Goal: Information Seeking & Learning: Learn about a topic

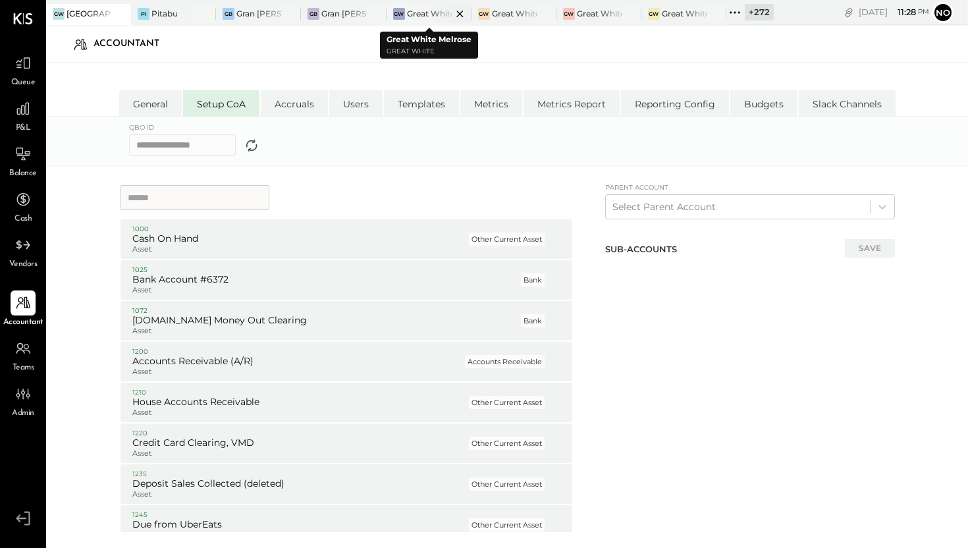
click at [441, 16] on div at bounding box center [448, 13] width 46 height 19
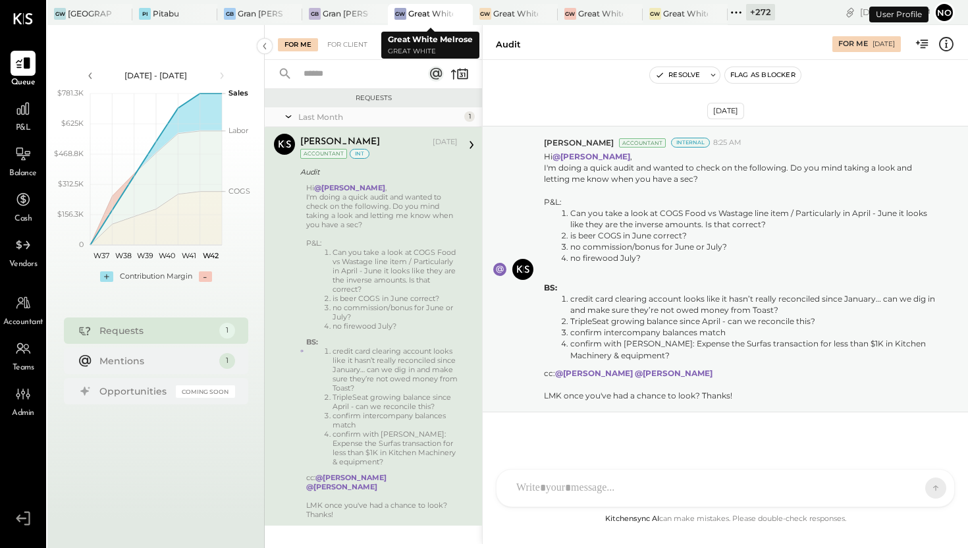
scroll to position [3, 0]
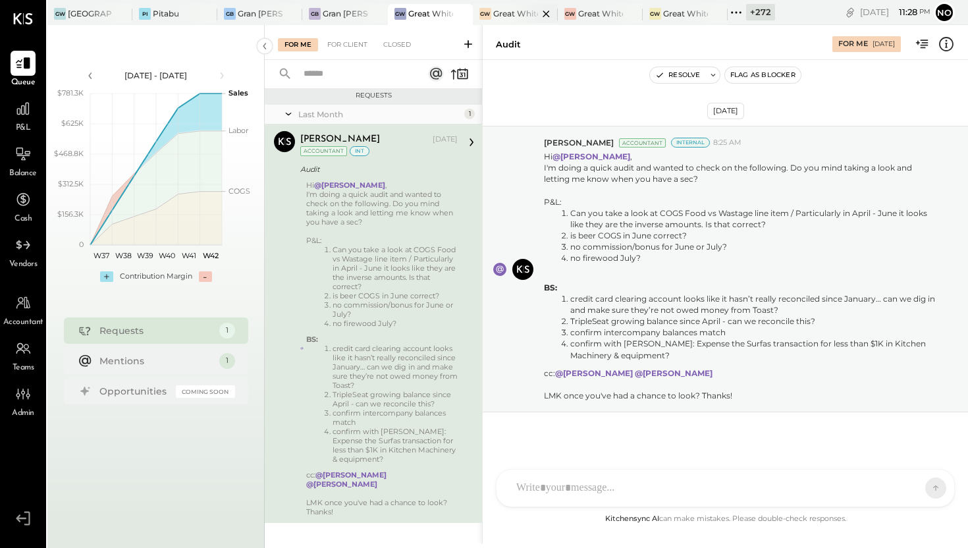
click at [519, 22] on div at bounding box center [535, 13] width 46 height 19
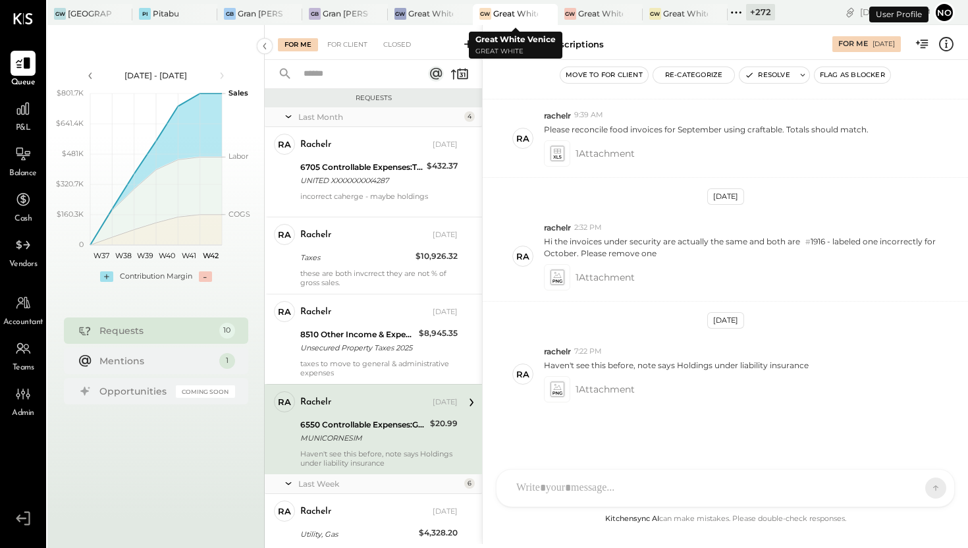
scroll to position [110, 0]
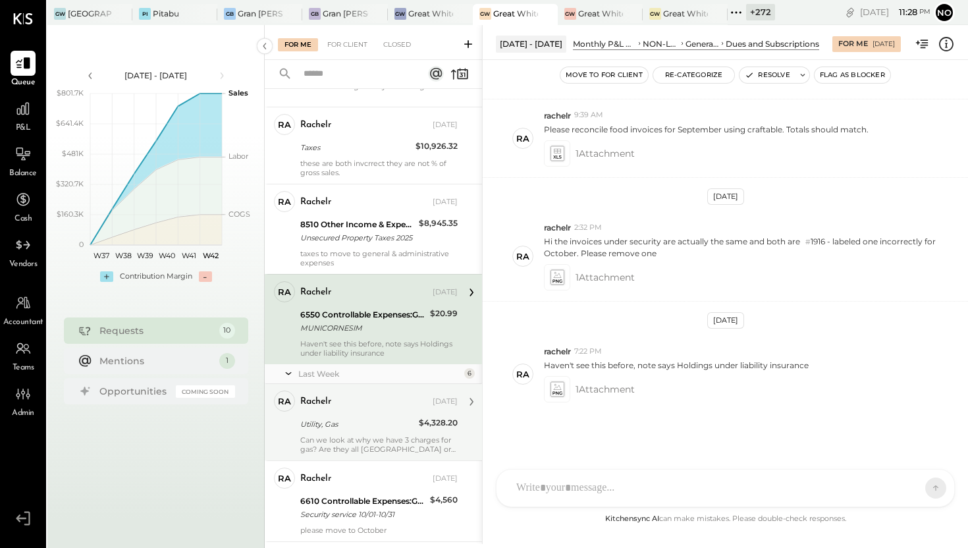
click at [354, 432] on div "rachelr [DATE] Utility, Gas $4,328.20 Can we look at why we have 3 charges for …" at bounding box center [378, 421] width 157 height 63
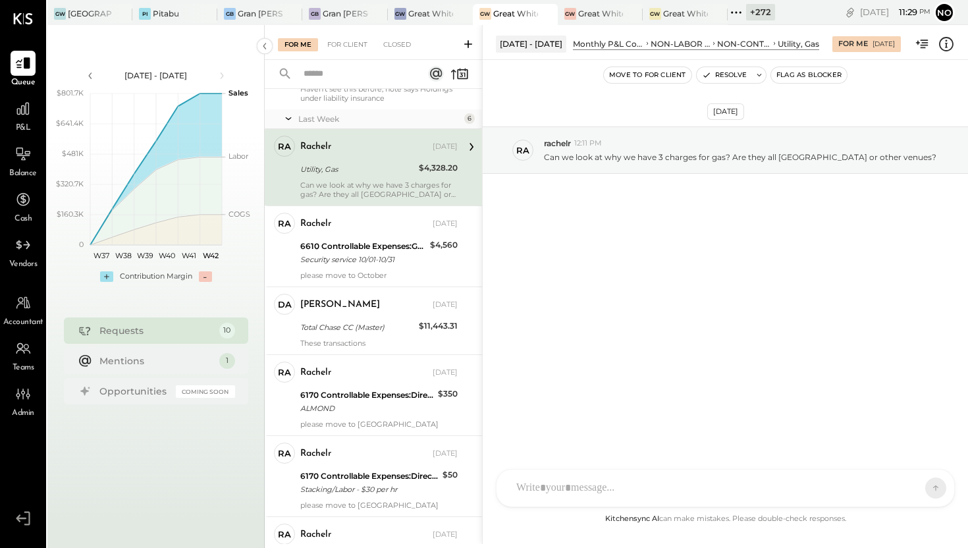
scroll to position [367, 0]
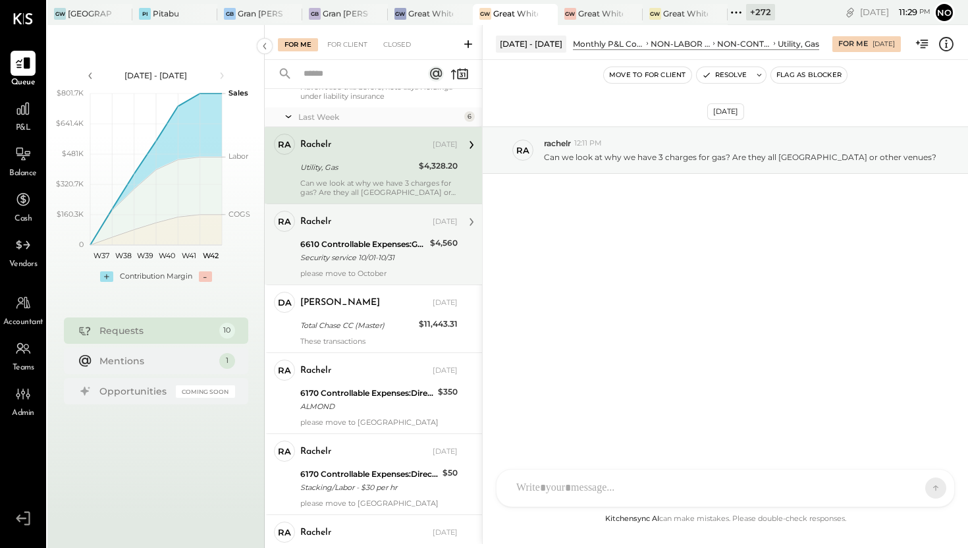
click at [371, 263] on div "Security service 10/01-10/31" at bounding box center [363, 257] width 126 height 13
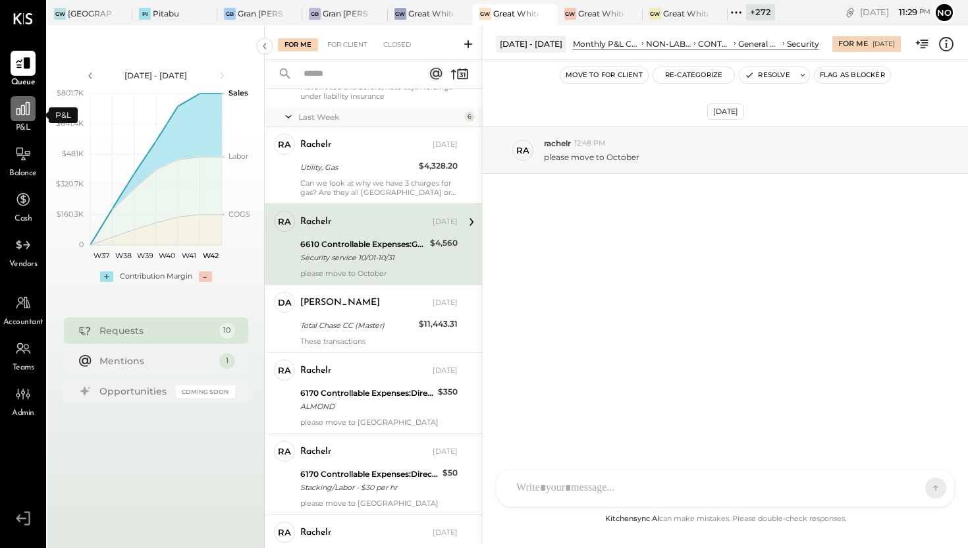
click at [26, 114] on icon at bounding box center [22, 108] width 13 height 13
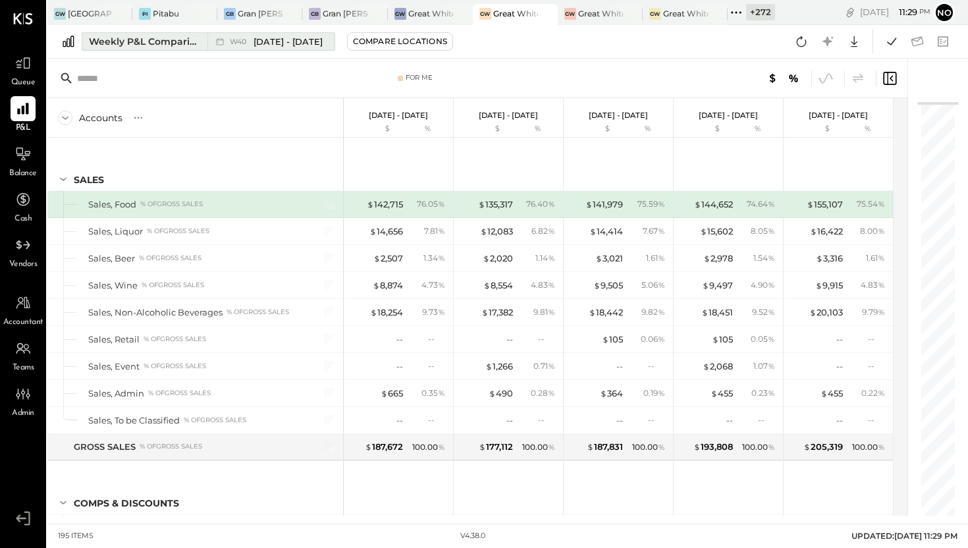
click at [205, 38] on button "Weekly P&L Comparison W40 Sep 29 - Oct 5, 2025" at bounding box center [208, 41] width 253 height 18
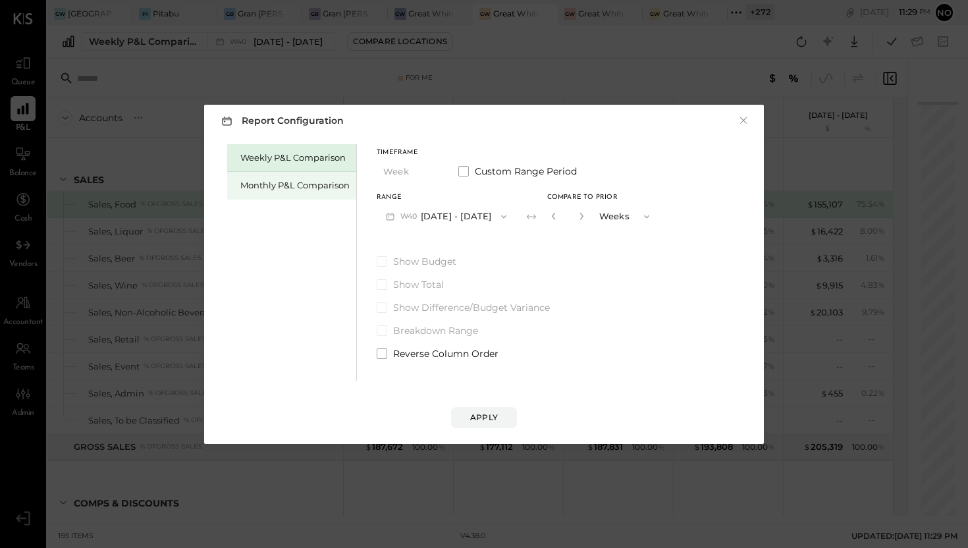
click at [290, 182] on div "Monthly P&L Comparison" at bounding box center [294, 185] width 109 height 13
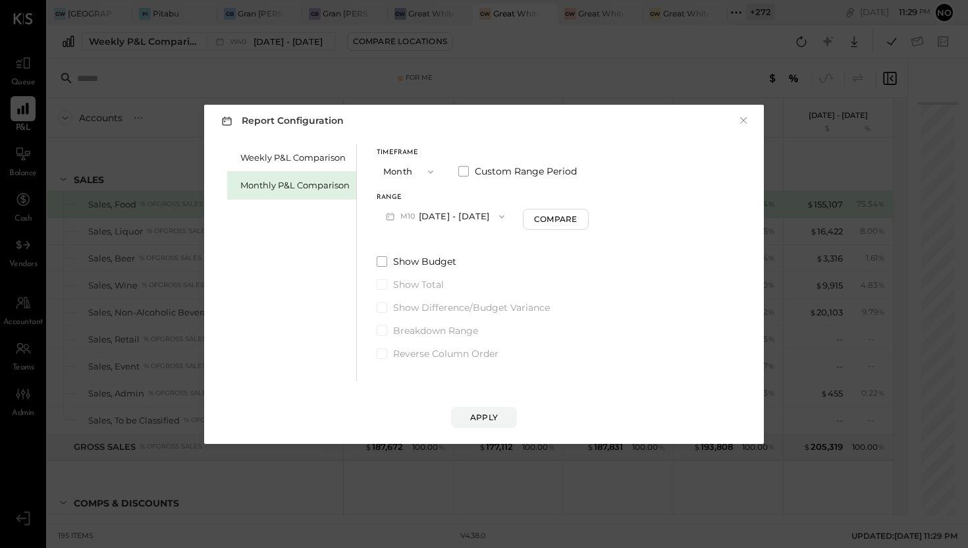
click at [449, 210] on button "M10 Oct 1 - 31, 2025" at bounding box center [445, 216] width 137 height 24
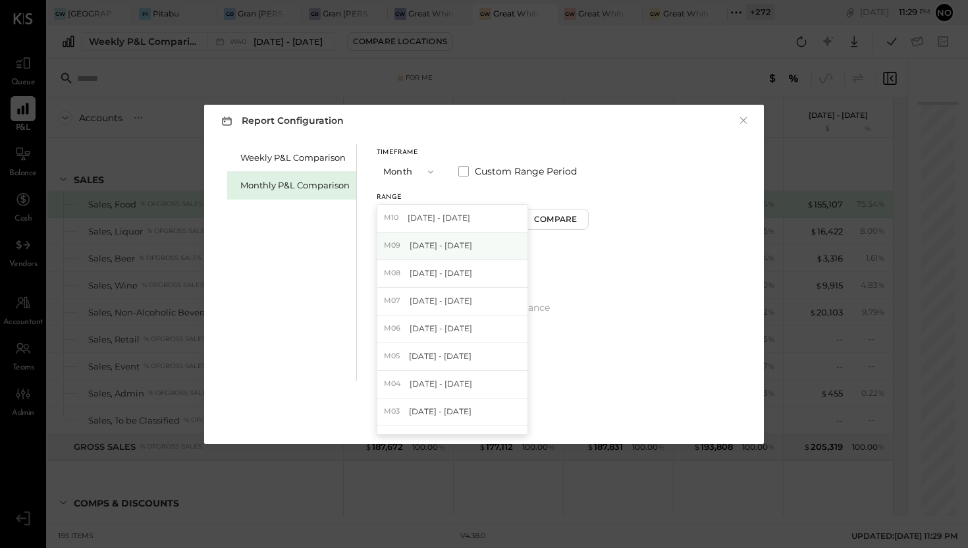
click at [438, 239] on div "M09 Sep 1 - 30, 2025" at bounding box center [452, 246] width 150 height 28
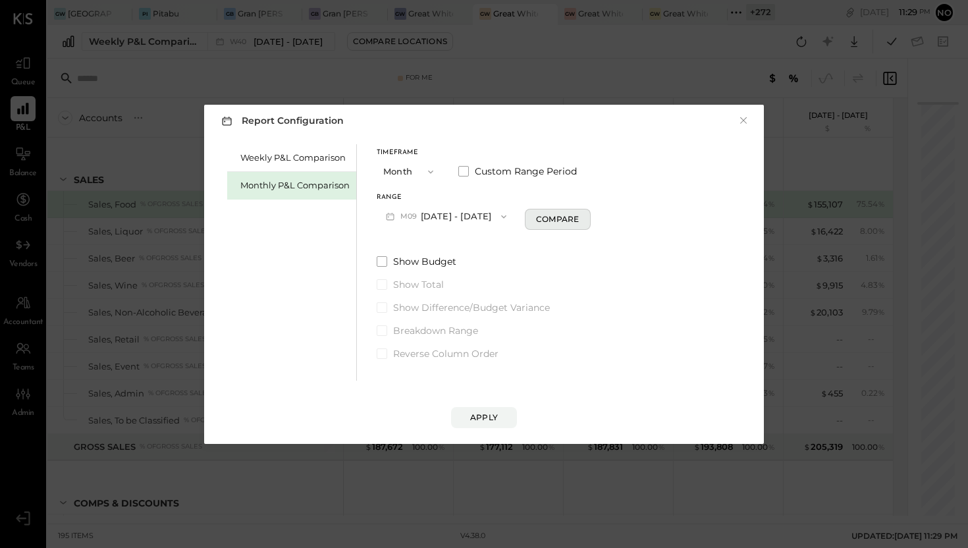
click at [536, 217] on div "Compare" at bounding box center [557, 218] width 43 height 11
click at [577, 217] on icon "button" at bounding box center [581, 216] width 8 height 8
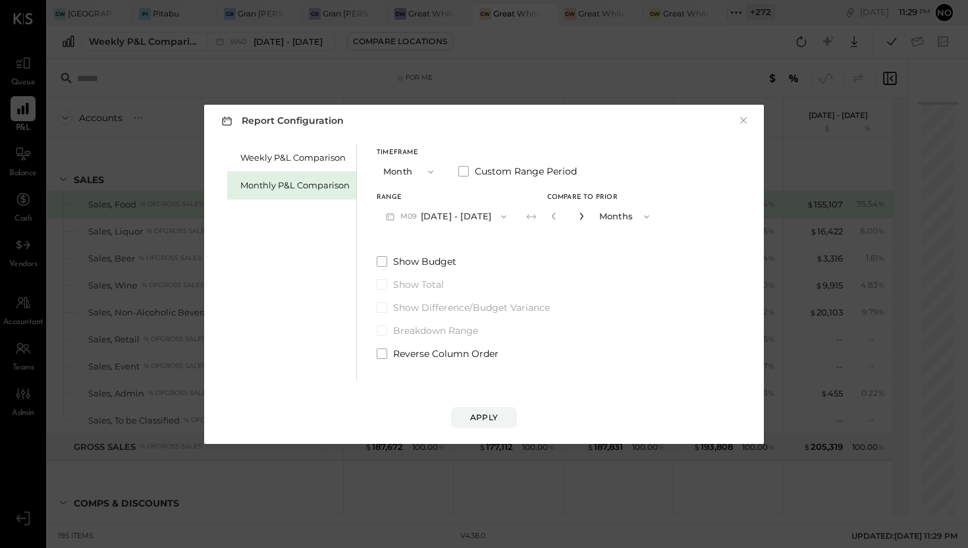
type input "*"
click at [492, 412] on div "Apply" at bounding box center [484, 416] width 28 height 11
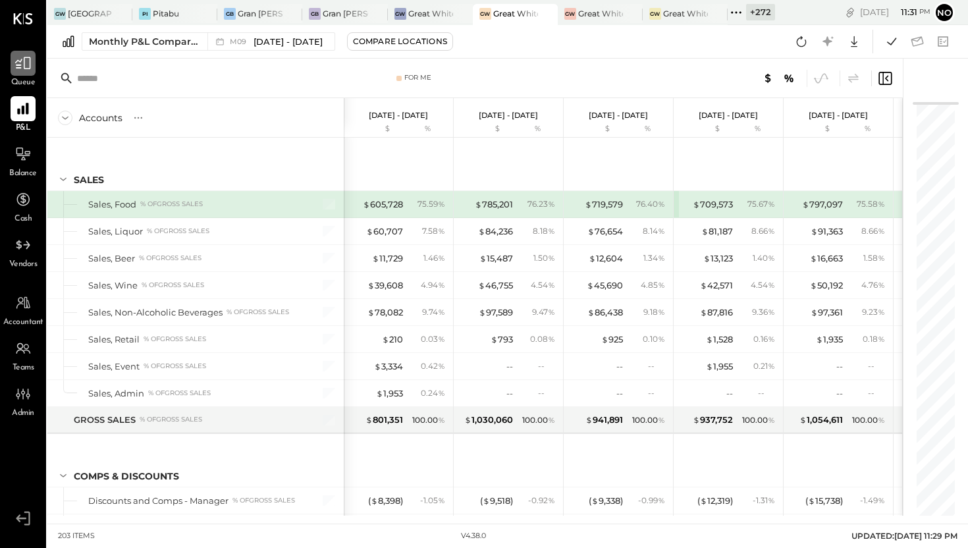
click at [23, 65] on icon at bounding box center [22, 63] width 17 height 17
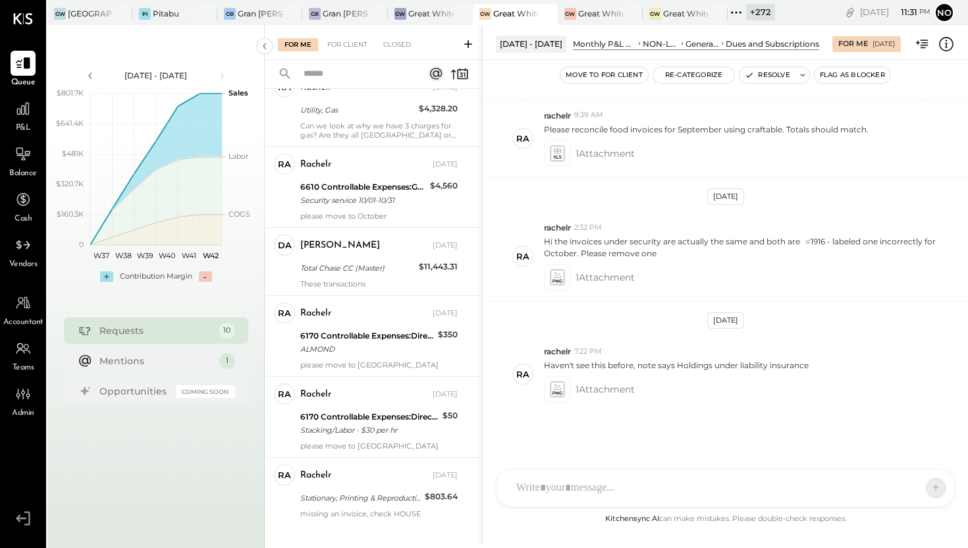
scroll to position [439, 0]
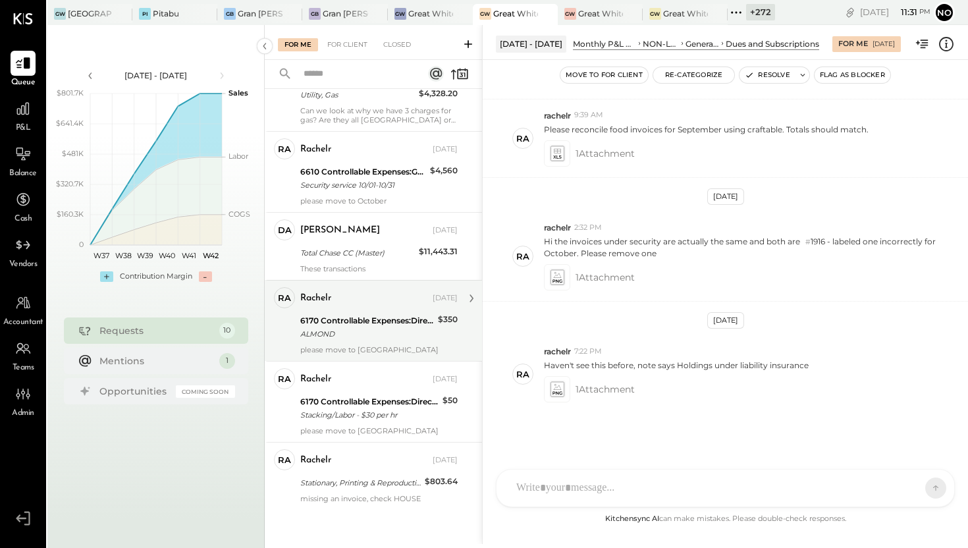
click at [359, 330] on div "ALMOND" at bounding box center [367, 333] width 134 height 13
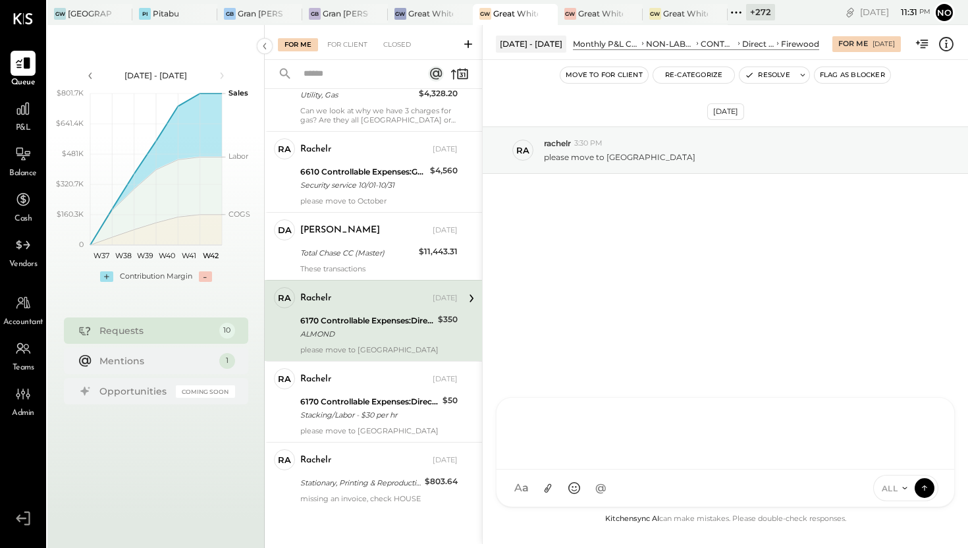
click at [544, 492] on div "R rachelr DA Derek Arnette S samt S samc J jess T tom NB Noemi Balmaceda E emil…" at bounding box center [725, 452] width 459 height 110
type input "*****"
click at [584, 426] on span "rachelr" at bounding box center [622, 427] width 103 height 13
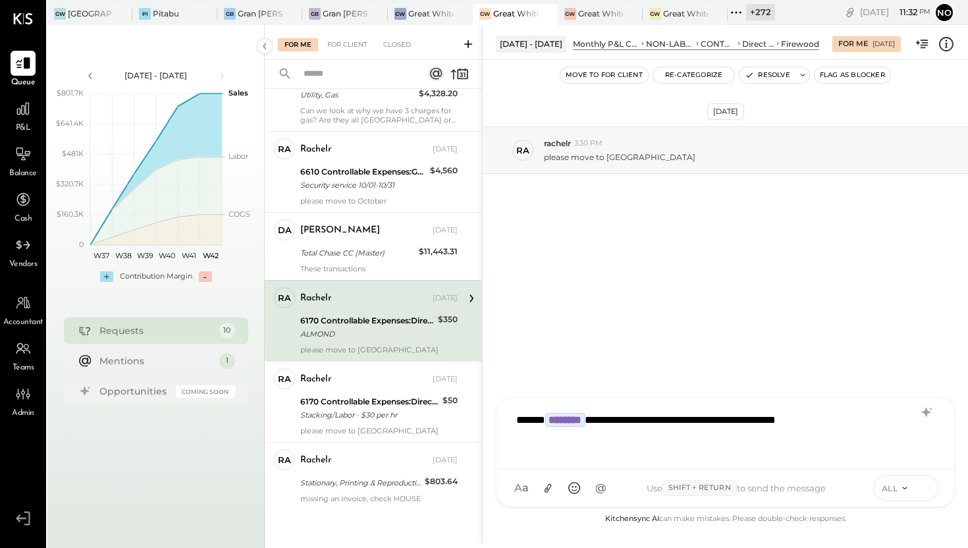
click at [924, 483] on icon at bounding box center [924, 487] width 12 height 13
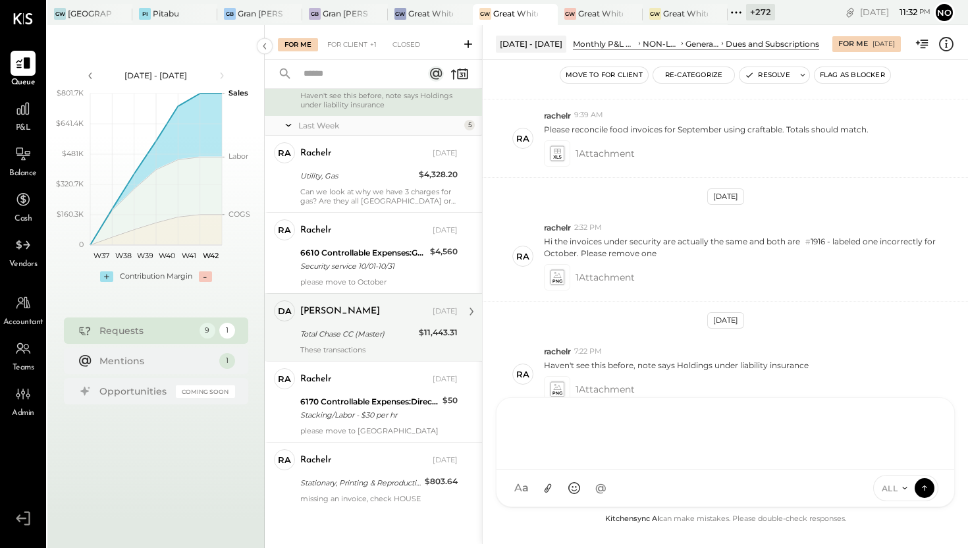
scroll to position [110, 0]
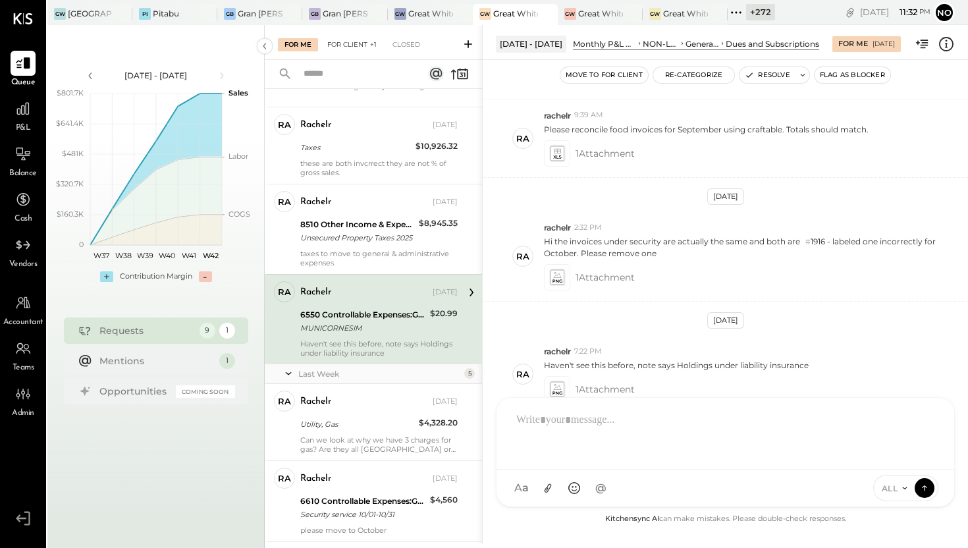
click at [354, 41] on div "For Client +1" at bounding box center [352, 44] width 63 height 13
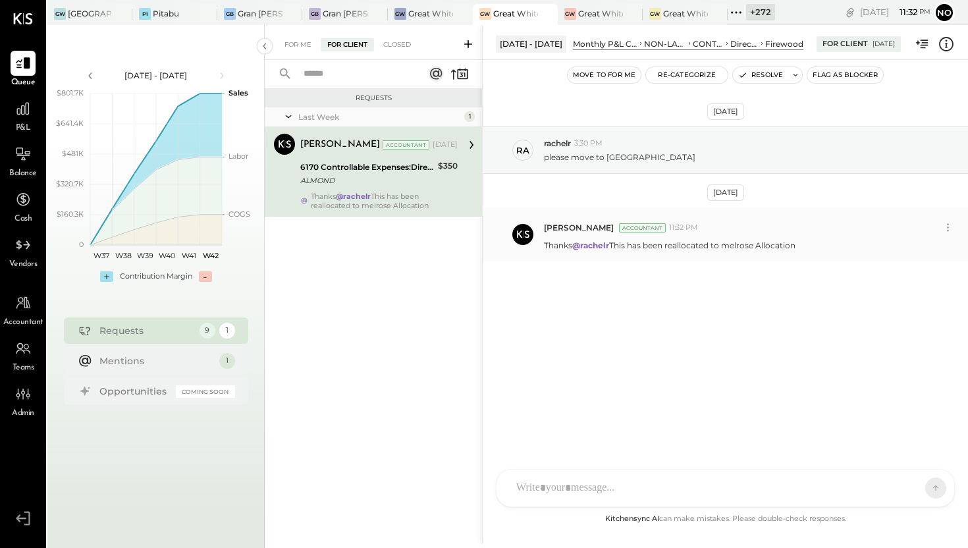
drag, startPoint x: 546, startPoint y: 246, endPoint x: 812, endPoint y: 250, distance: 266.0
click at [812, 250] on div "Thanks @rachelr This has been reallocated to melrose Allocation" at bounding box center [750, 244] width 413 height 14
copy p "hanks @rachelr This has been reallocated to melrose Allocation"
click at [298, 45] on div "For Me" at bounding box center [298, 44] width 40 height 13
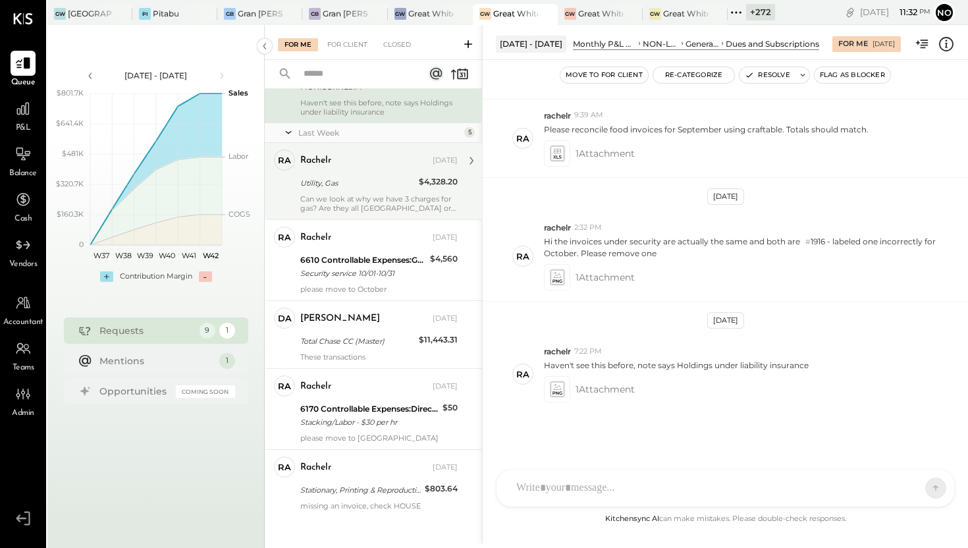
scroll to position [358, 0]
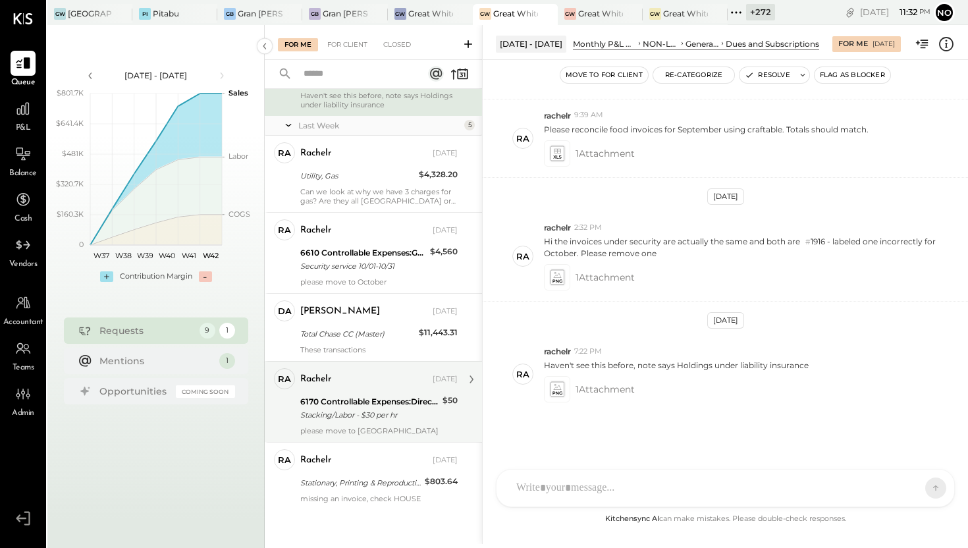
click at [391, 400] on div "6170 Controllable Expenses:Direct Operating Expenses:Firewood" at bounding box center [369, 401] width 138 height 13
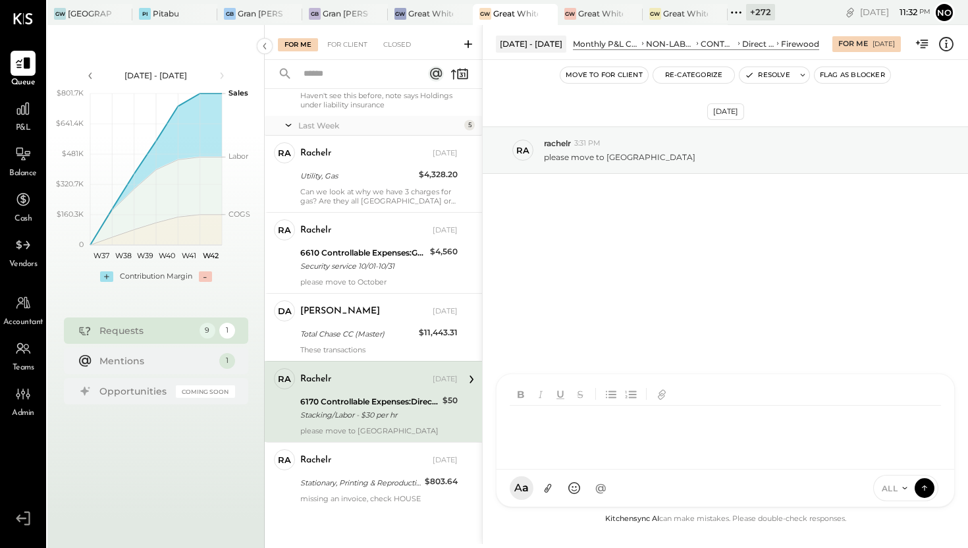
click at [571, 492] on div "R rachelr DA Derek Arnette S samt S samc J jess T tom NB Noemi Balmaceda E emil…" at bounding box center [725, 440] width 459 height 134
click at [601, 420] on div "**********" at bounding box center [725, 432] width 431 height 53
click at [926, 485] on icon at bounding box center [924, 487] width 12 height 13
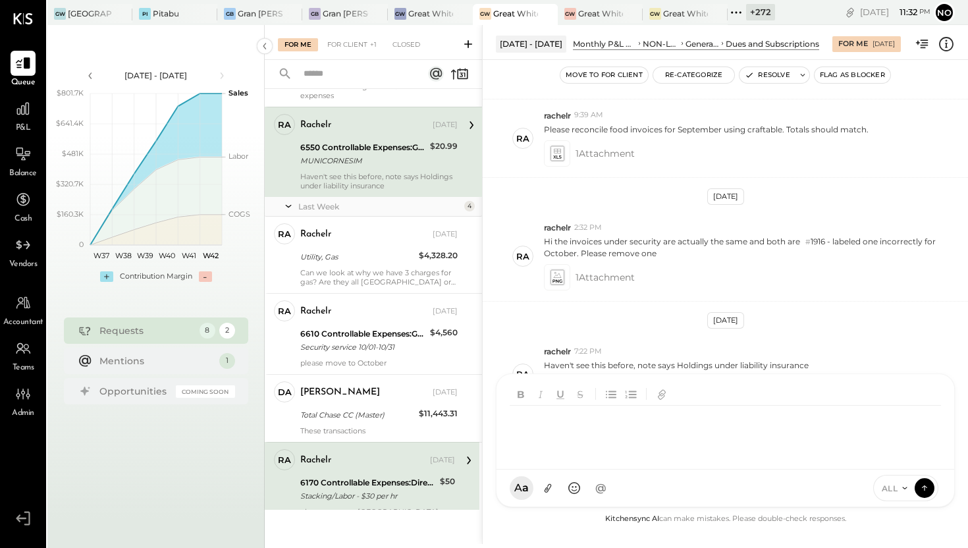
scroll to position [110, 0]
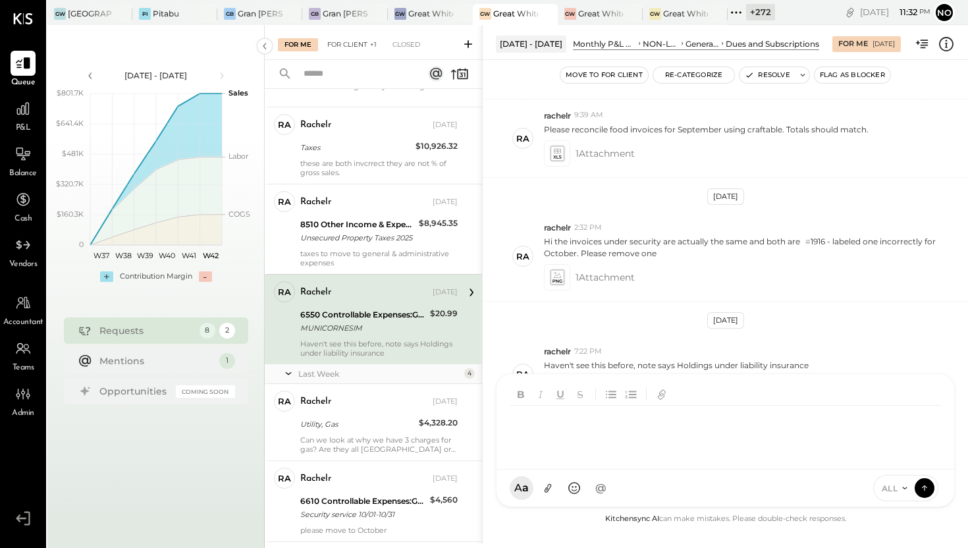
click at [342, 42] on div "For Client +1" at bounding box center [352, 44] width 63 height 13
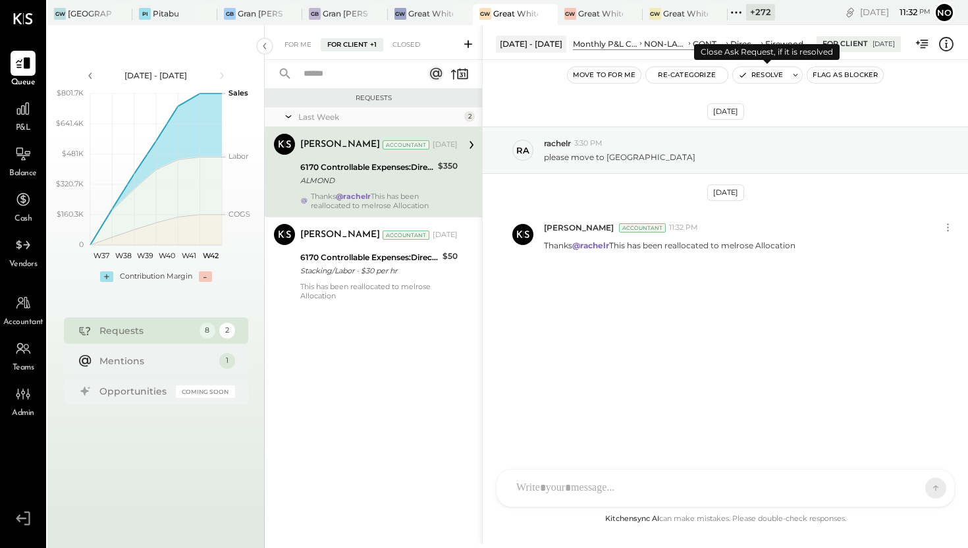
click at [760, 76] on button "Resolve" at bounding box center [760, 75] width 55 height 16
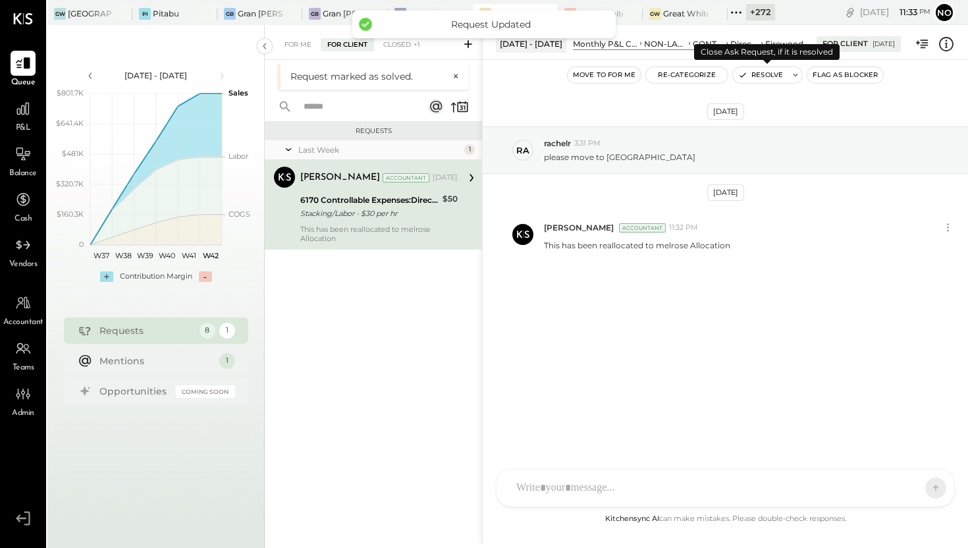
click at [760, 76] on button "Resolve" at bounding box center [760, 75] width 55 height 16
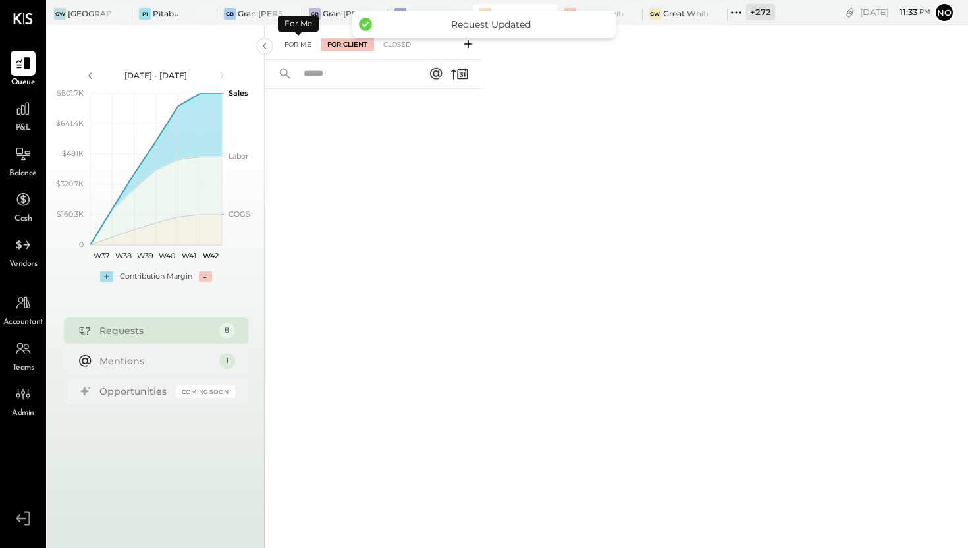
click at [302, 43] on div "For Me" at bounding box center [298, 44] width 40 height 13
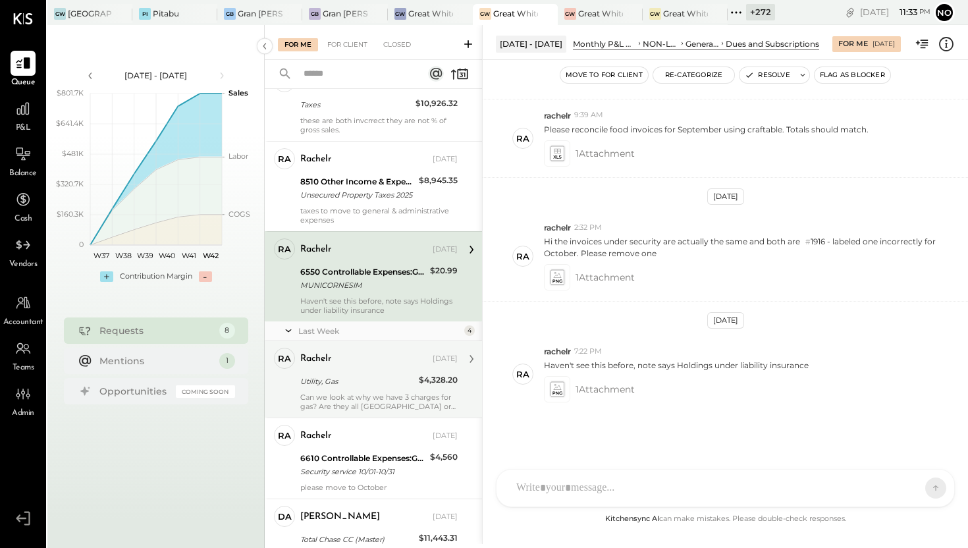
scroll to position [277, 0]
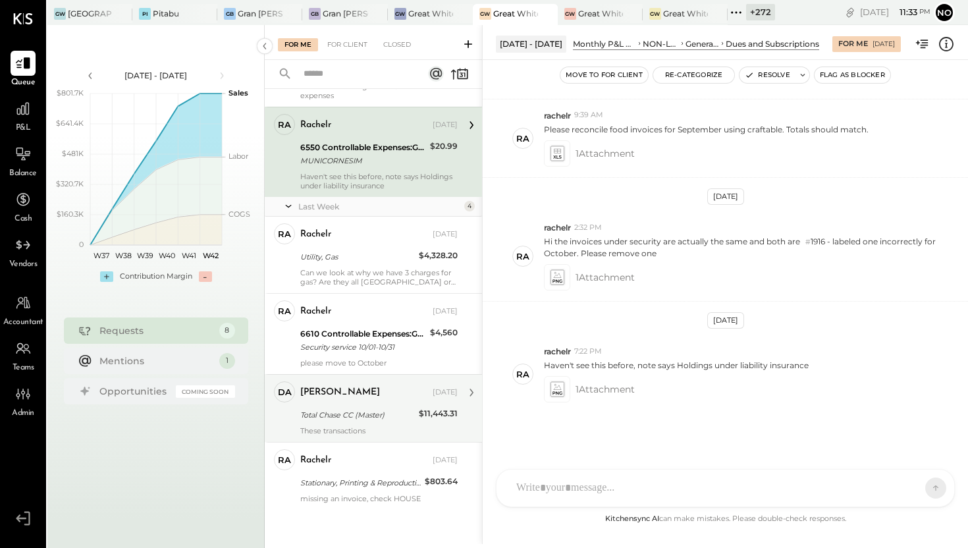
click at [359, 413] on div "Total Chase CC (Master)" at bounding box center [357, 414] width 115 height 13
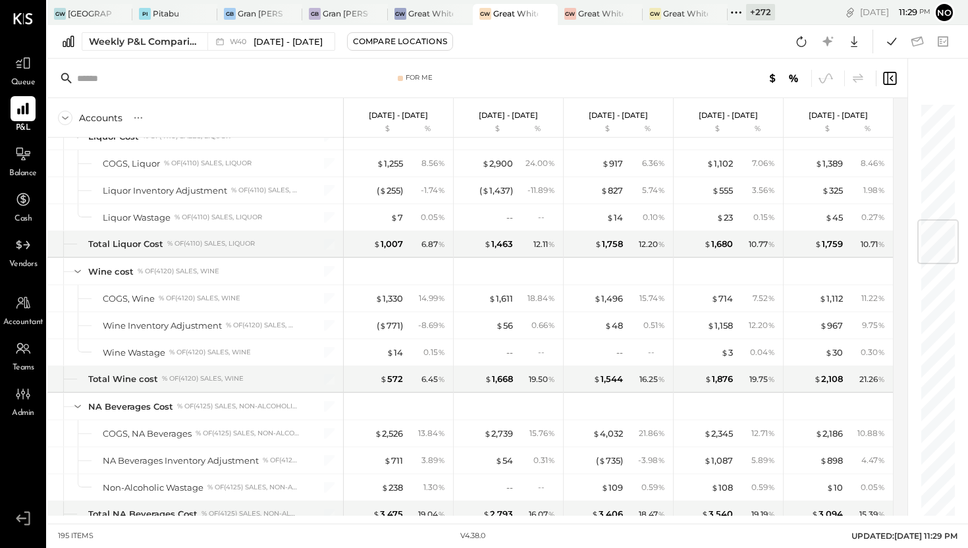
scroll to position [990, 0]
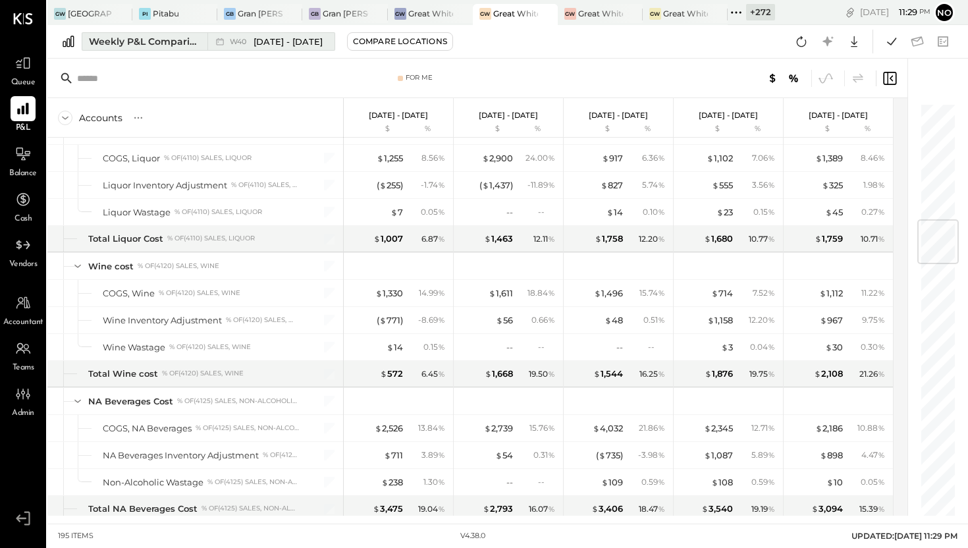
click at [269, 44] on span "Sep 29 - Oct 5, 2025" at bounding box center [287, 42] width 69 height 13
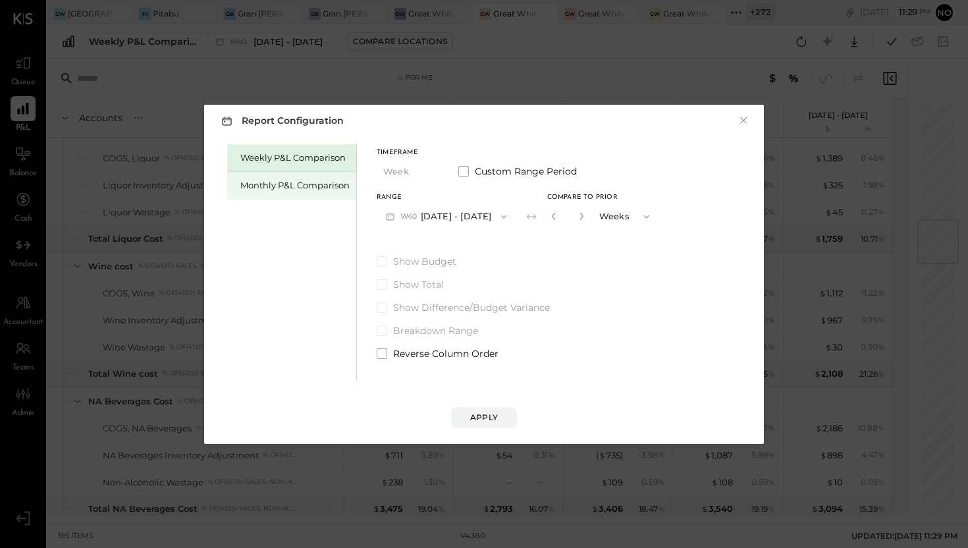
click at [322, 182] on div "Monthly P&L Comparison" at bounding box center [294, 185] width 109 height 13
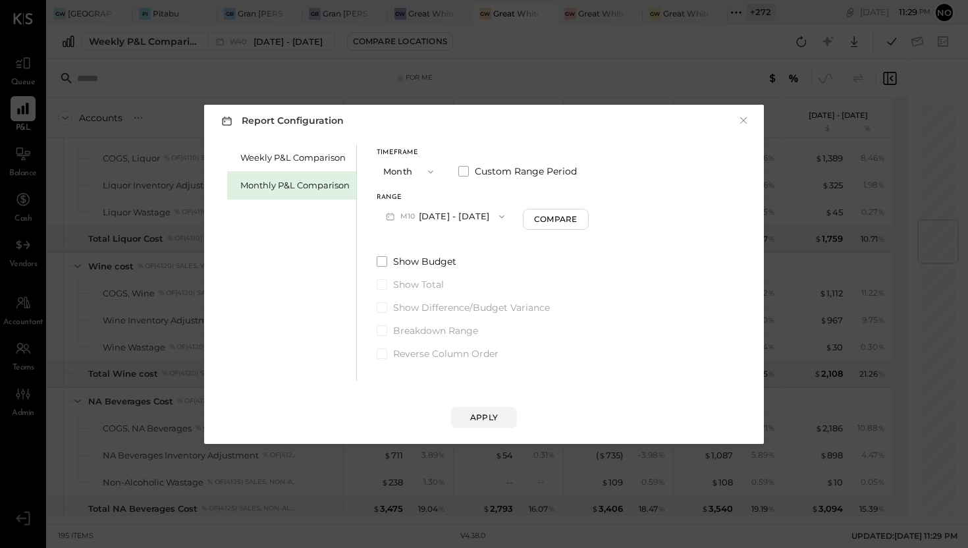
click at [456, 218] on button "M10 Oct 1 - 31, 2025" at bounding box center [445, 216] width 137 height 24
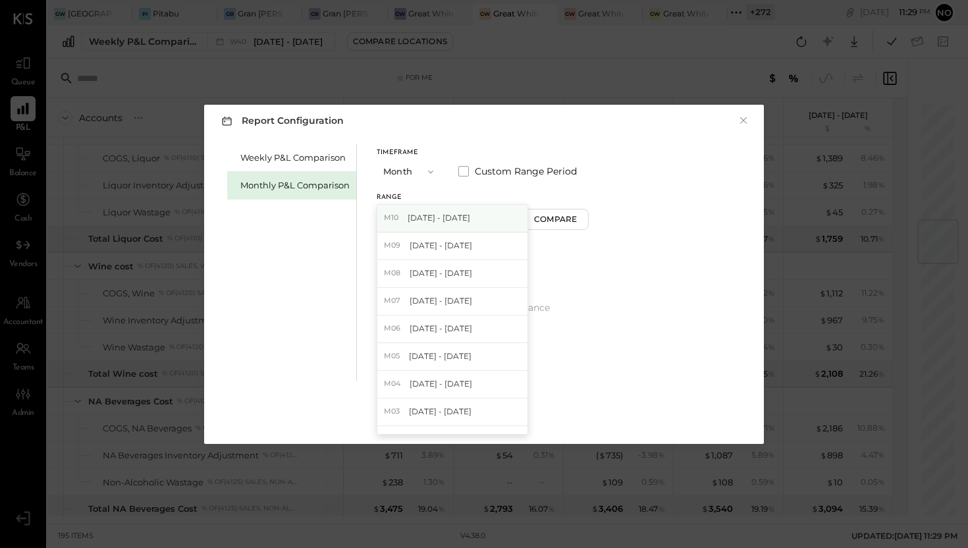
click at [448, 219] on span "[DATE] - [DATE]" at bounding box center [439, 217] width 63 height 11
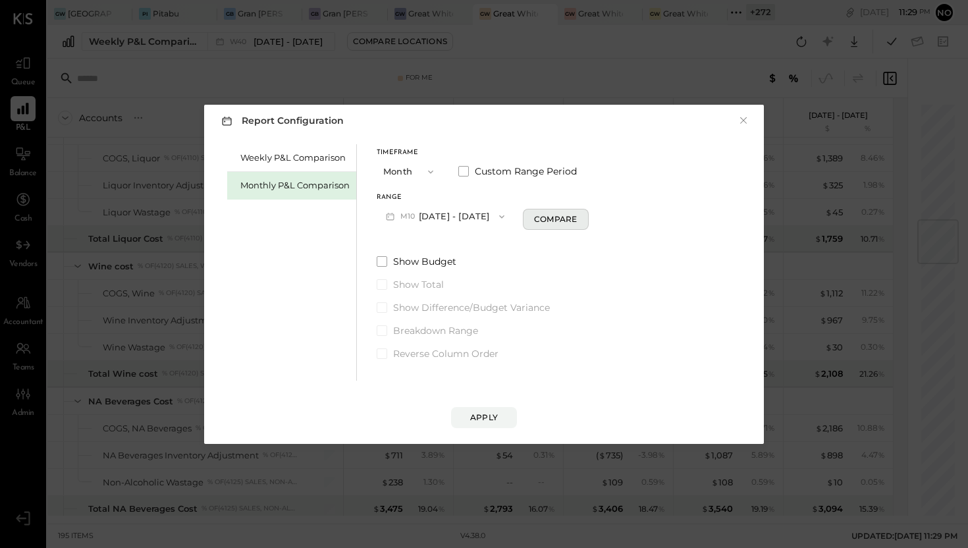
click at [534, 221] on div "Compare" at bounding box center [555, 218] width 43 height 11
click at [575, 219] on icon "button" at bounding box center [579, 216] width 8 height 8
type input "*"
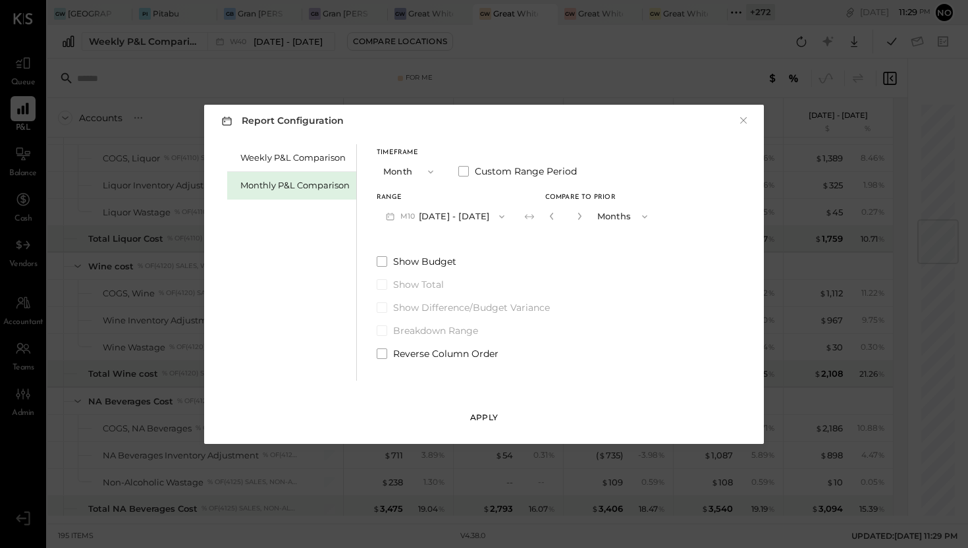
click at [486, 416] on div "Apply" at bounding box center [484, 416] width 28 height 11
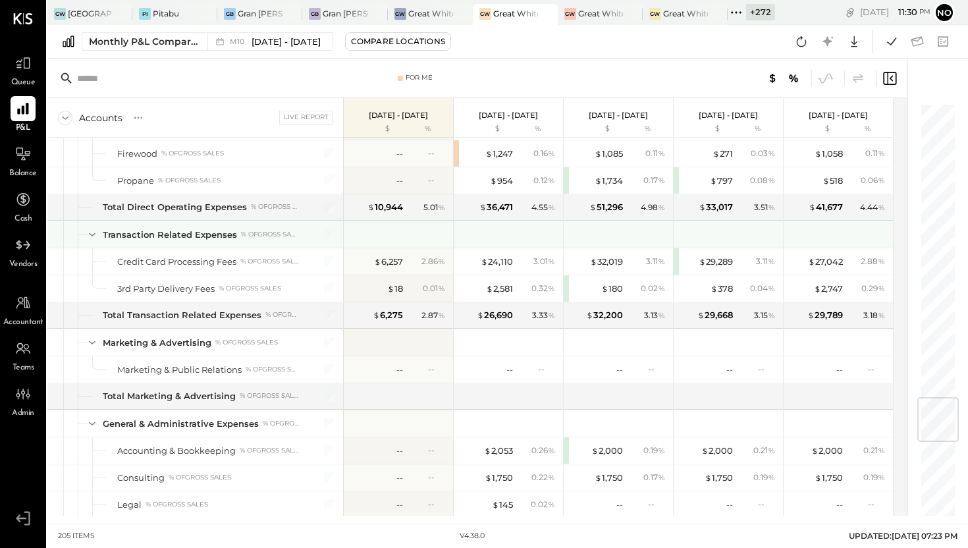
scroll to position [2493, 0]
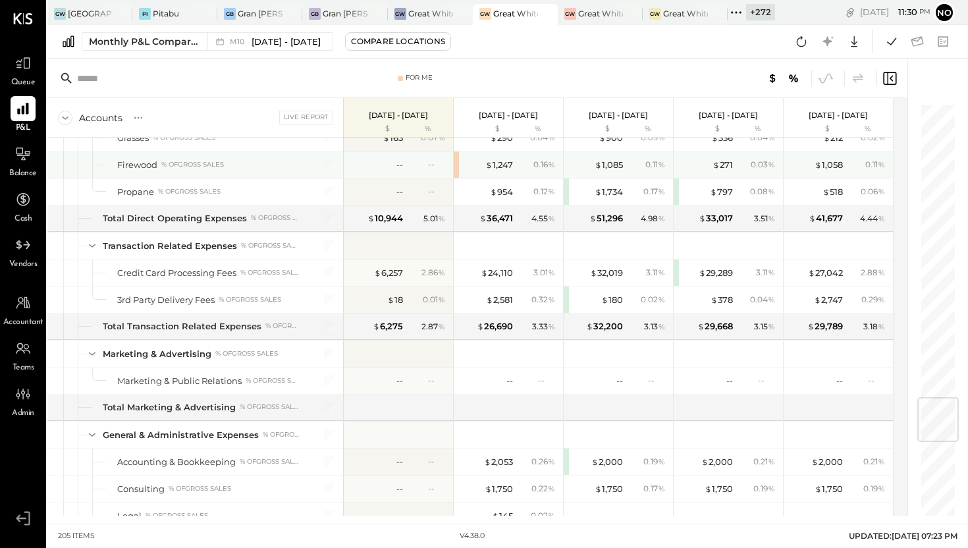
click at [456, 166] on div "$ 1,247 0.16 %" at bounding box center [508, 164] width 109 height 26
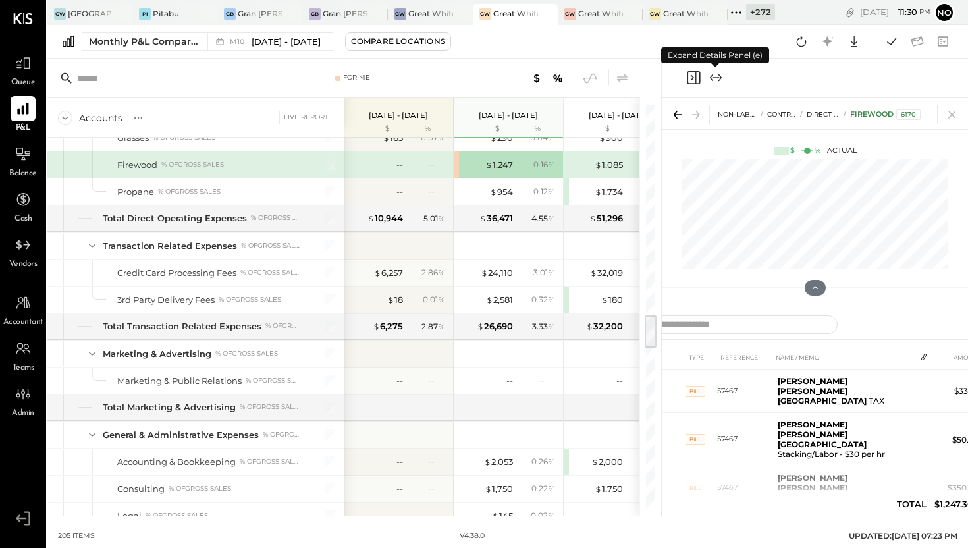
click at [716, 76] on icon "Expand panel (e)" at bounding box center [716, 78] width 16 height 16
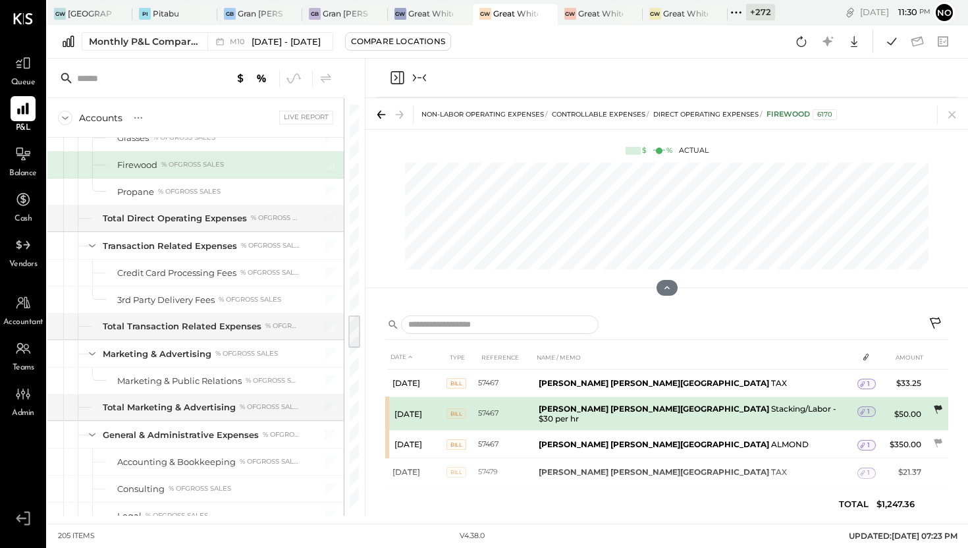
click at [937, 409] on icon at bounding box center [938, 409] width 9 height 9
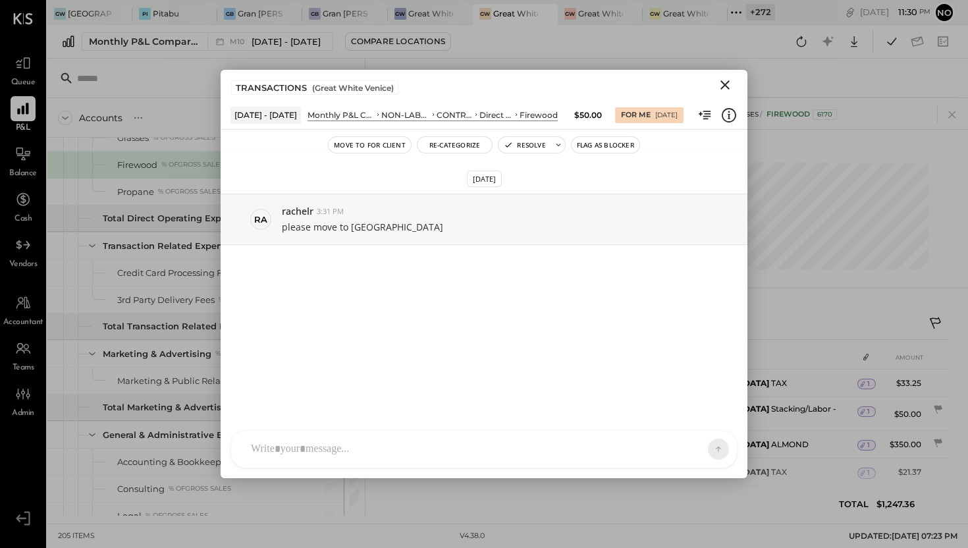
click at [723, 82] on icon "Close" at bounding box center [724, 84] width 9 height 9
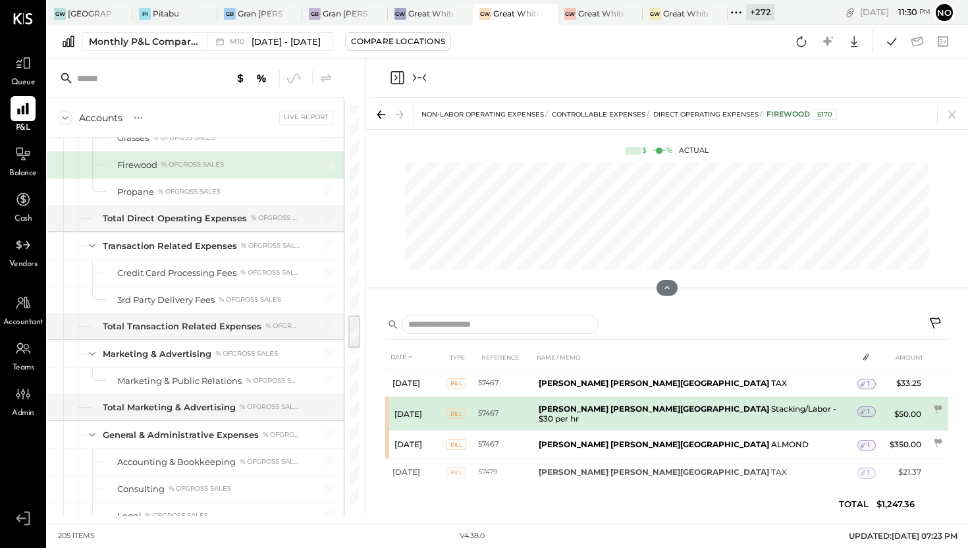
click at [867, 411] on span "1" at bounding box center [868, 411] width 3 height 9
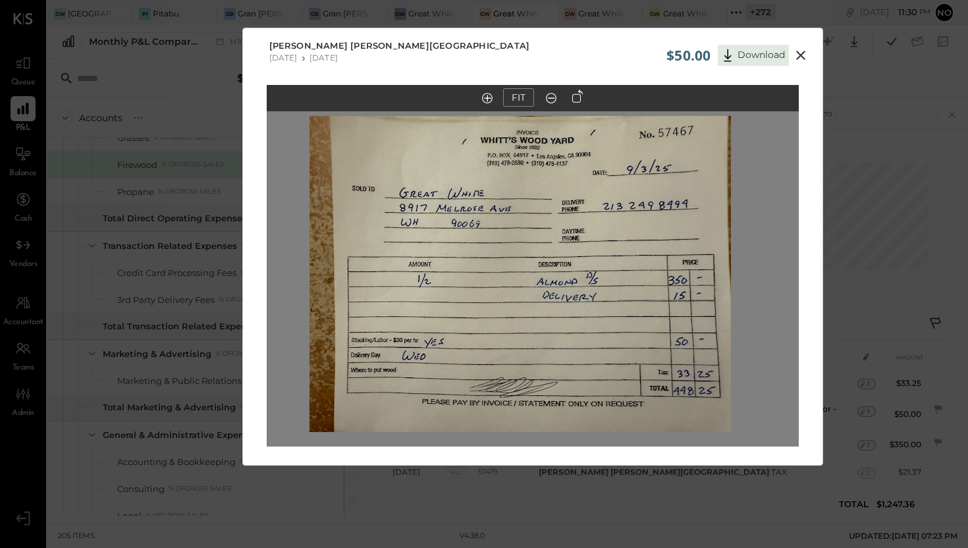
drag, startPoint x: 564, startPoint y: 292, endPoint x: 554, endPoint y: 323, distance: 32.5
click at [554, 323] on img at bounding box center [519, 274] width 421 height 316
click at [742, 57] on button "Download" at bounding box center [753, 55] width 71 height 21
click at [798, 55] on icon at bounding box center [800, 55] width 9 height 9
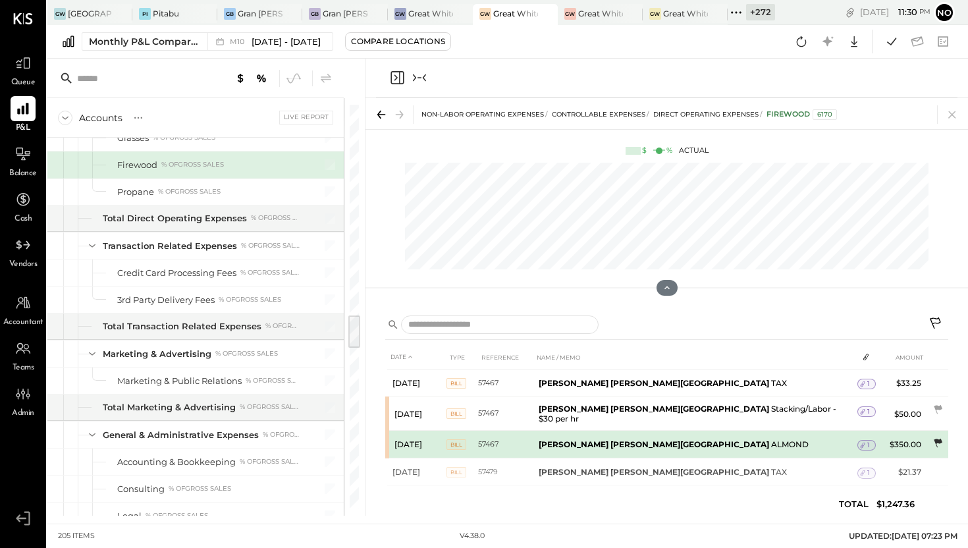
click at [935, 438] on icon at bounding box center [938, 442] width 9 height 9
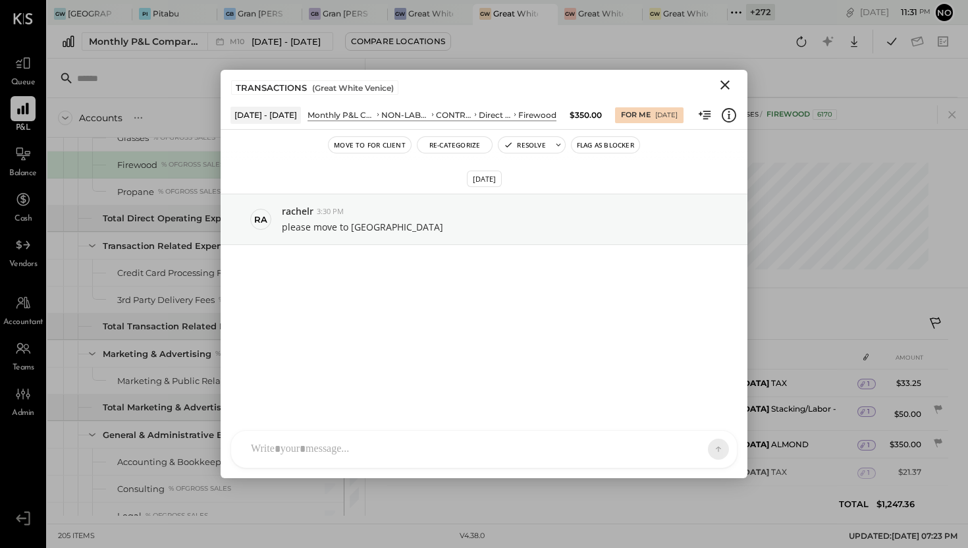
click at [724, 83] on icon "Close" at bounding box center [725, 85] width 16 height 16
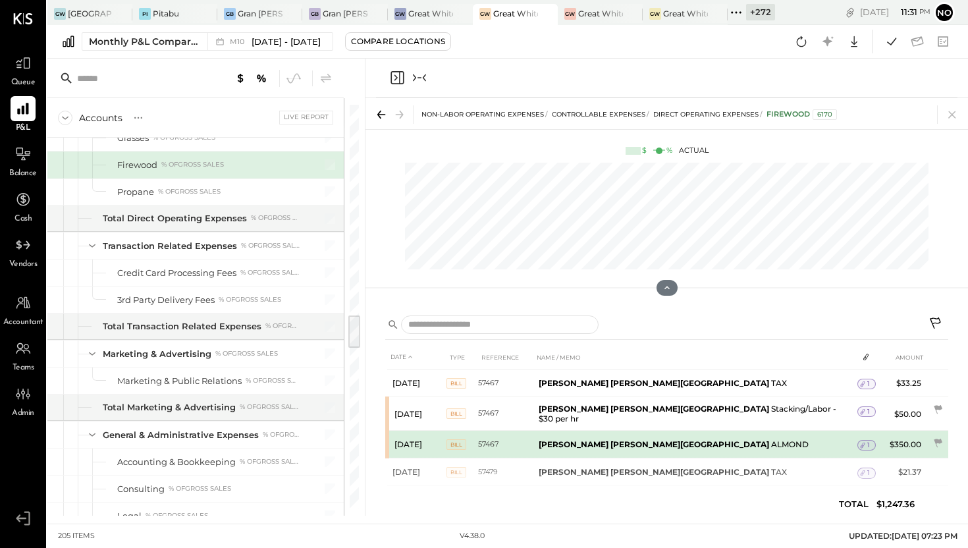
click at [867, 440] on span "1" at bounding box center [868, 444] width 3 height 9
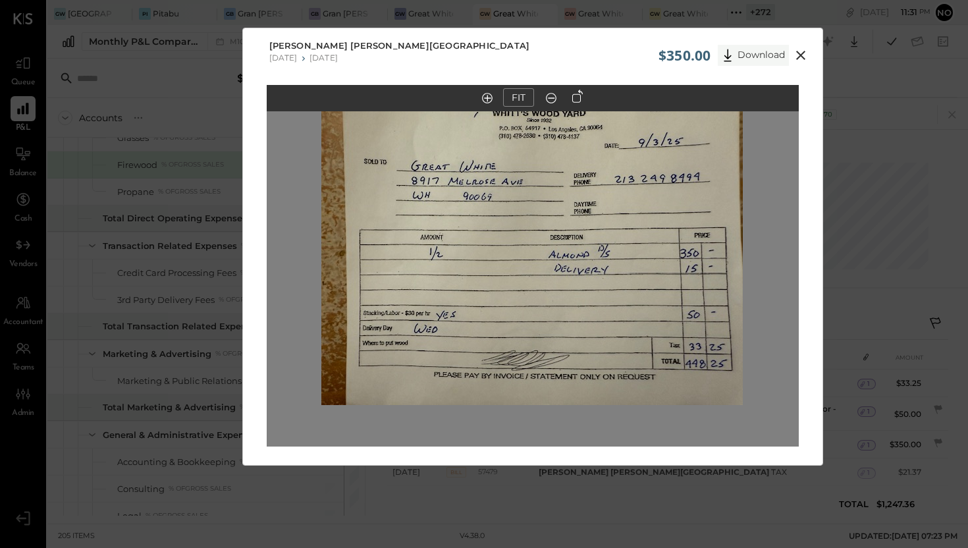
click at [741, 56] on button "Download" at bounding box center [753, 55] width 71 height 21
click at [803, 110] on div "FIT" at bounding box center [532, 290] width 579 height 411
click at [799, 55] on icon at bounding box center [800, 55] width 9 height 9
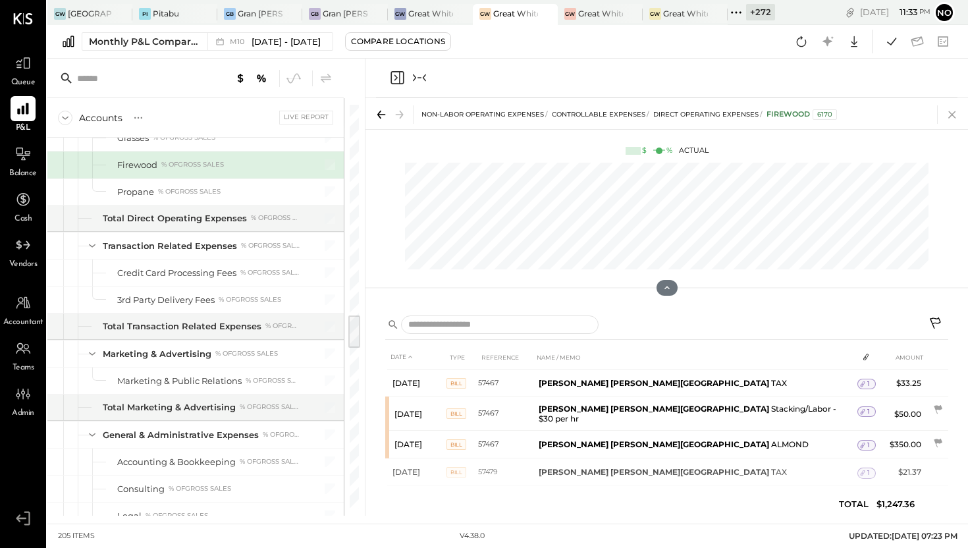
click at [955, 112] on icon at bounding box center [952, 114] width 18 height 18
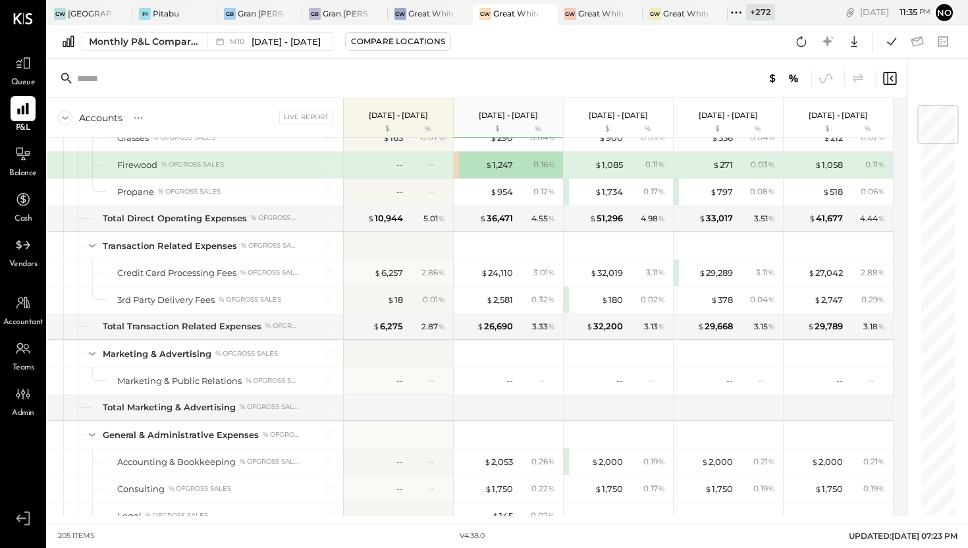
click at [455, 163] on div "$ 1,247 0.16 %" at bounding box center [508, 164] width 109 height 26
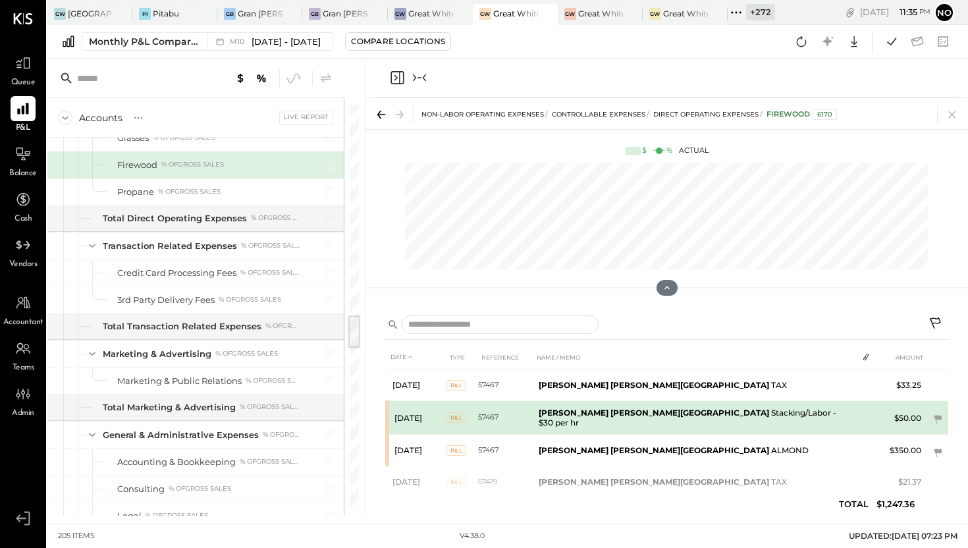
scroll to position [3, 0]
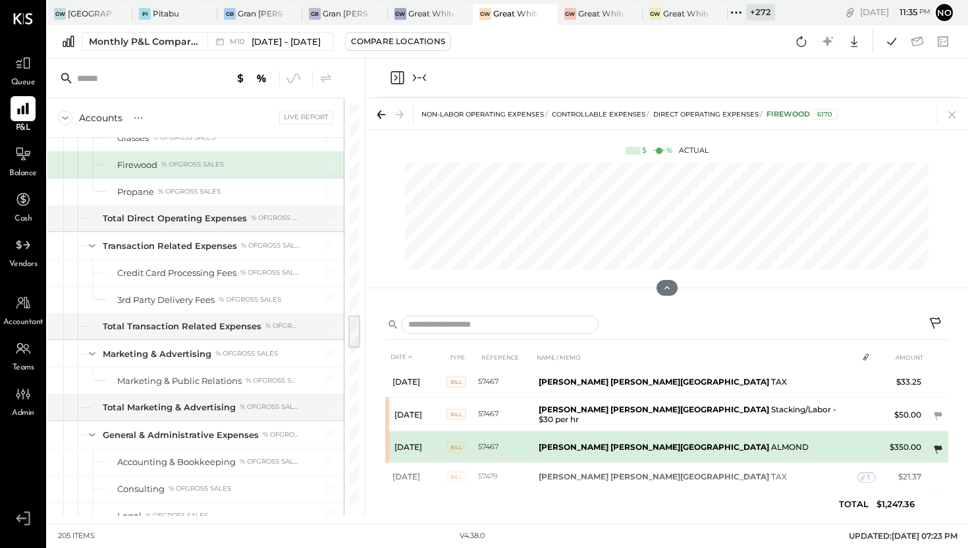
click at [934, 445] on icon at bounding box center [938, 449] width 9 height 9
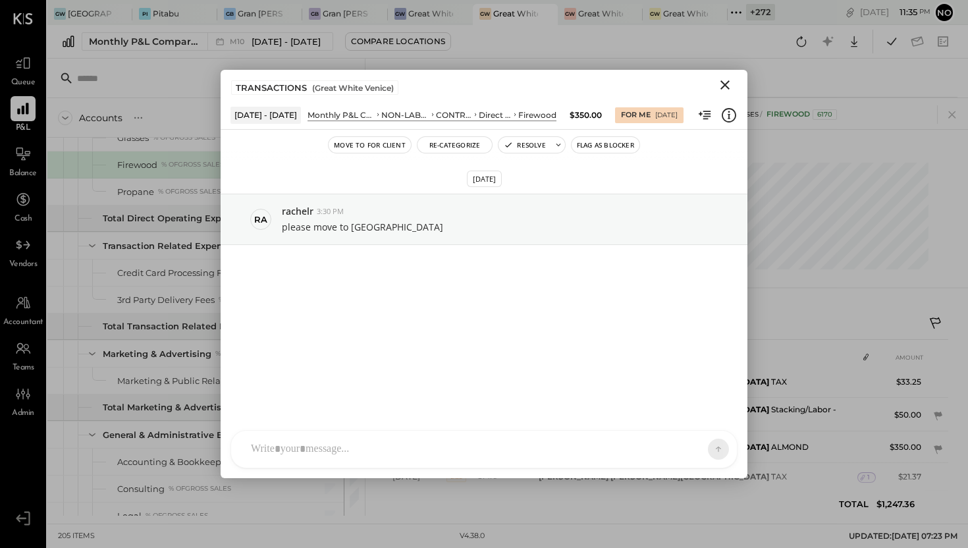
click at [724, 82] on icon "Close" at bounding box center [725, 85] width 16 height 16
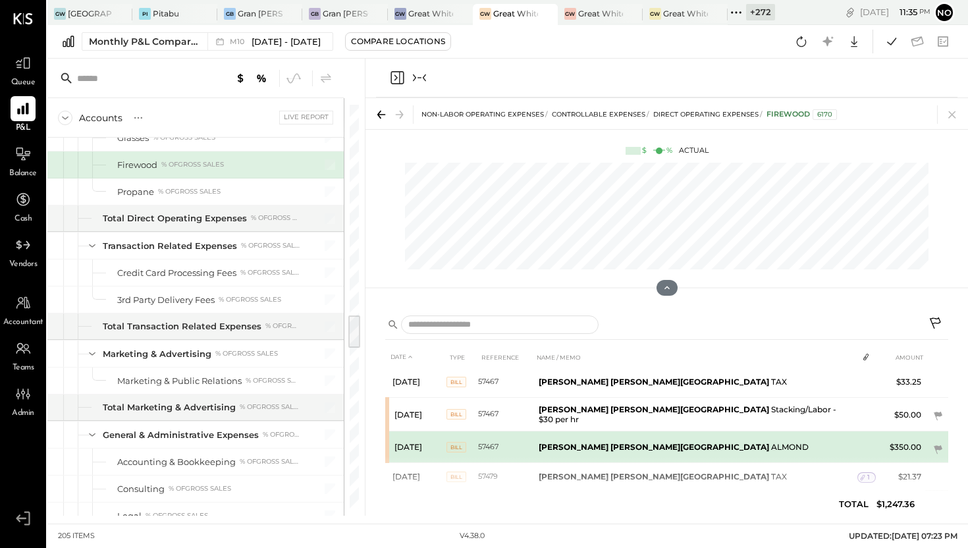
click at [862, 448] on td at bounding box center [866, 443] width 18 height 25
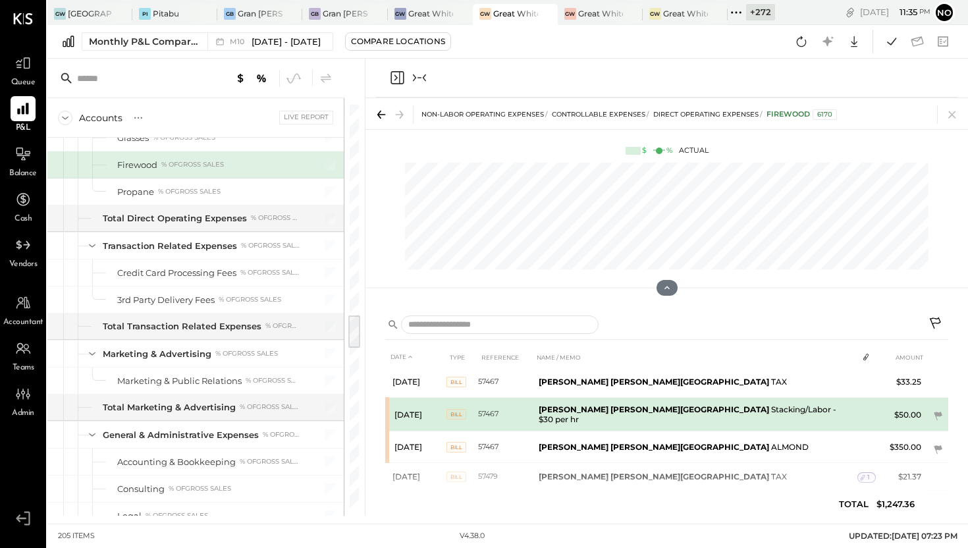
click at [858, 414] on td at bounding box center [866, 410] width 18 height 25
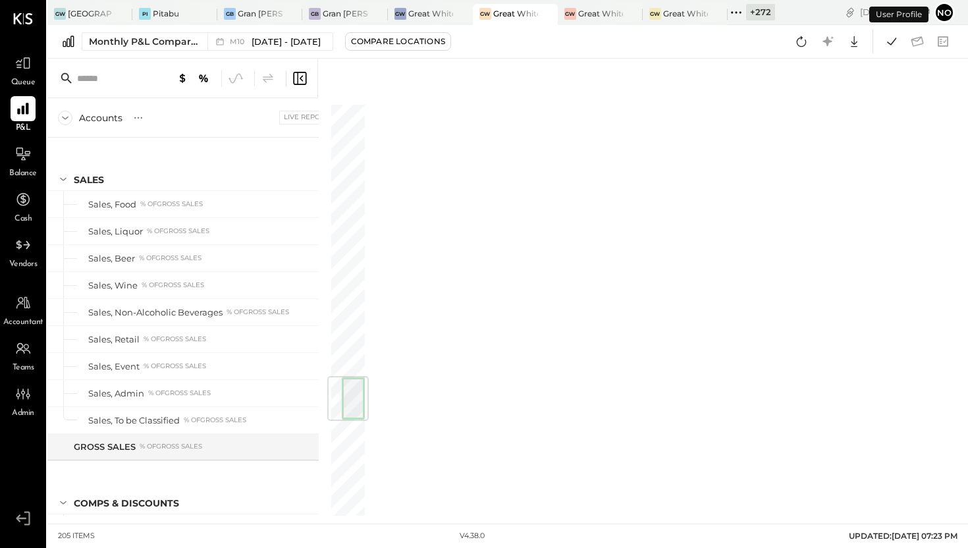
scroll to position [2318, 0]
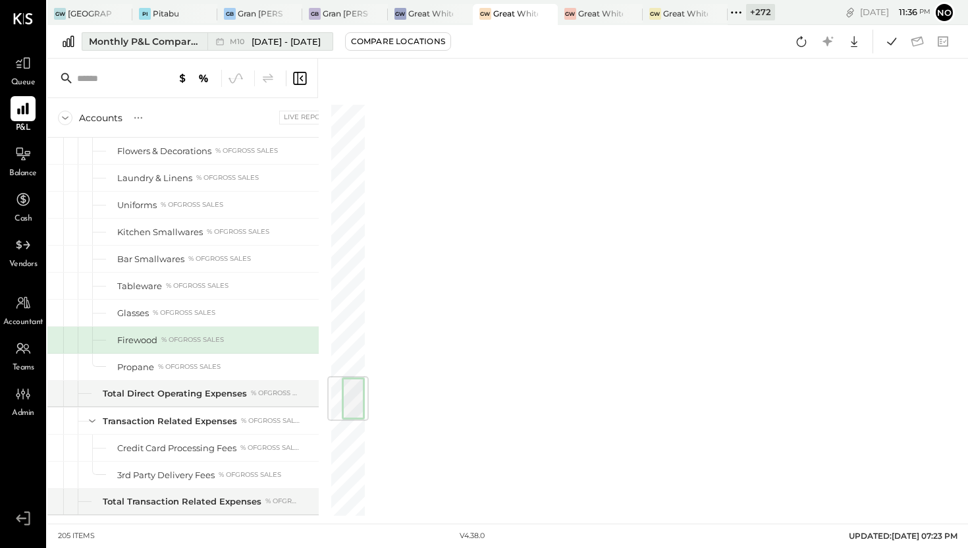
click at [172, 43] on div "Monthly P&L Comparison" at bounding box center [144, 41] width 111 height 13
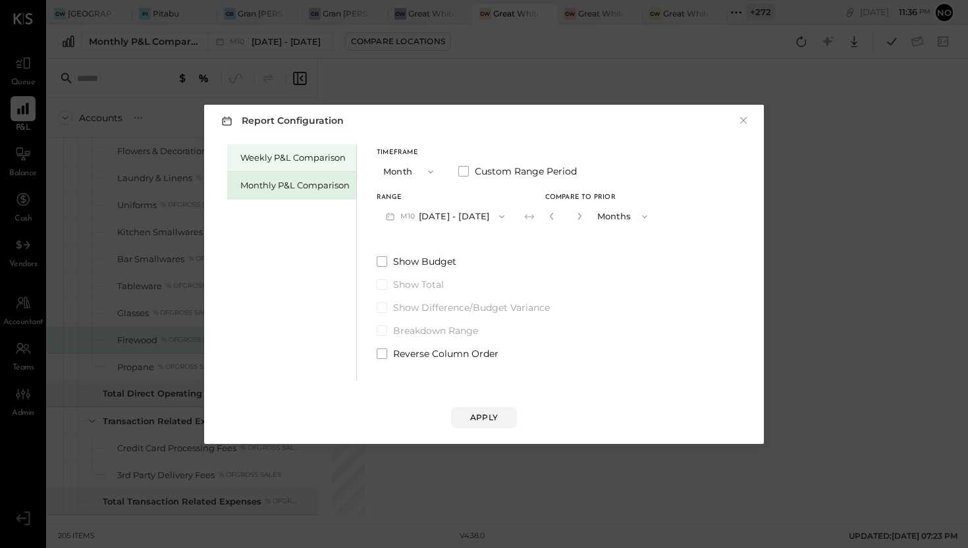
click at [265, 155] on div "Weekly P&L Comparison" at bounding box center [294, 157] width 109 height 13
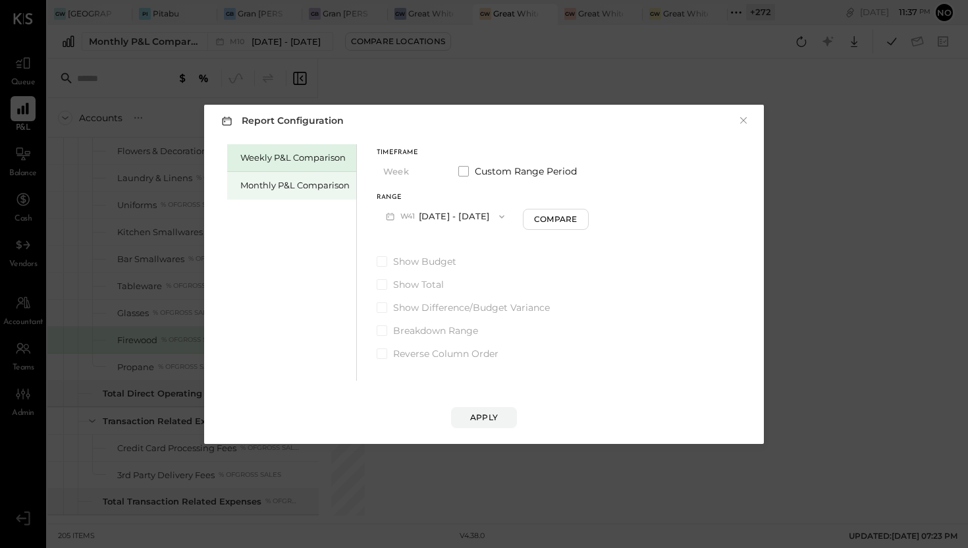
click at [312, 182] on div "Monthly P&L Comparison" at bounding box center [294, 185] width 109 height 13
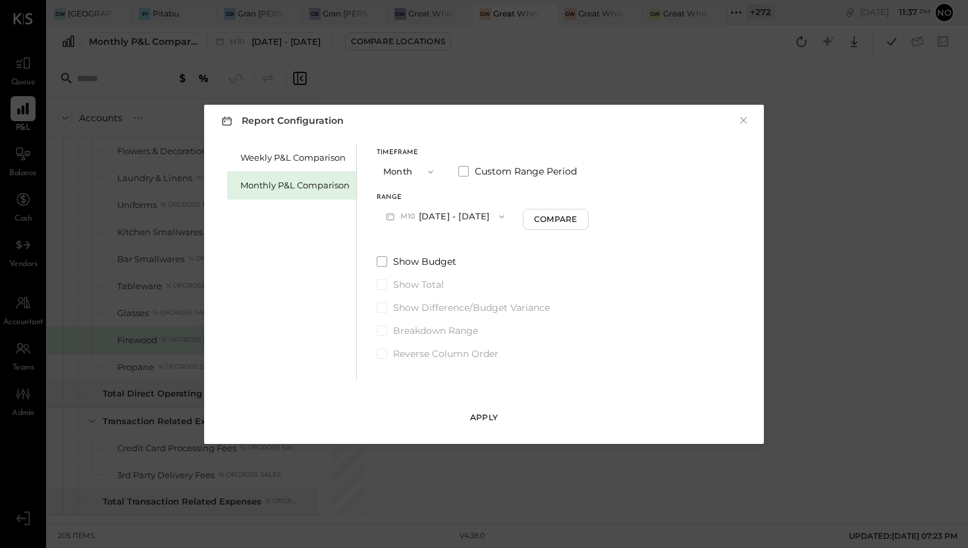
click at [494, 413] on div "Apply" at bounding box center [484, 416] width 28 height 11
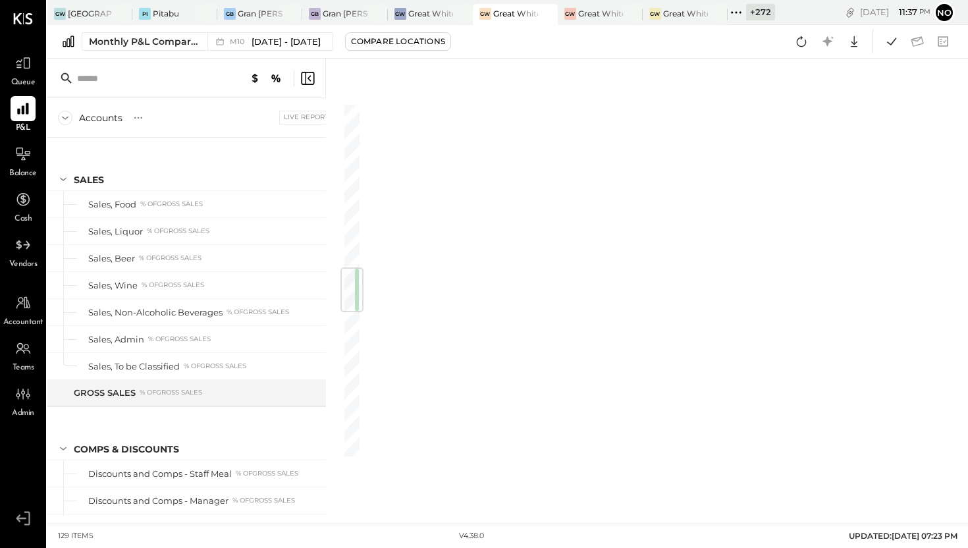
scroll to position [1410, 0]
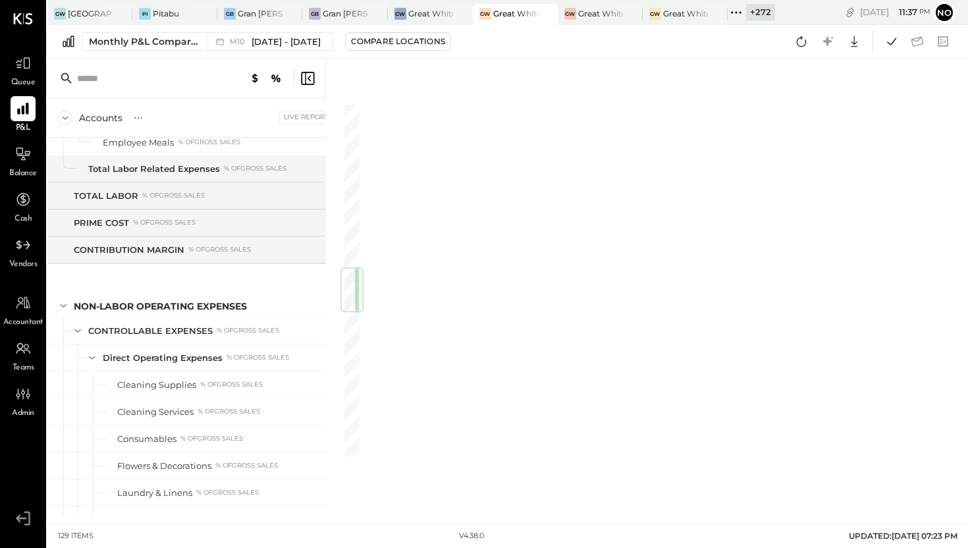
click at [307, 78] on icon at bounding box center [308, 78] width 16 height 16
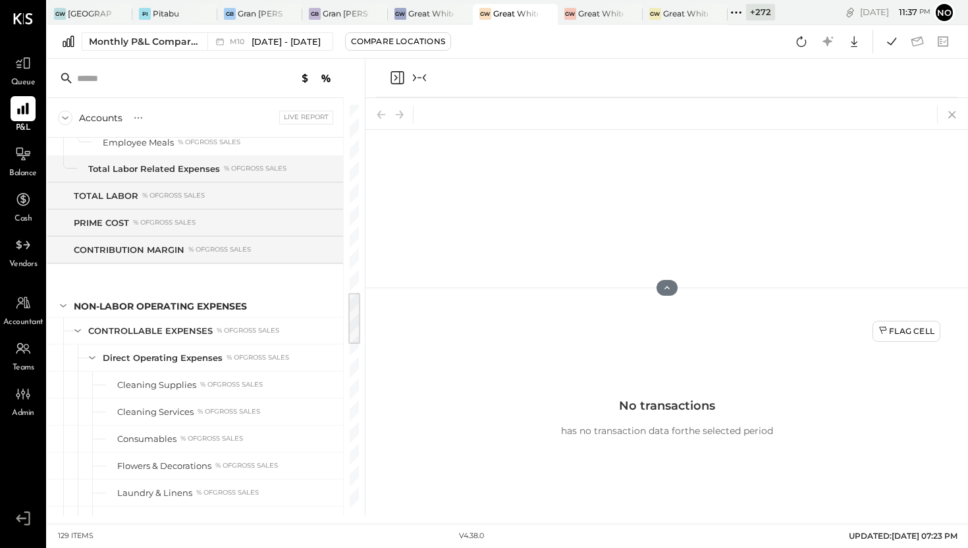
click at [955, 114] on icon at bounding box center [952, 114] width 18 height 18
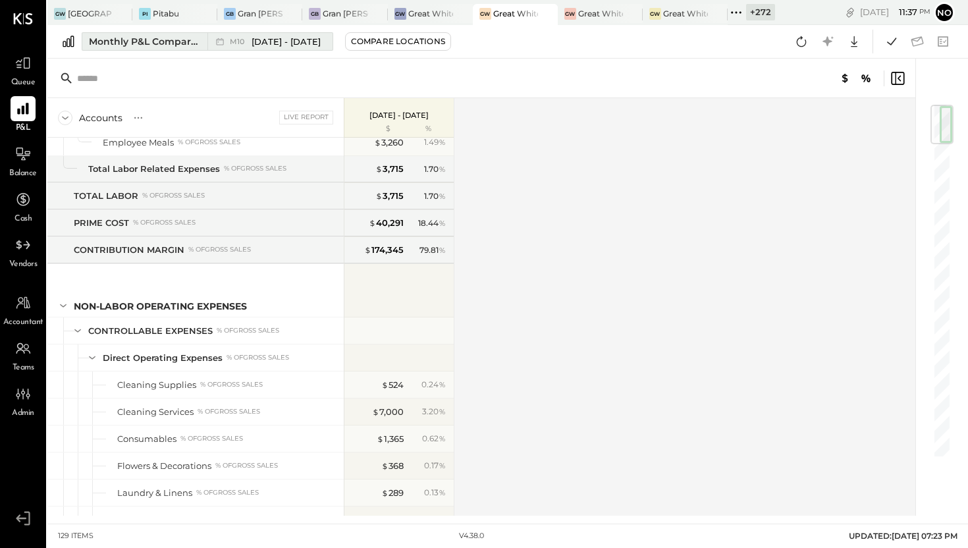
click at [180, 44] on div "Monthly P&L Comparison" at bounding box center [144, 41] width 111 height 13
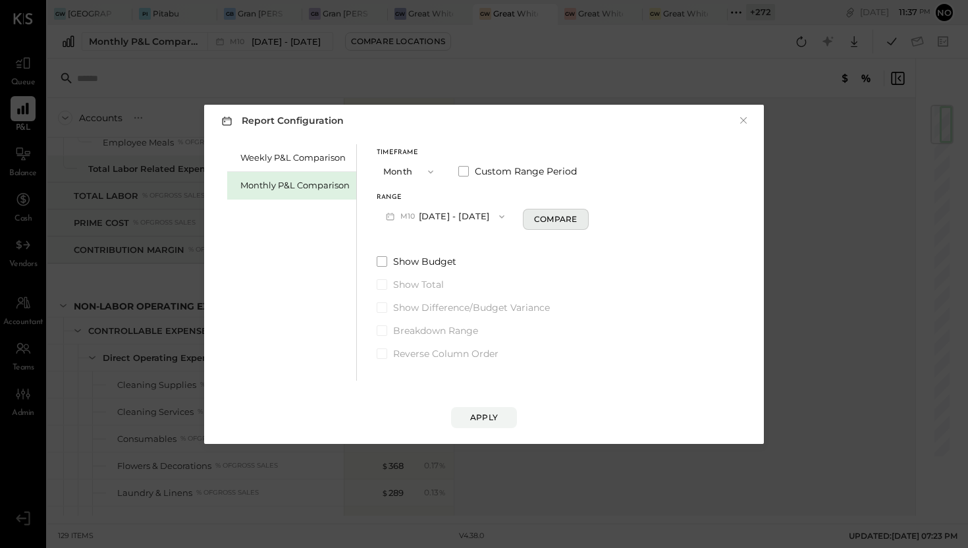
click at [545, 217] on div "Compare" at bounding box center [555, 218] width 43 height 11
click at [575, 219] on icon "button" at bounding box center [579, 216] width 8 height 8
type input "*"
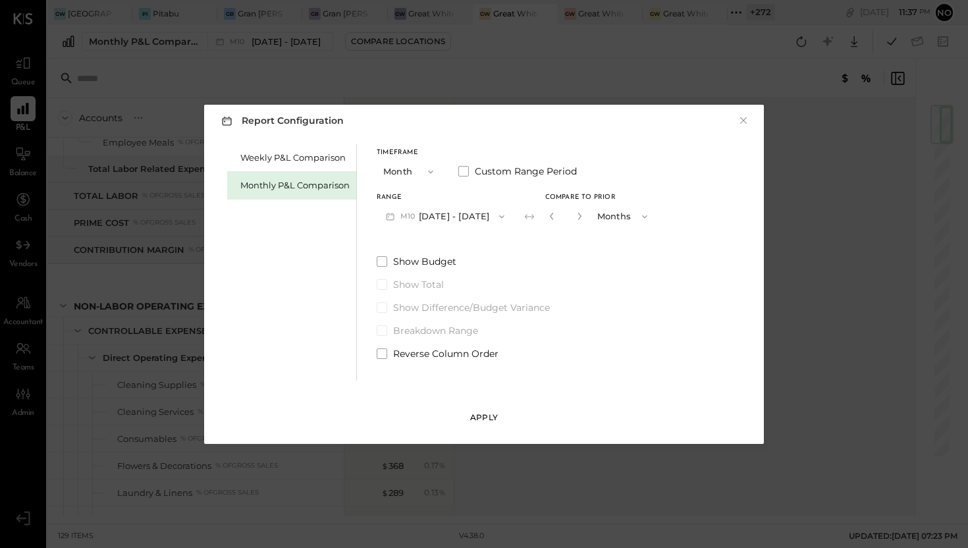
click at [494, 419] on div "Apply" at bounding box center [484, 416] width 28 height 11
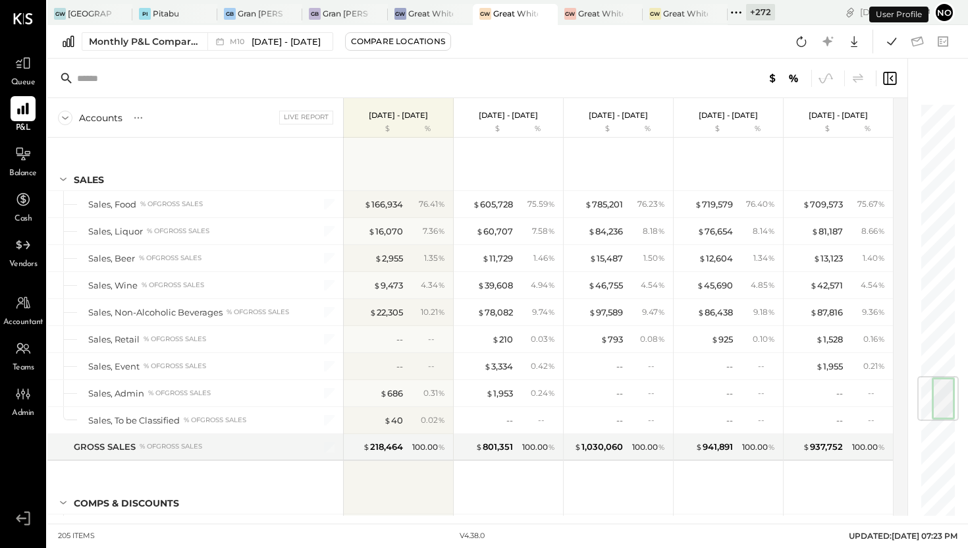
scroll to position [2318, 0]
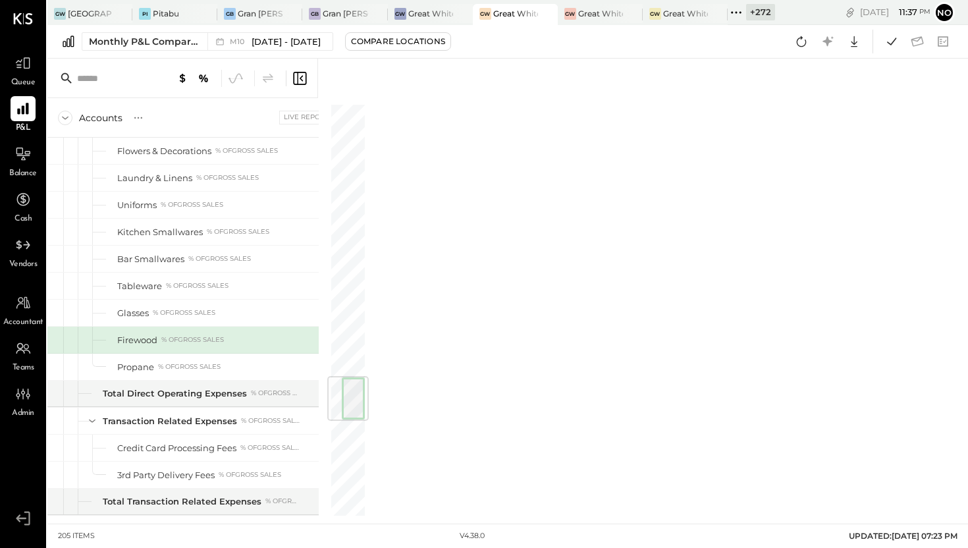
click at [302, 79] on icon at bounding box center [300, 78] width 16 height 16
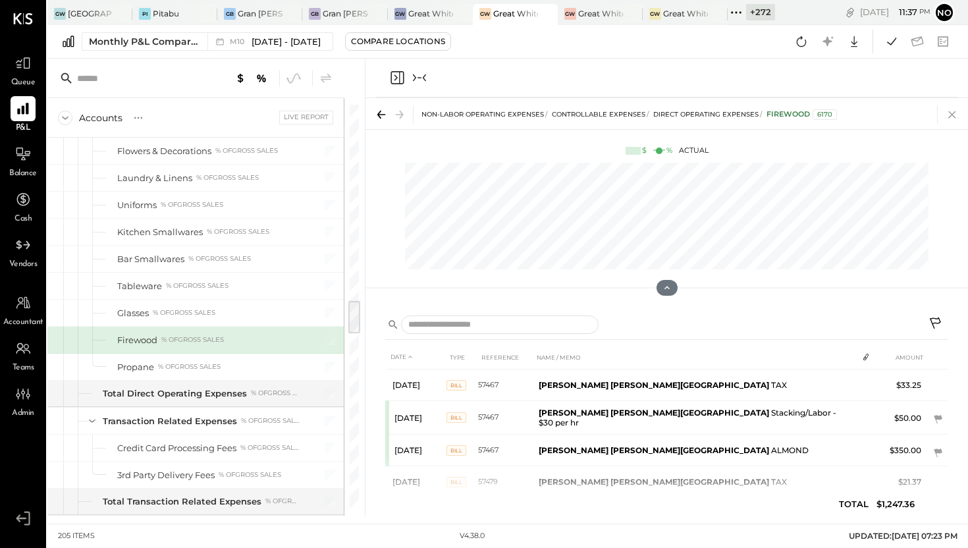
click at [957, 120] on icon at bounding box center [952, 114] width 18 height 18
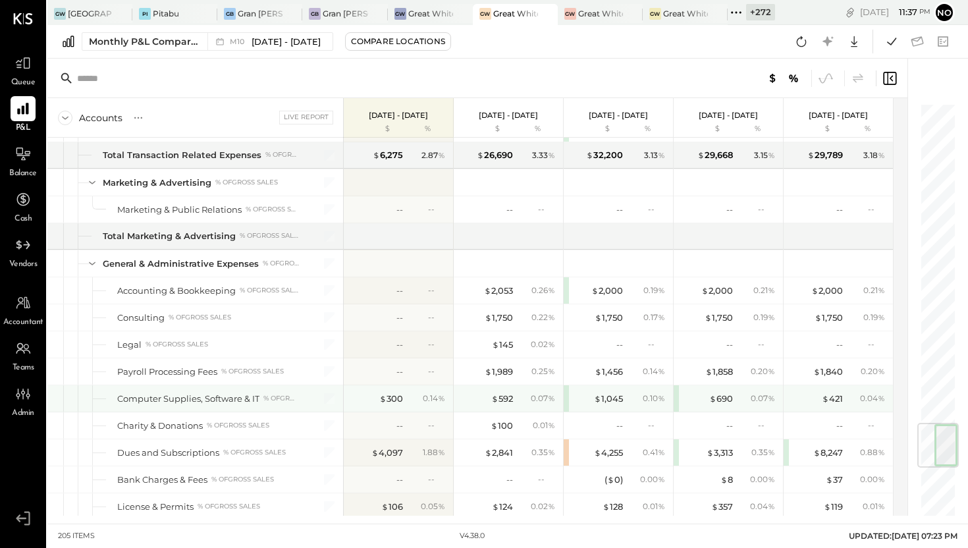
scroll to position [2713, 0]
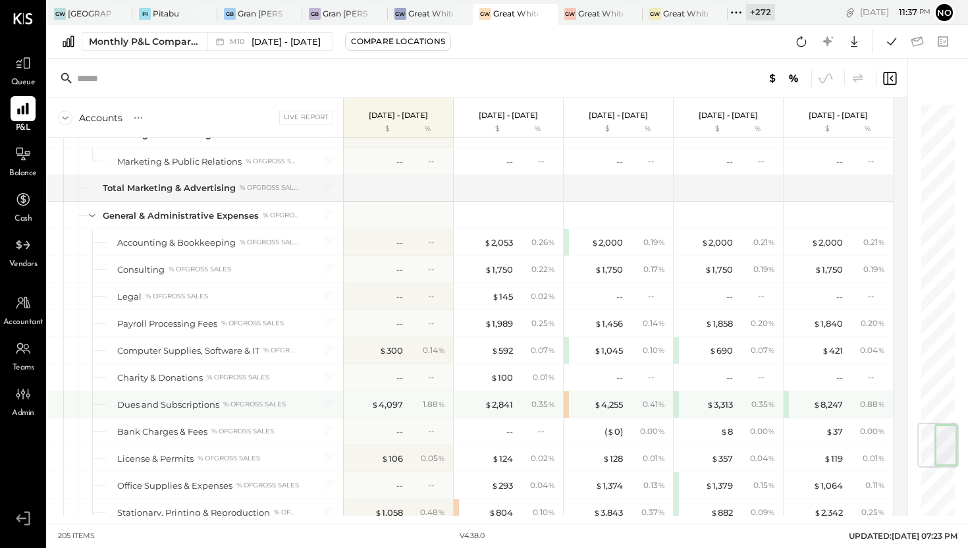
click at [567, 403] on div "$ 4,255 0.41 %" at bounding box center [618, 404] width 109 height 26
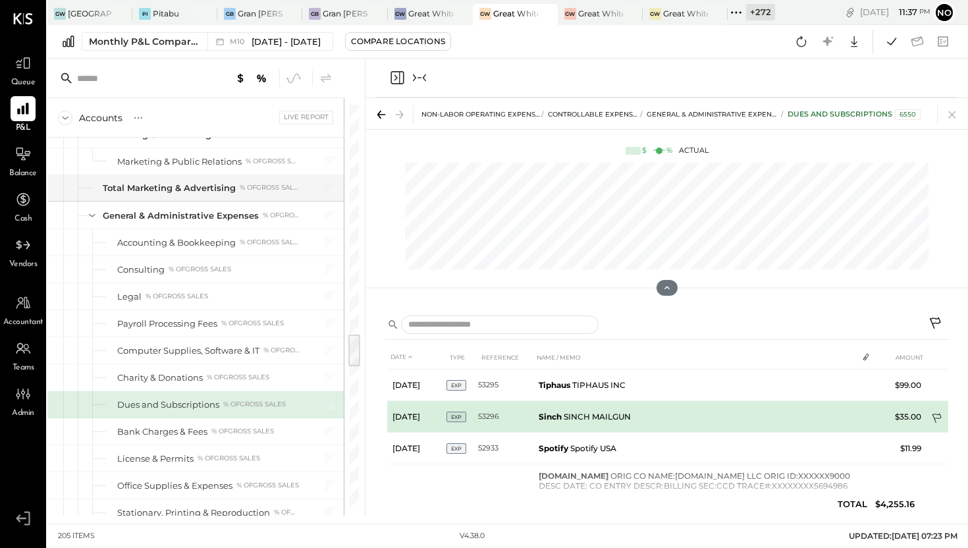
click at [935, 417] on icon at bounding box center [936, 418] width 9 height 10
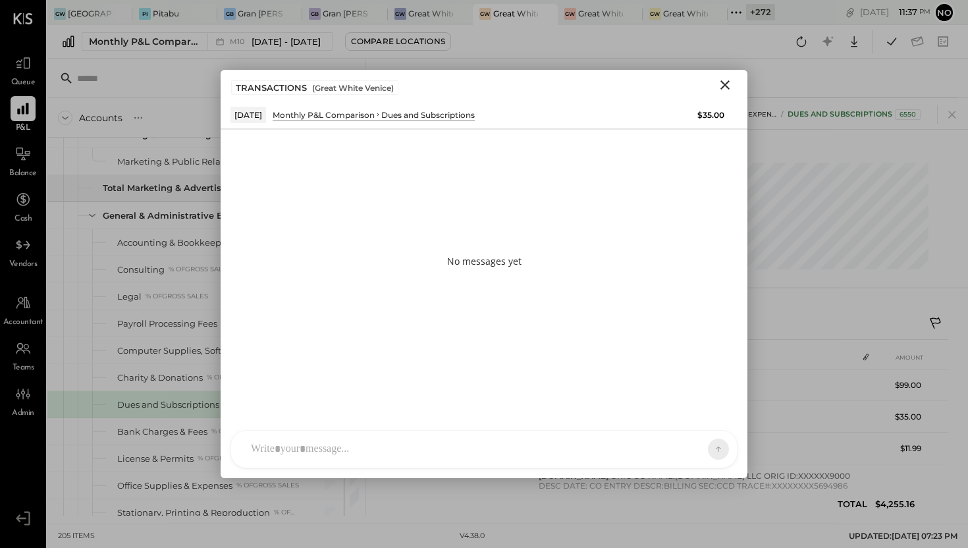
click at [725, 85] on icon "Close" at bounding box center [724, 84] width 9 height 9
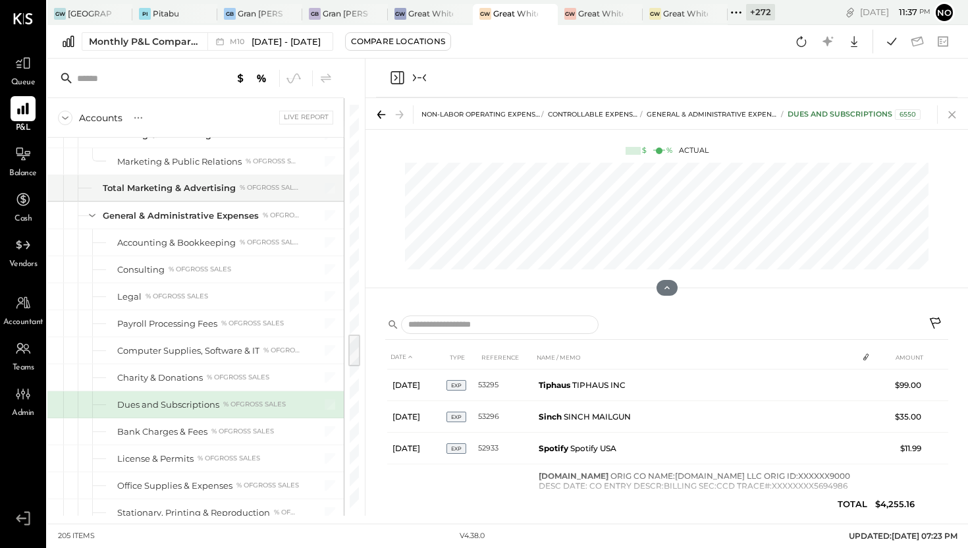
click at [955, 116] on icon at bounding box center [952, 114] width 18 height 18
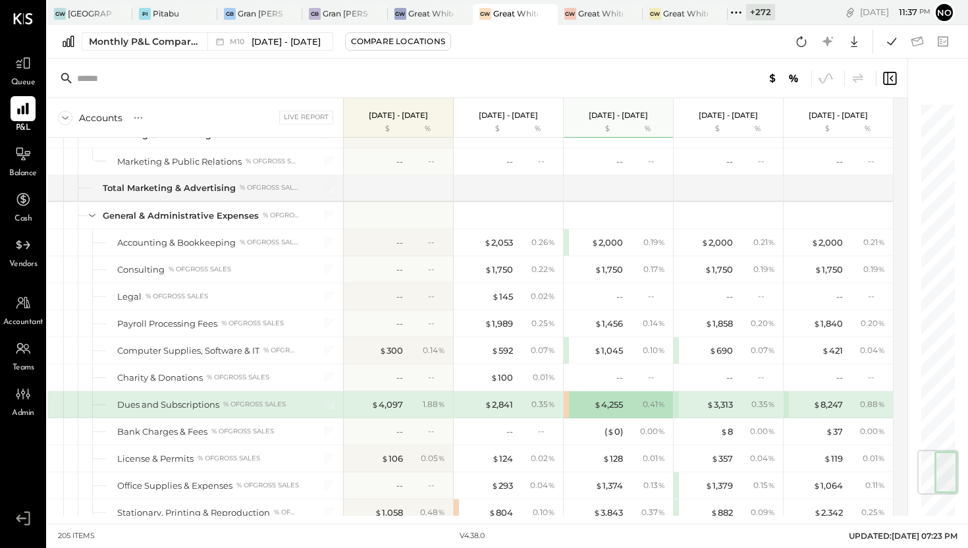
scroll to position [2940, 0]
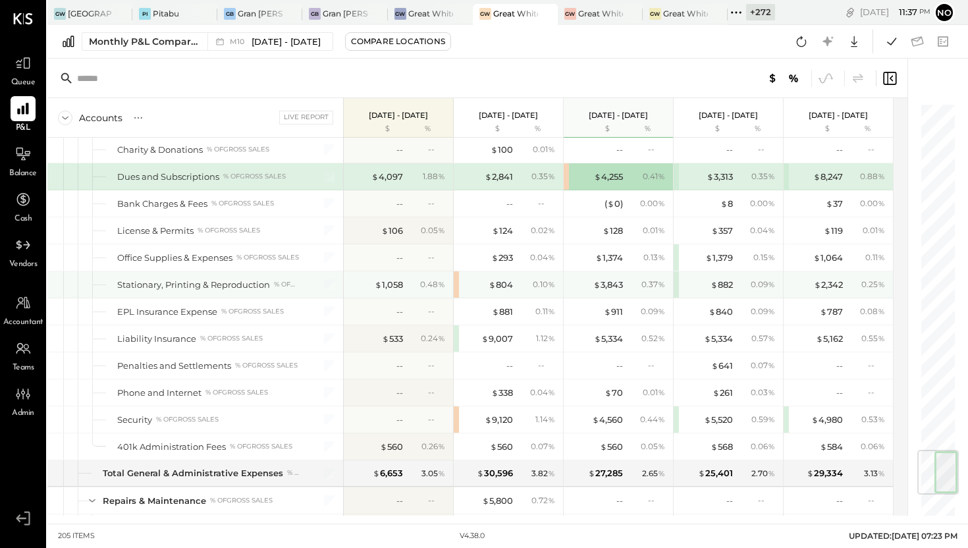
click at [456, 280] on div "$ 804 0.10 %" at bounding box center [508, 284] width 109 height 26
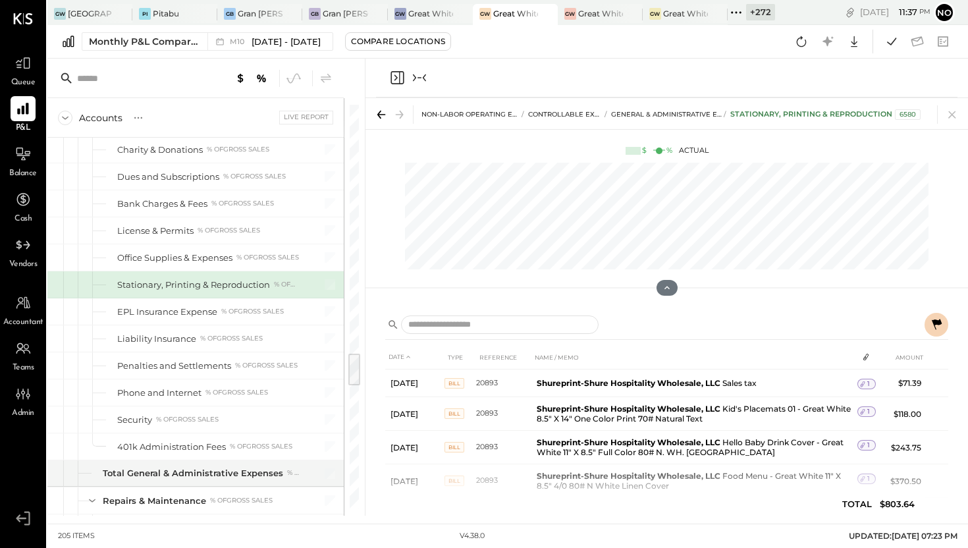
click at [934, 327] on icon at bounding box center [937, 324] width 10 height 11
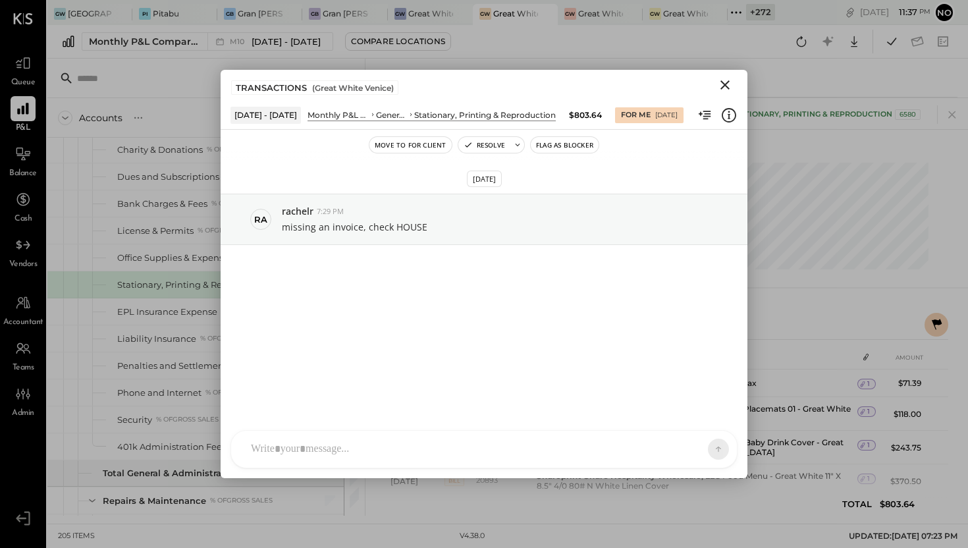
click at [722, 86] on icon "Close" at bounding box center [725, 85] width 16 height 16
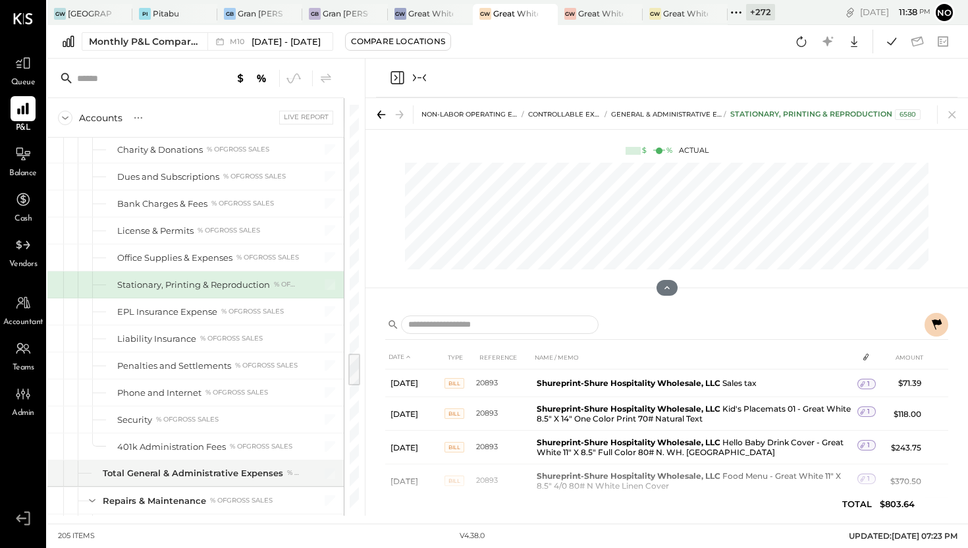
click at [939, 325] on icon at bounding box center [936, 325] width 16 height 16
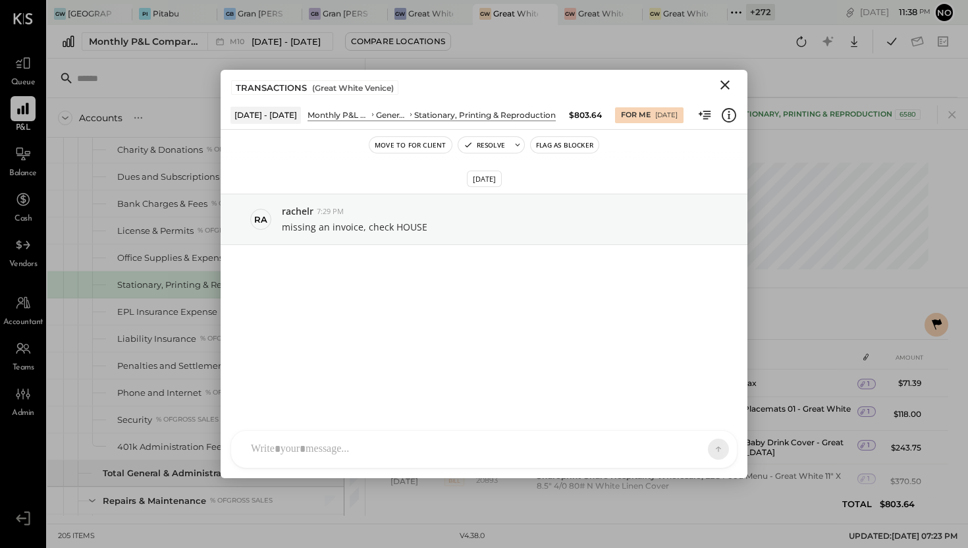
click at [728, 86] on icon "Close" at bounding box center [725, 85] width 16 height 16
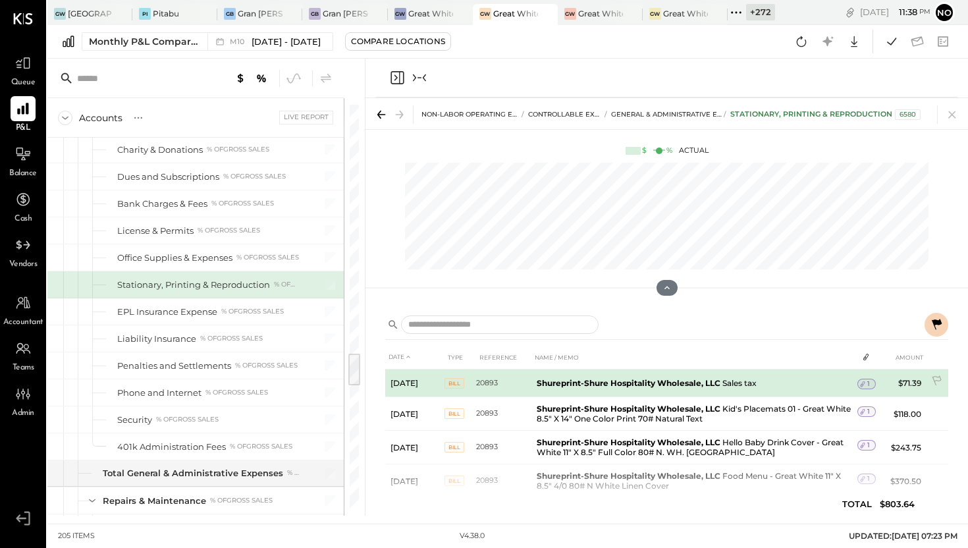
click at [867, 386] on span "1" at bounding box center [868, 383] width 3 height 9
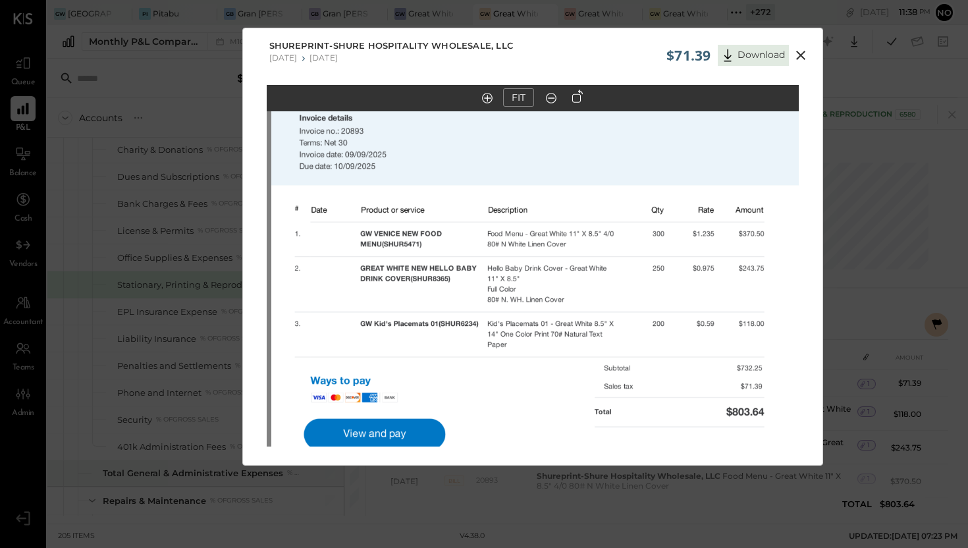
drag, startPoint x: 598, startPoint y: 285, endPoint x: 603, endPoint y: 248, distance: 37.2
click at [603, 248] on img at bounding box center [537, 208] width 532 height 689
click at [800, 56] on icon at bounding box center [800, 55] width 9 height 9
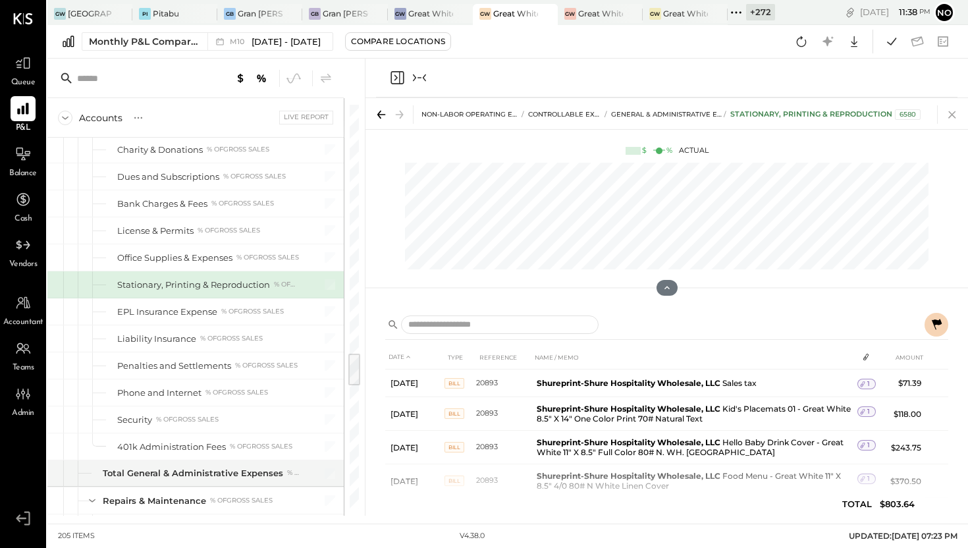
click at [949, 114] on icon at bounding box center [952, 114] width 18 height 18
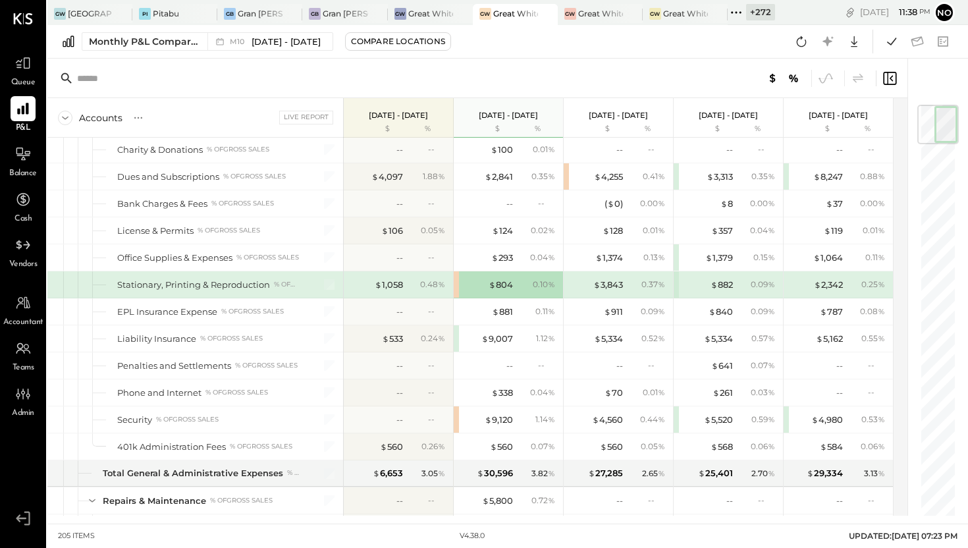
click at [457, 284] on div "$ 804 0.10 %" at bounding box center [508, 284] width 109 height 26
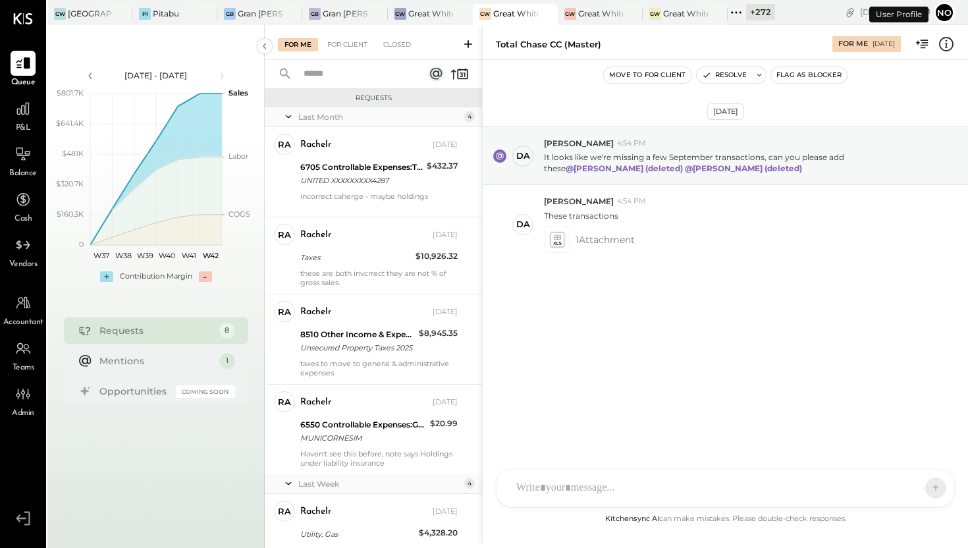
scroll to position [277, 0]
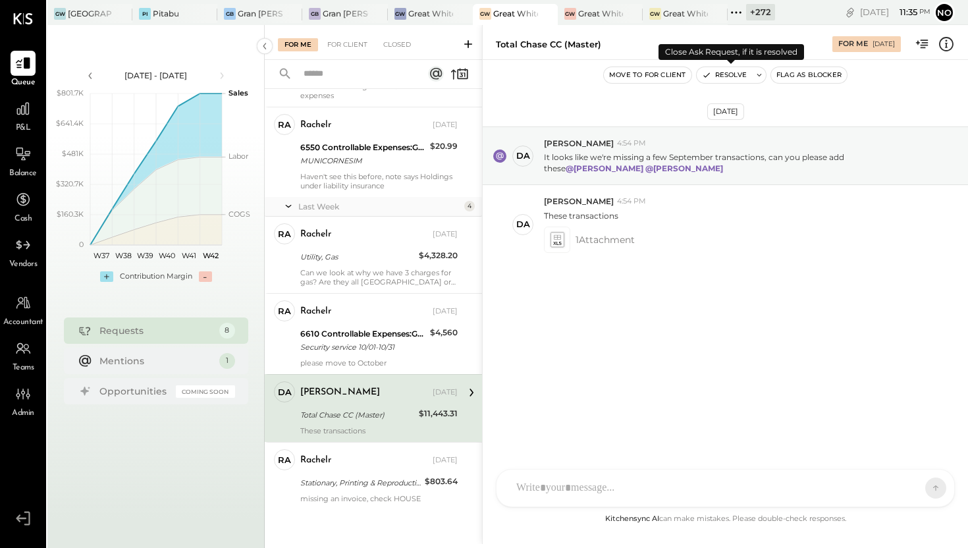
click at [716, 74] on button "Resolve" at bounding box center [724, 75] width 55 height 16
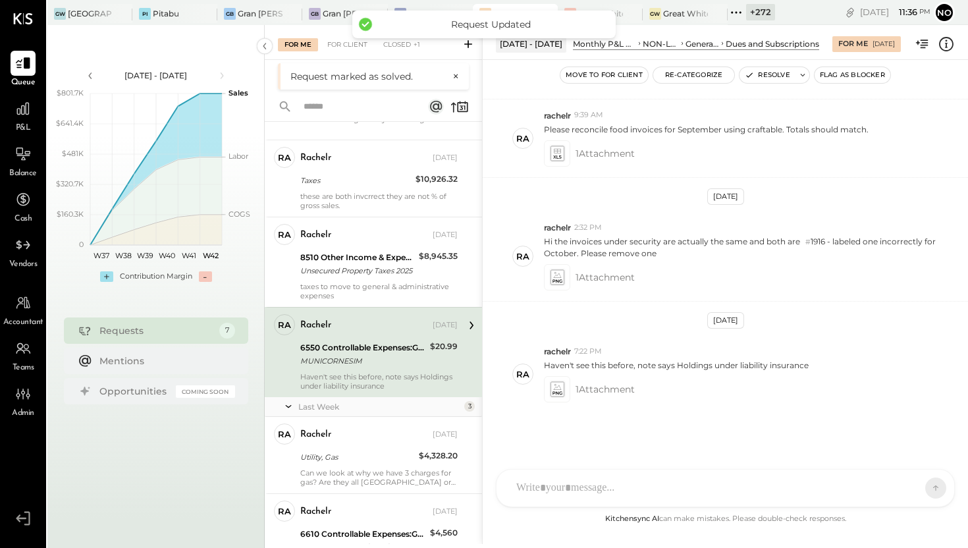
scroll to position [209, 0]
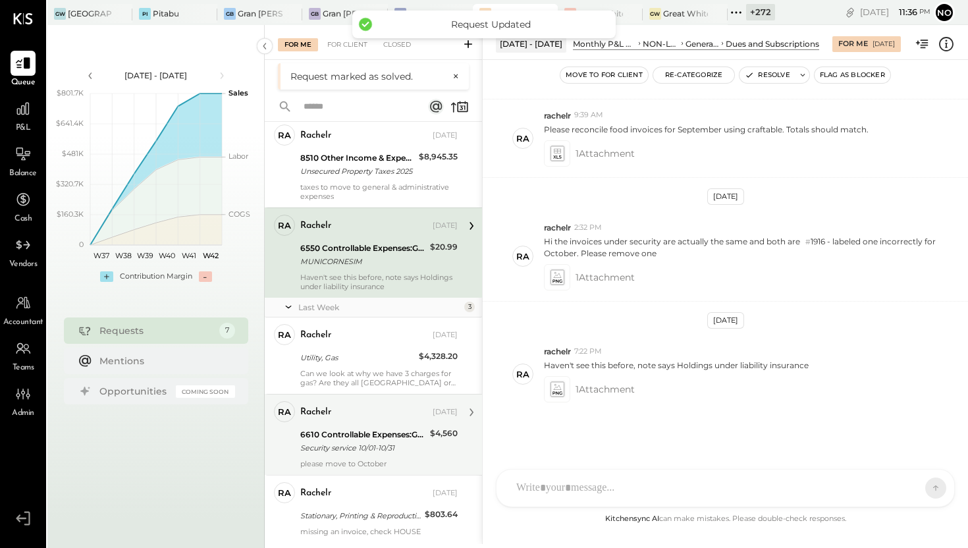
click at [354, 439] on div "6610 Controllable Expenses:General & Administrative Expenses:Security" at bounding box center [363, 434] width 126 height 13
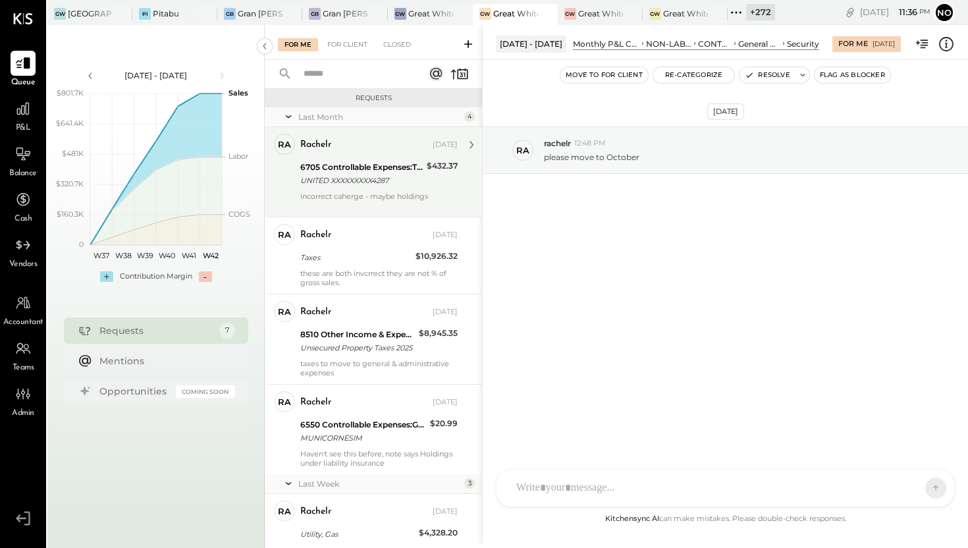
click at [369, 172] on div "6705 Controllable Expenses:Travel, Meals, & Entertainment:Travel, Ground Transp…" at bounding box center [361, 167] width 122 height 13
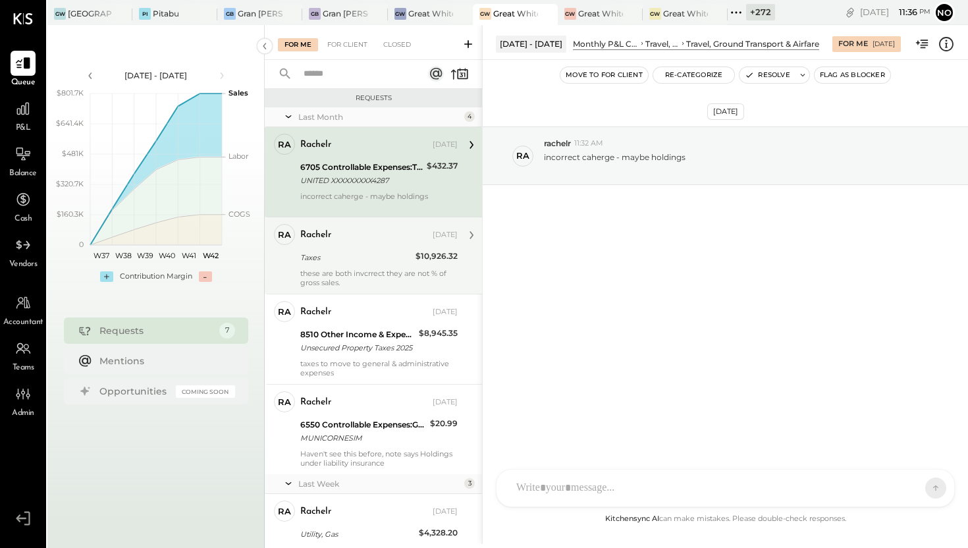
click at [349, 263] on div "Taxes" at bounding box center [355, 257] width 111 height 13
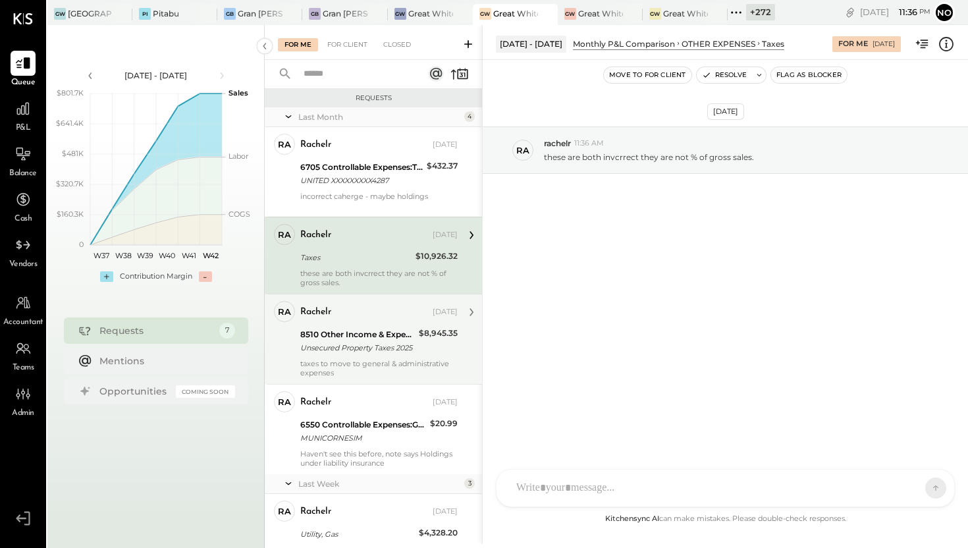
click at [351, 345] on div "Unsecured Property Taxes 2025" at bounding box center [357, 347] width 115 height 13
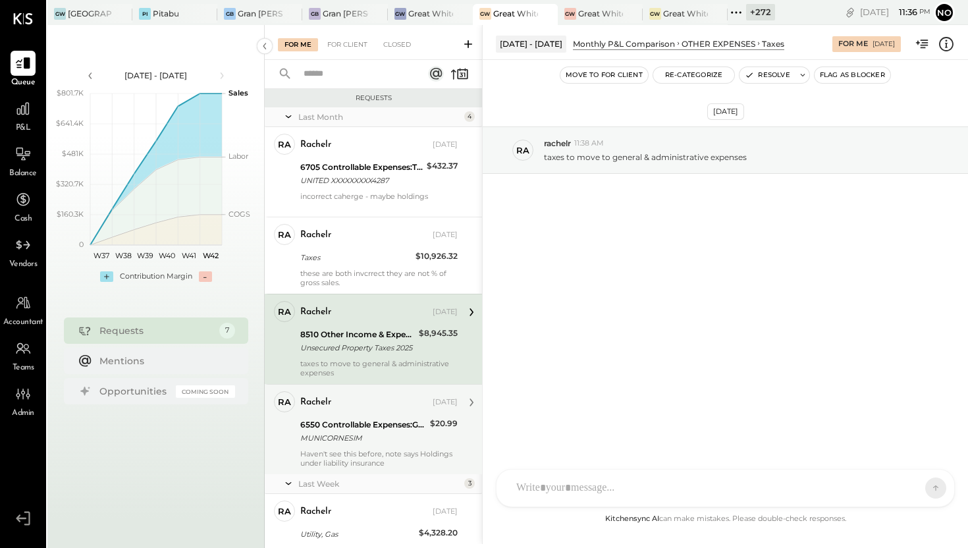
click at [346, 427] on div "6550 Controllable Expenses:General & Administrative Expenses:Dues and Subscript…" at bounding box center [363, 424] width 126 height 13
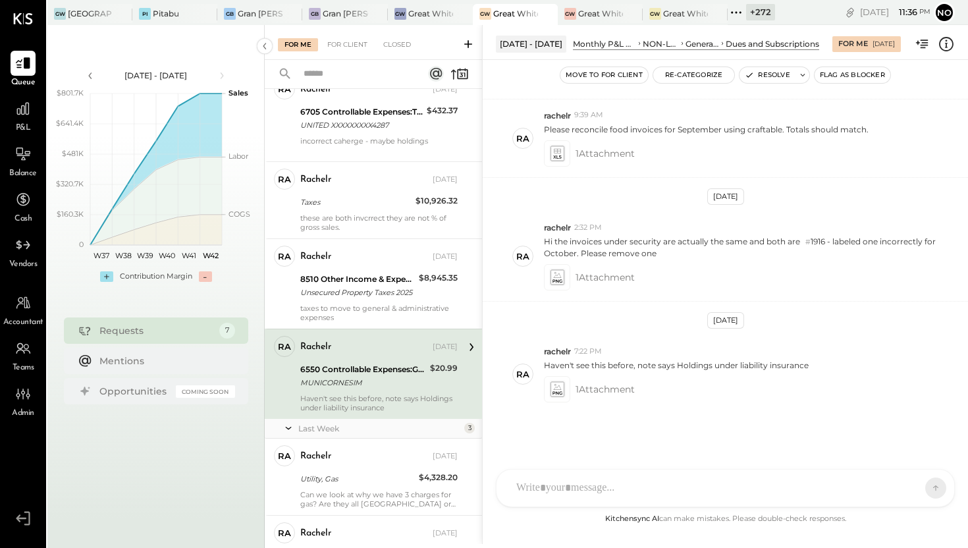
scroll to position [58, 0]
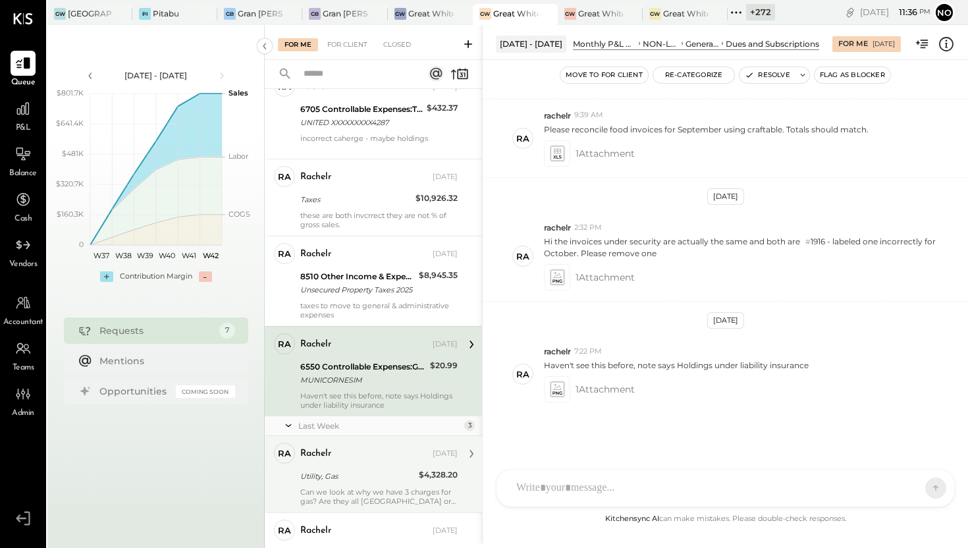
click at [339, 462] on div "rachelr Oct 07, 2025" at bounding box center [378, 453] width 157 height 18
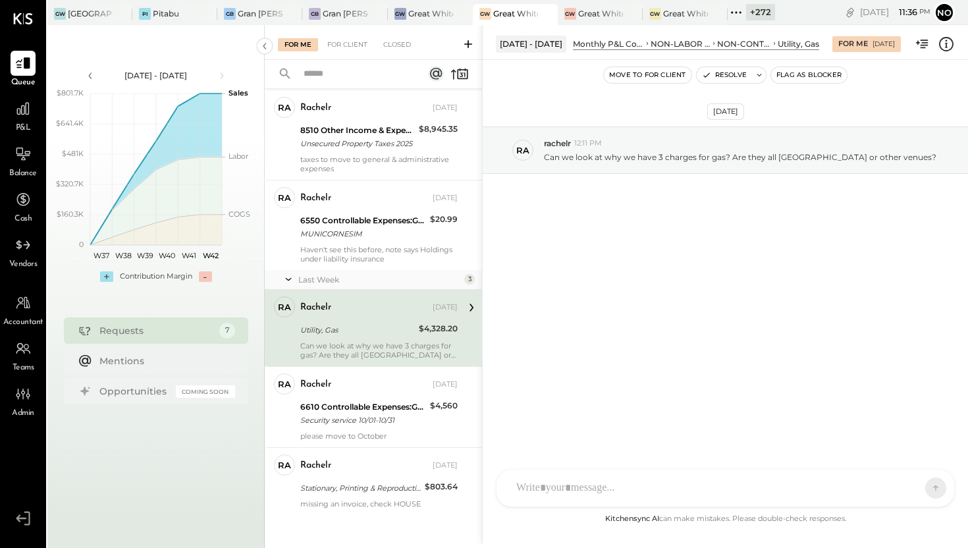
scroll to position [209, 0]
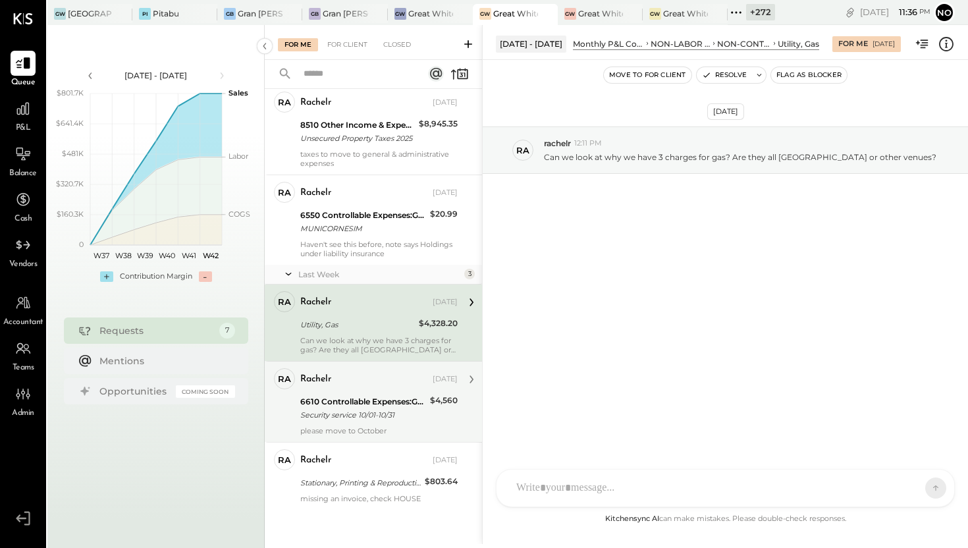
click at [346, 404] on div "6610 Controllable Expenses:General & Administrative Expenses:Security" at bounding box center [363, 401] width 126 height 13
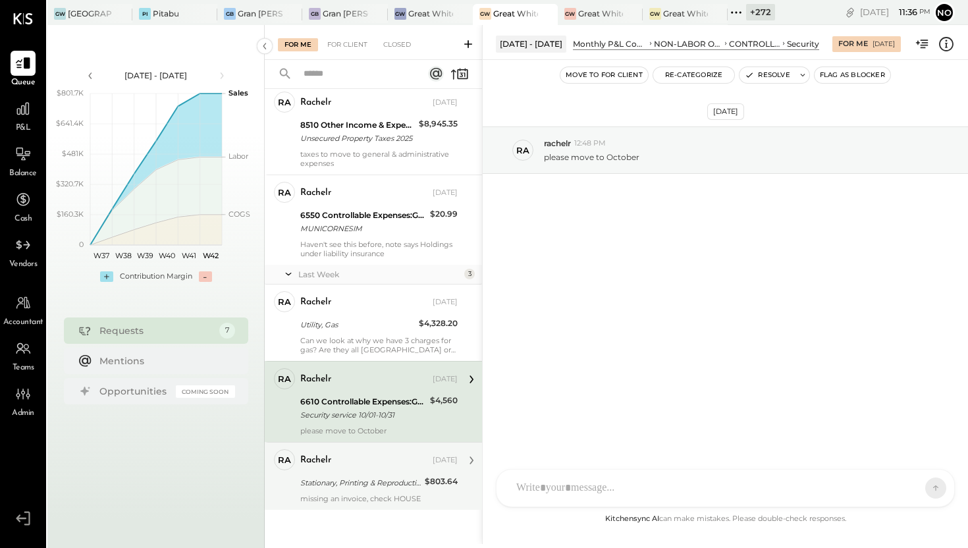
click at [335, 476] on div "Stationary, Printing & Reproduction" at bounding box center [360, 482] width 120 height 13
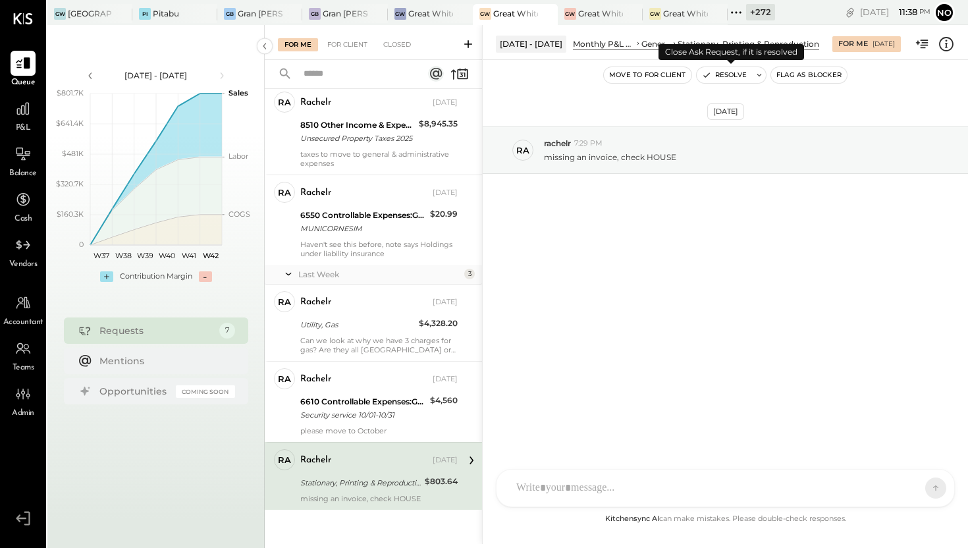
click at [724, 76] on button "Resolve" at bounding box center [724, 75] width 55 height 16
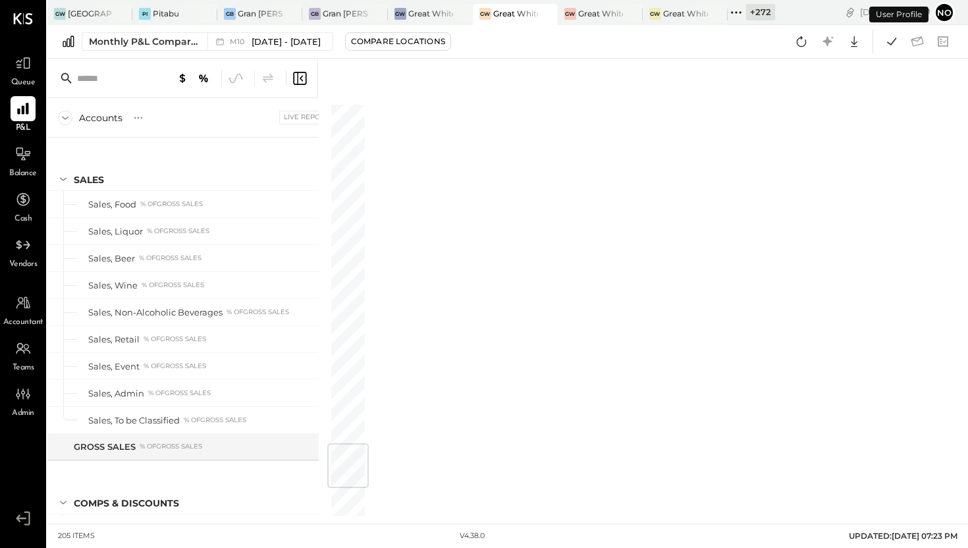
scroll to position [2885, 0]
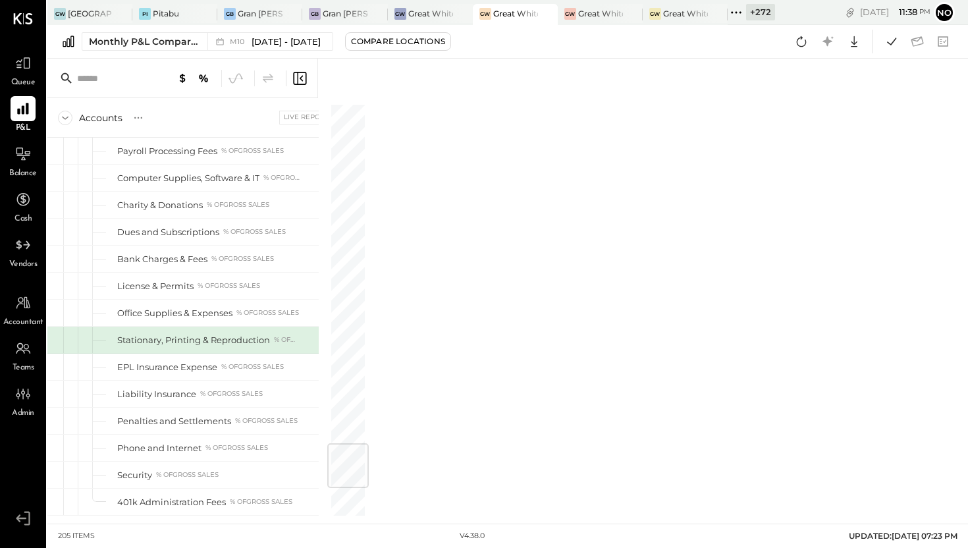
click at [302, 79] on icon at bounding box center [300, 78] width 16 height 16
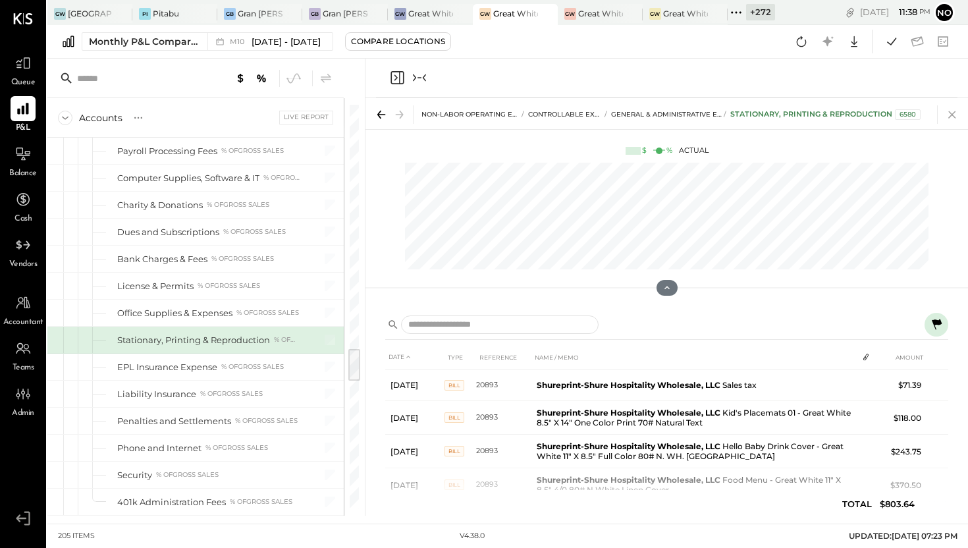
click at [950, 117] on icon at bounding box center [951, 114] width 7 height 7
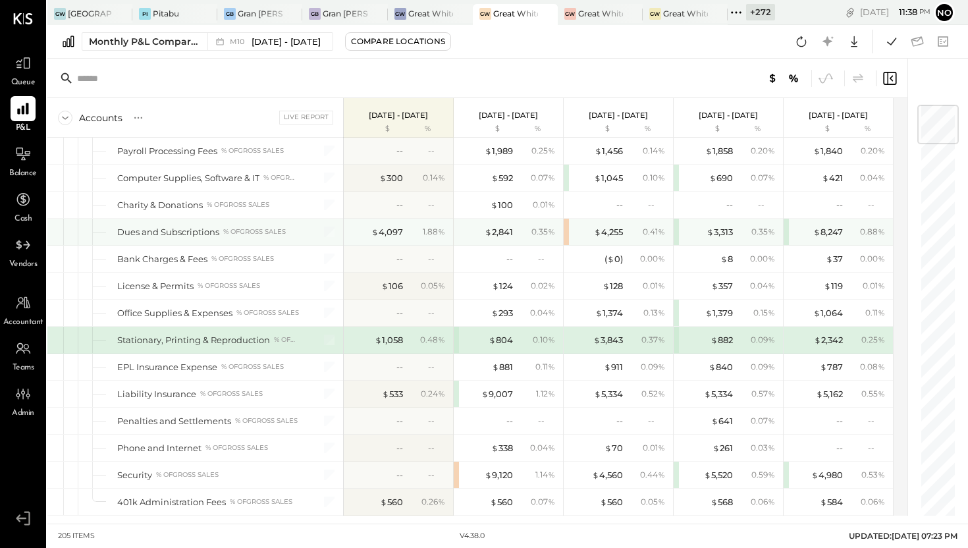
click at [565, 233] on div "$ 4,255 0.41 %" at bounding box center [618, 232] width 109 height 26
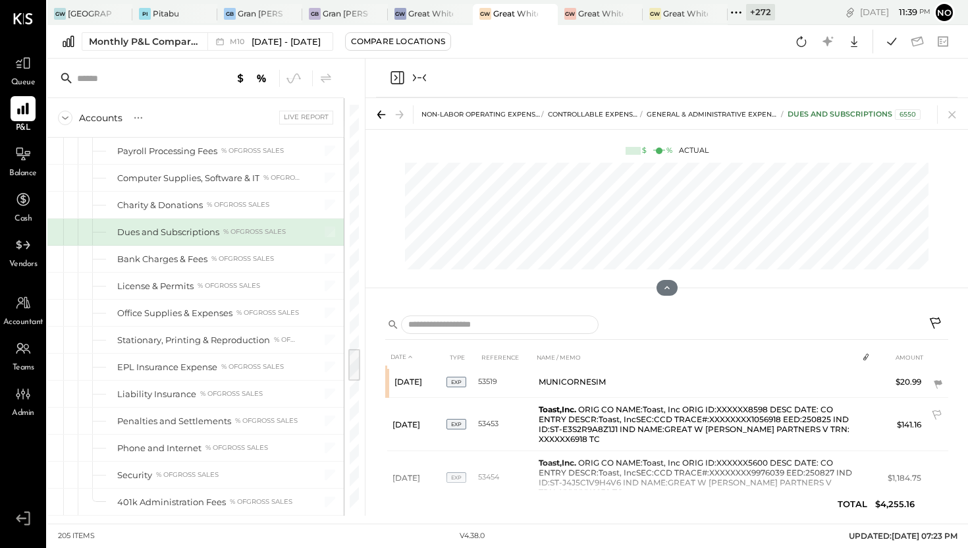
scroll to position [368, 0]
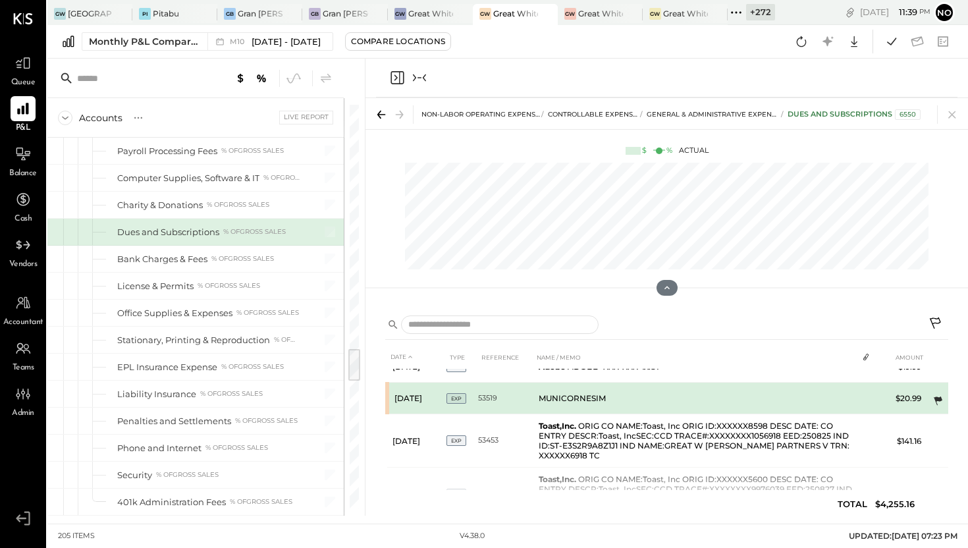
click at [934, 394] on icon at bounding box center [937, 400] width 13 height 13
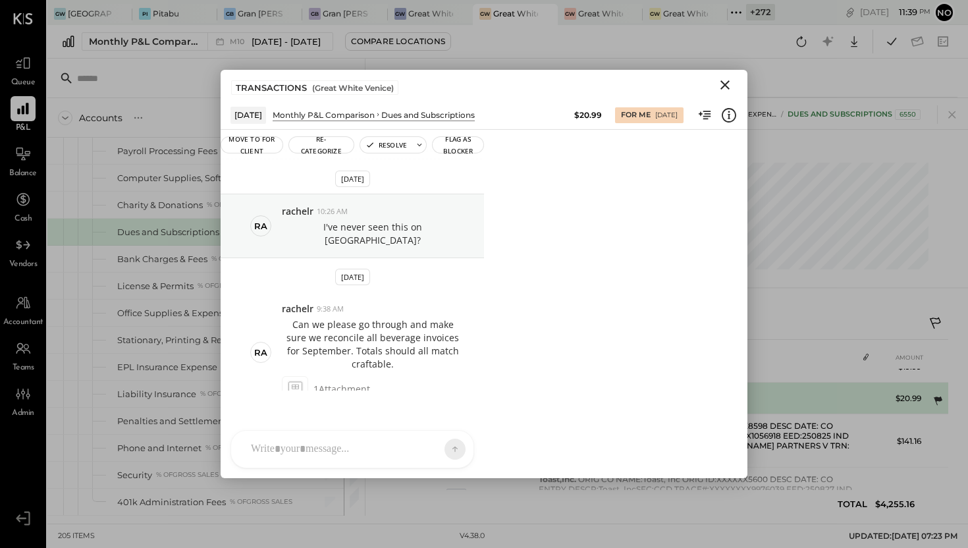
scroll to position [310, 0]
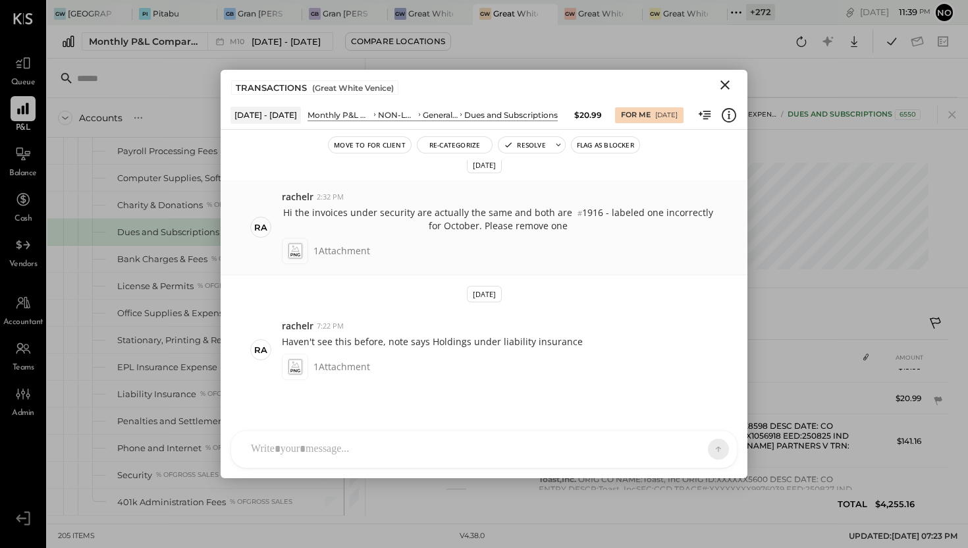
click at [298, 253] on icon at bounding box center [295, 250] width 14 height 15
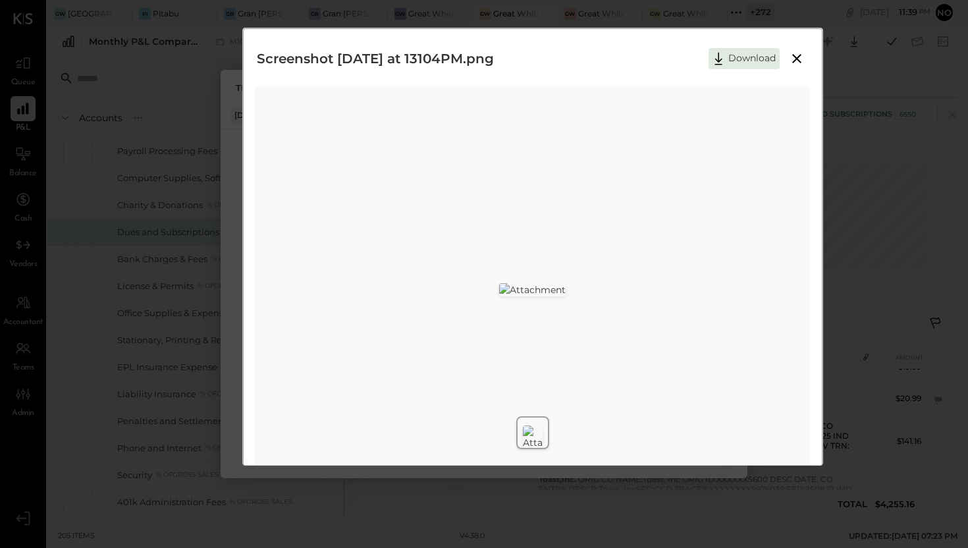
click at [796, 59] on icon at bounding box center [796, 58] width 9 height 9
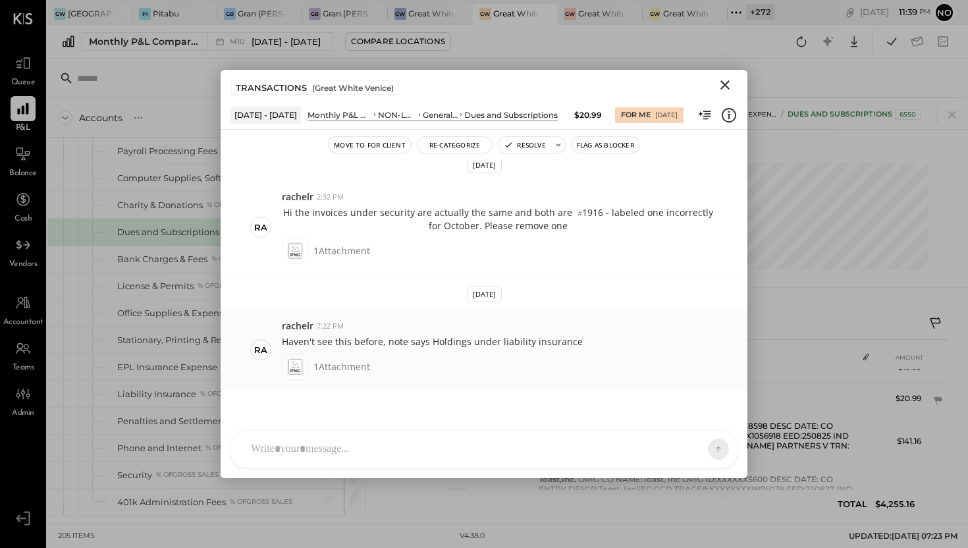
click at [298, 367] on icon at bounding box center [295, 364] width 8 height 6
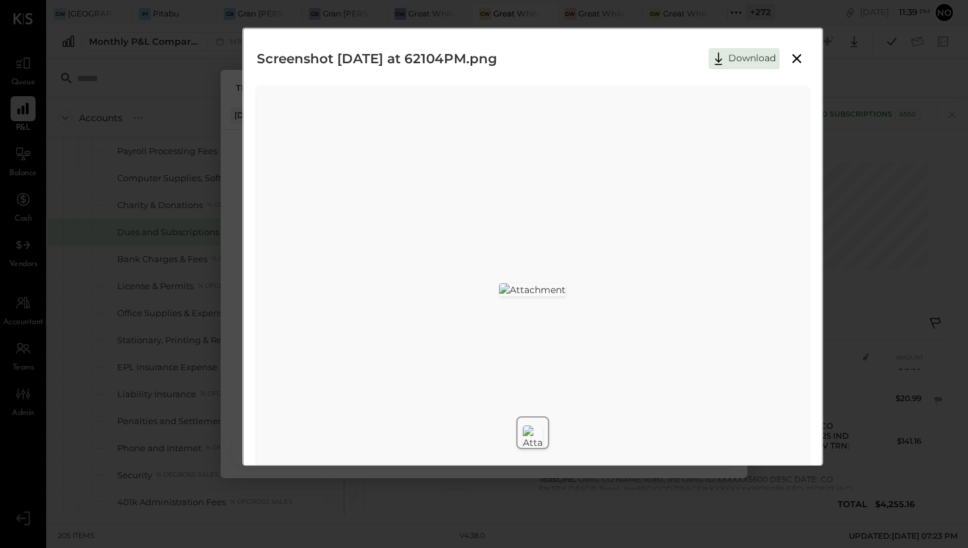
click at [793, 55] on icon at bounding box center [797, 59] width 16 height 16
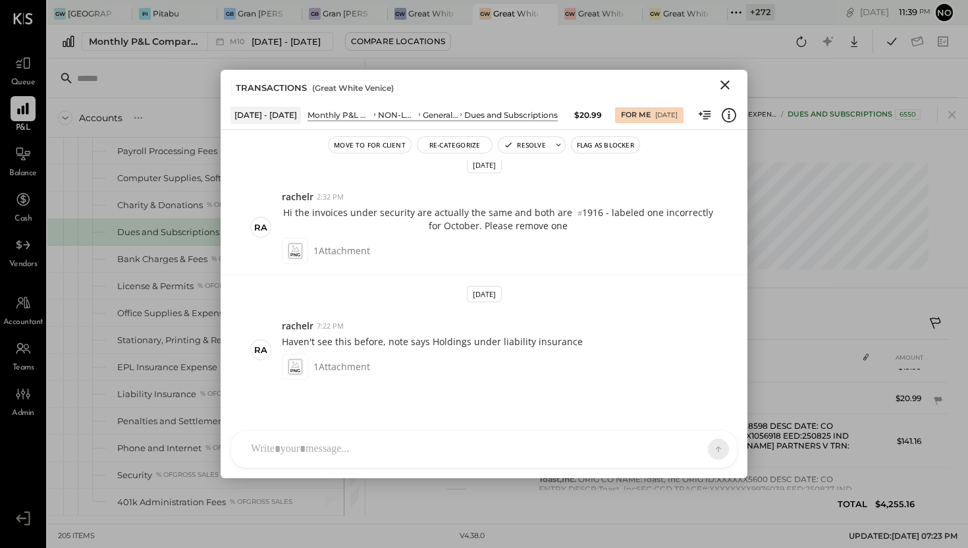
click at [728, 81] on icon "Close" at bounding box center [724, 84] width 9 height 9
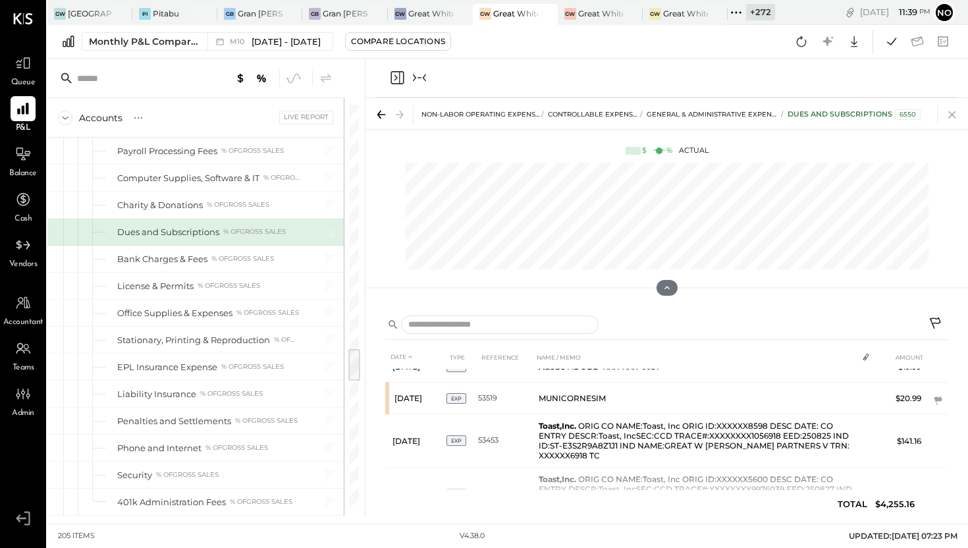
click at [956, 111] on icon at bounding box center [952, 114] width 18 height 18
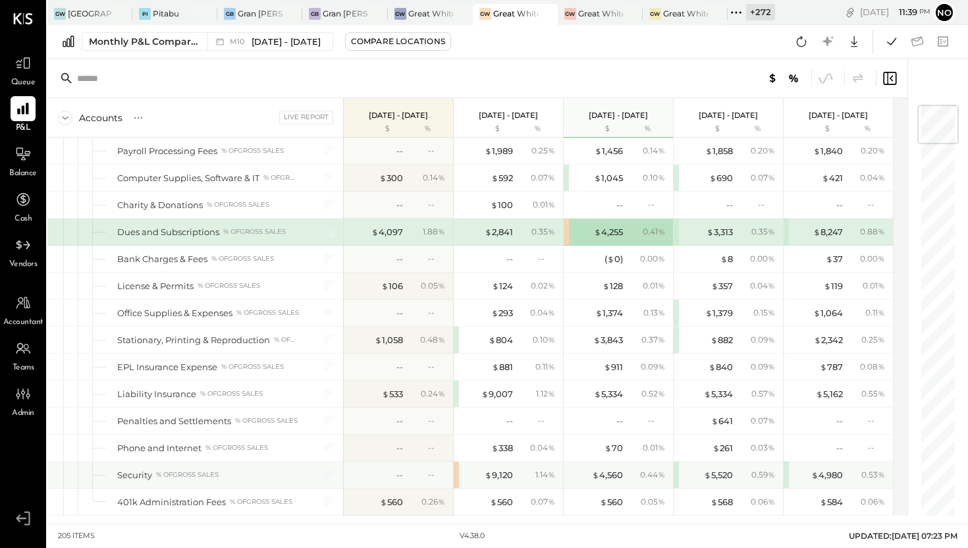
click at [456, 471] on div "$ 9,120 1.14 %" at bounding box center [508, 475] width 109 height 26
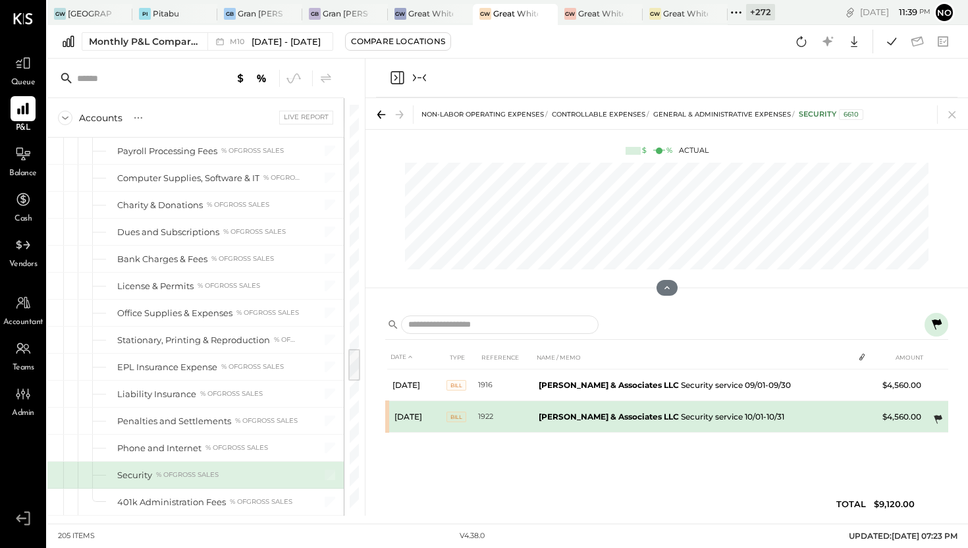
click at [938, 414] on icon at bounding box center [937, 419] width 13 height 13
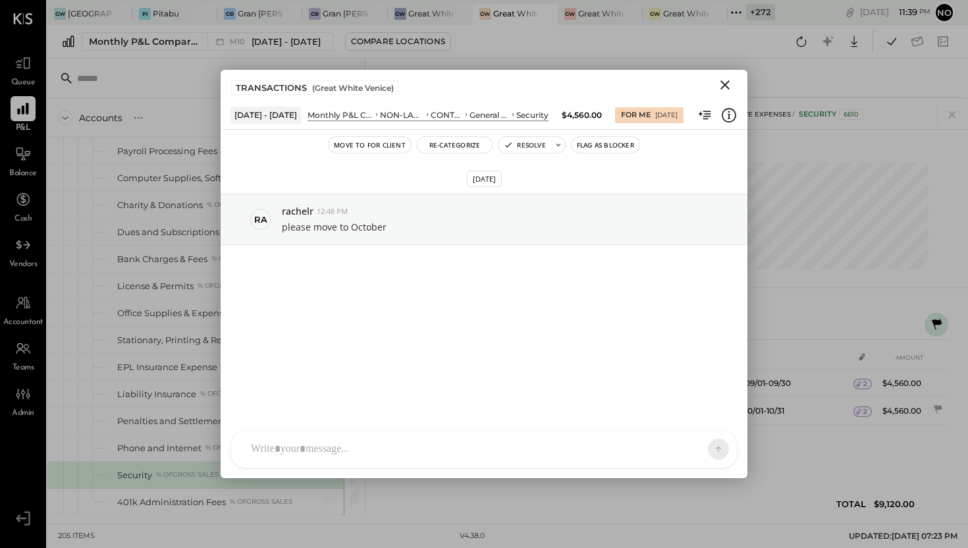
click at [724, 82] on icon "Close" at bounding box center [725, 85] width 16 height 16
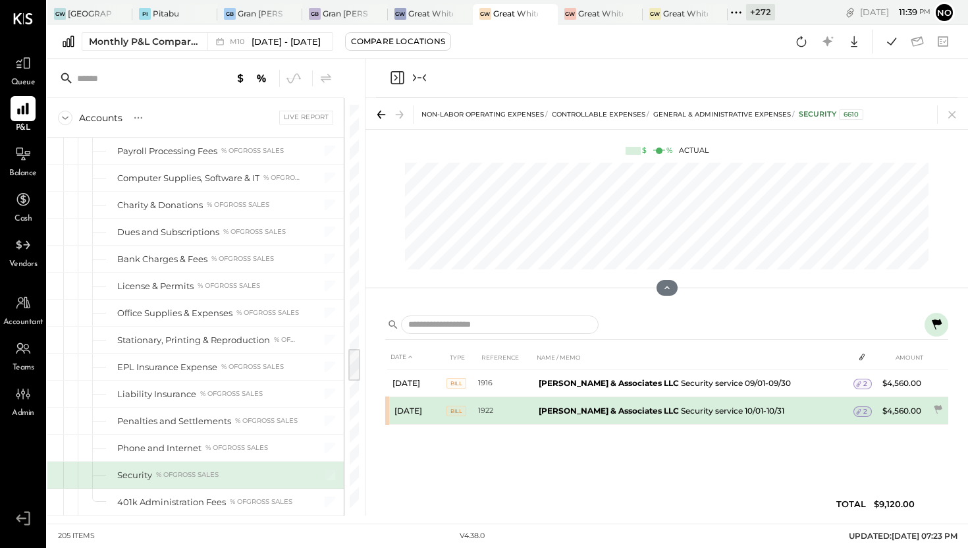
click at [863, 410] on span "2" at bounding box center [865, 411] width 4 height 9
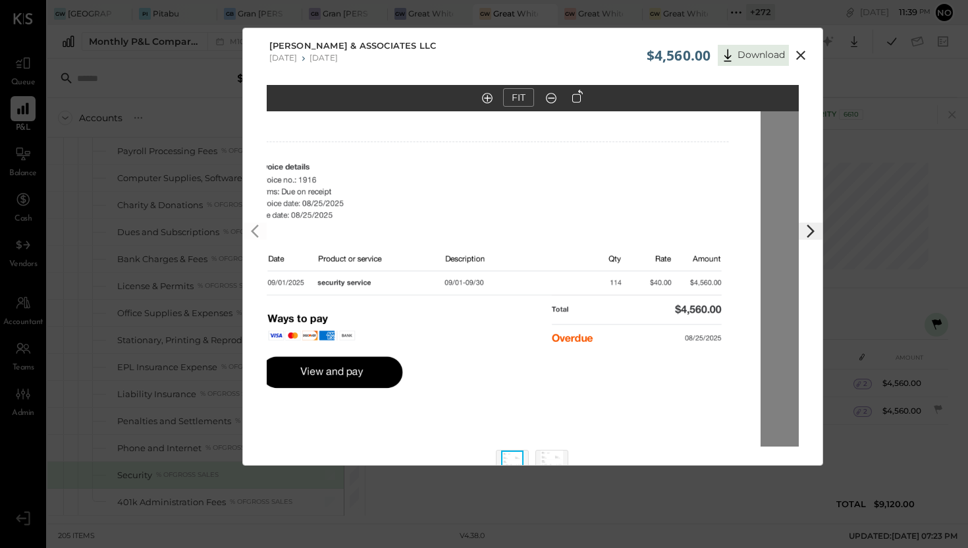
click at [523, 315] on img at bounding box center [494, 270] width 532 height 689
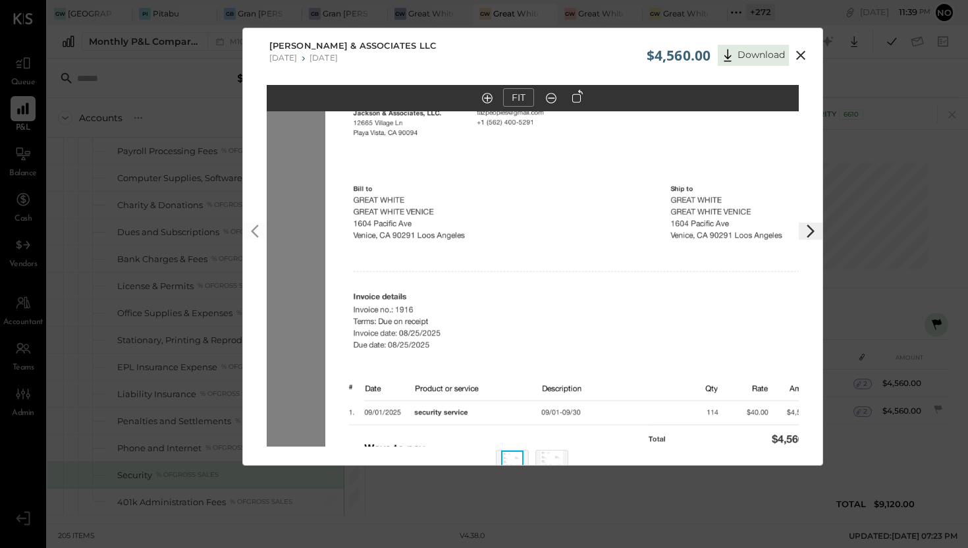
drag, startPoint x: 523, startPoint y: 315, endPoint x: 618, endPoint y: 465, distance: 178.5
click at [618, 465] on div "$4,560.00 Download Jackson & Associates LLC 07/21/2025 07/27/2025 FIT" at bounding box center [484, 274] width 968 height 548
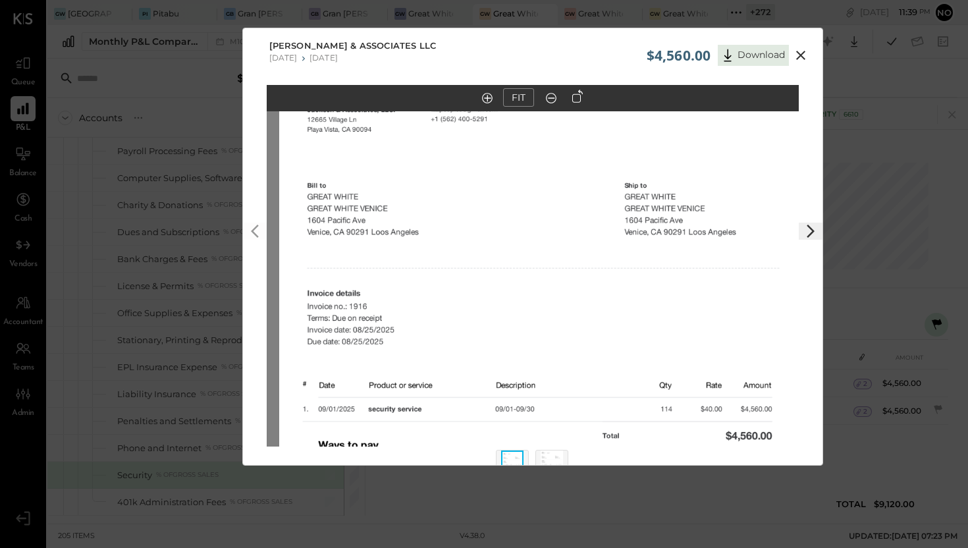
drag, startPoint x: 583, startPoint y: 286, endPoint x: 462, endPoint y: 493, distance: 240.2
click at [462, 493] on div "$4,560.00 Download Jackson & Associates LLC 07/21/2025 07/27/2025 FIT" at bounding box center [484, 274] width 968 height 548
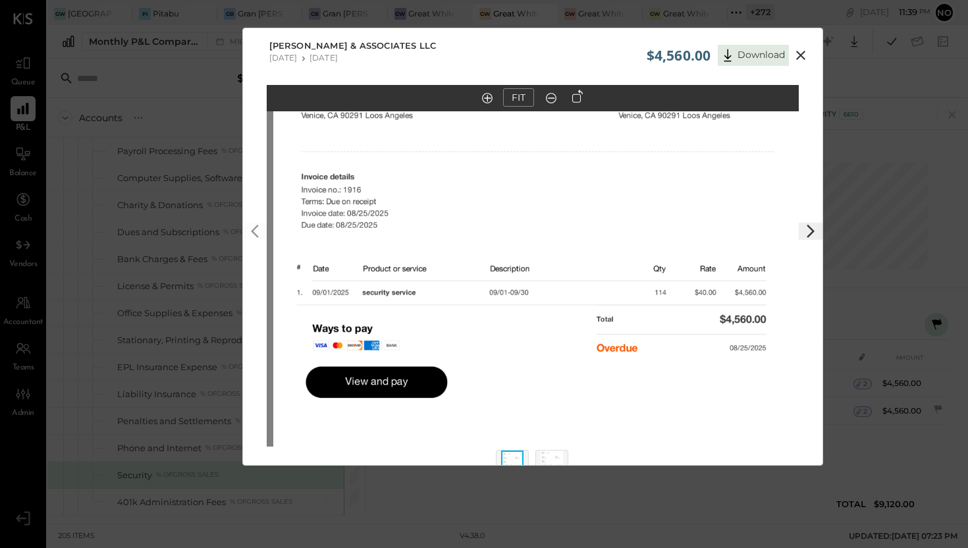
drag, startPoint x: 548, startPoint y: 250, endPoint x: 571, endPoint y: 333, distance: 86.7
click at [571, 333] on img at bounding box center [539, 280] width 532 height 689
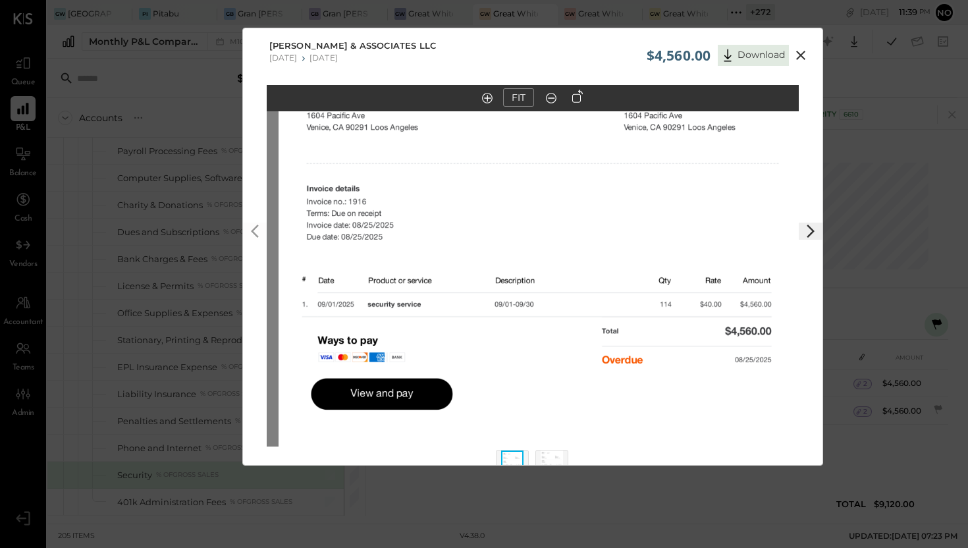
click at [796, 56] on icon at bounding box center [801, 55] width 16 height 16
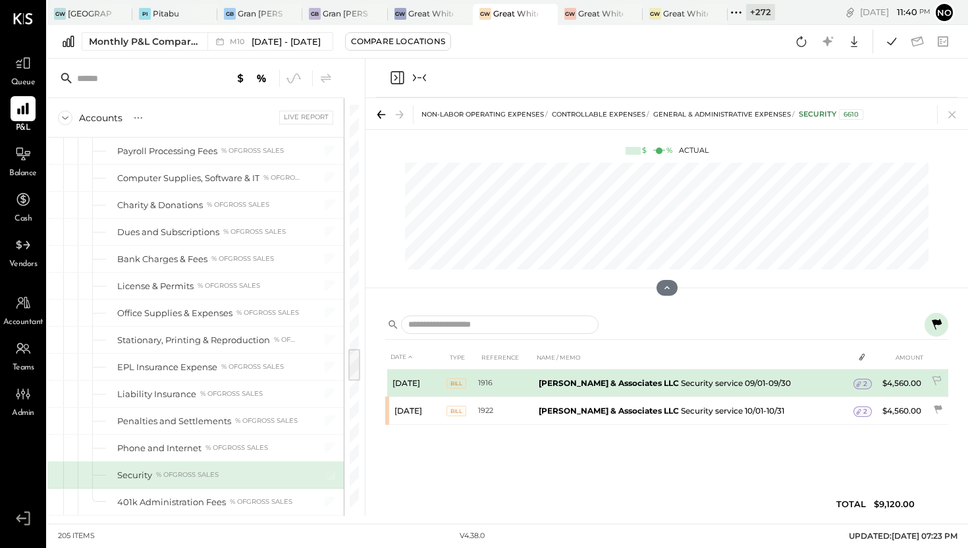
click at [863, 383] on span "2" at bounding box center [865, 383] width 4 height 9
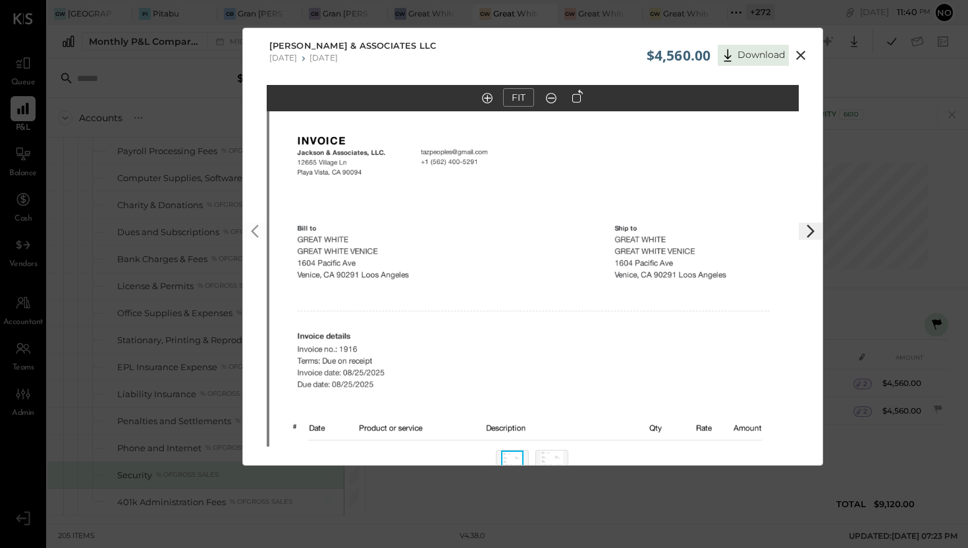
drag, startPoint x: 625, startPoint y: 255, endPoint x: 617, endPoint y: 467, distance: 212.1
click at [617, 467] on div "$4,560.00 Download Jackson & Associates LLC 07/21/2025 07/27/2025 FIT" at bounding box center [484, 274] width 968 height 548
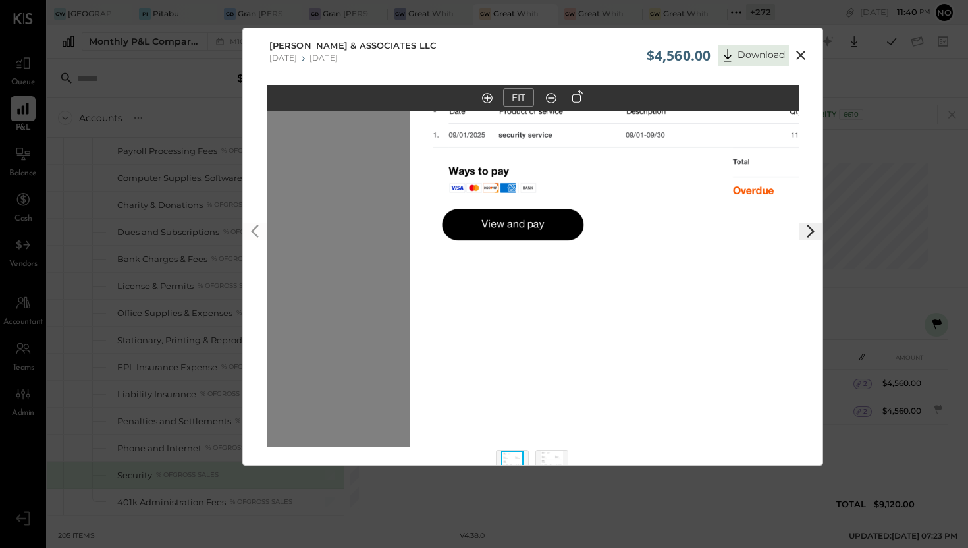
click at [799, 53] on icon at bounding box center [800, 55] width 9 height 9
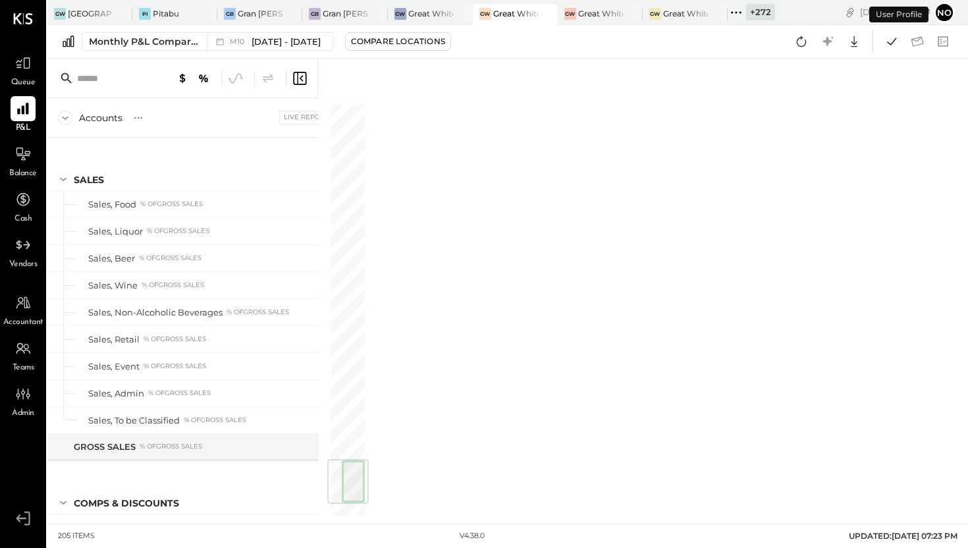
scroll to position [3020, 0]
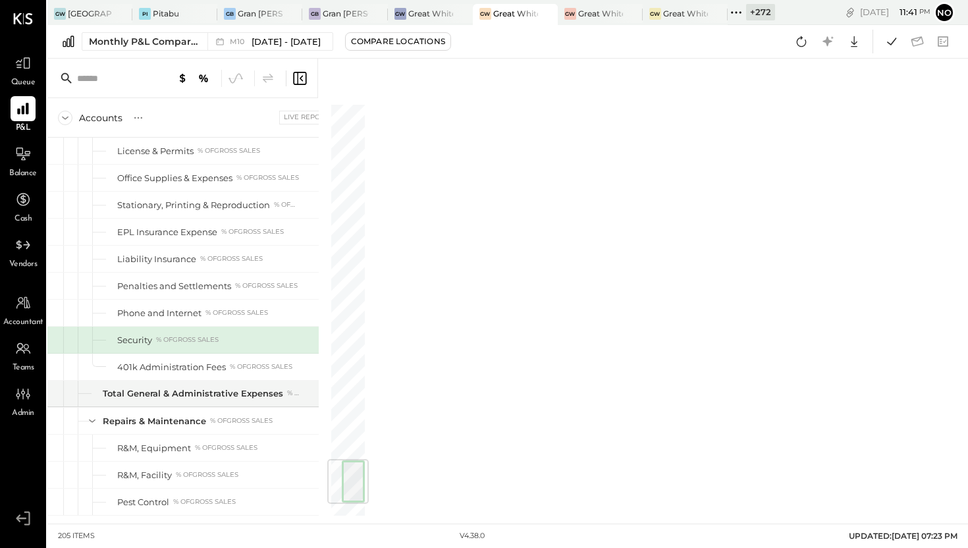
click at [298, 82] on icon at bounding box center [300, 78] width 16 height 16
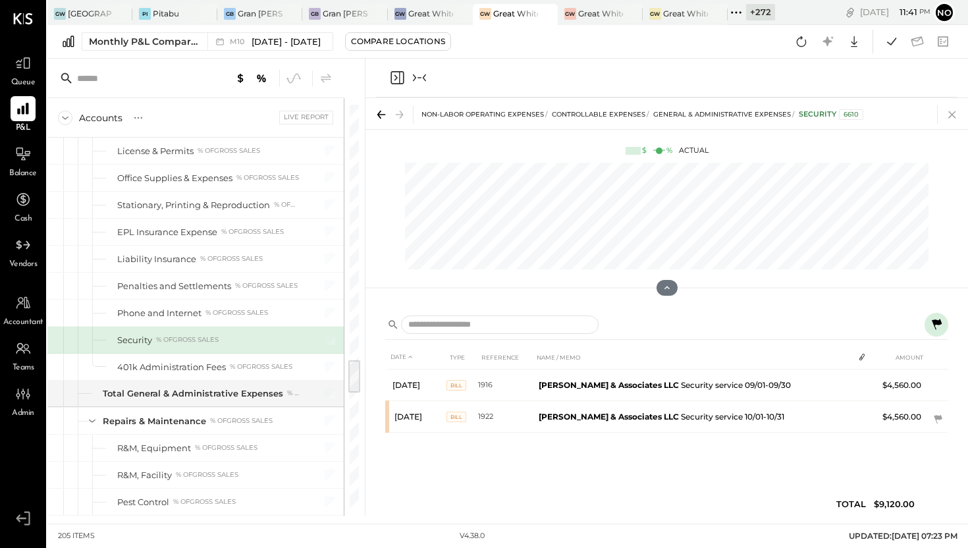
click at [955, 116] on icon at bounding box center [952, 114] width 18 height 18
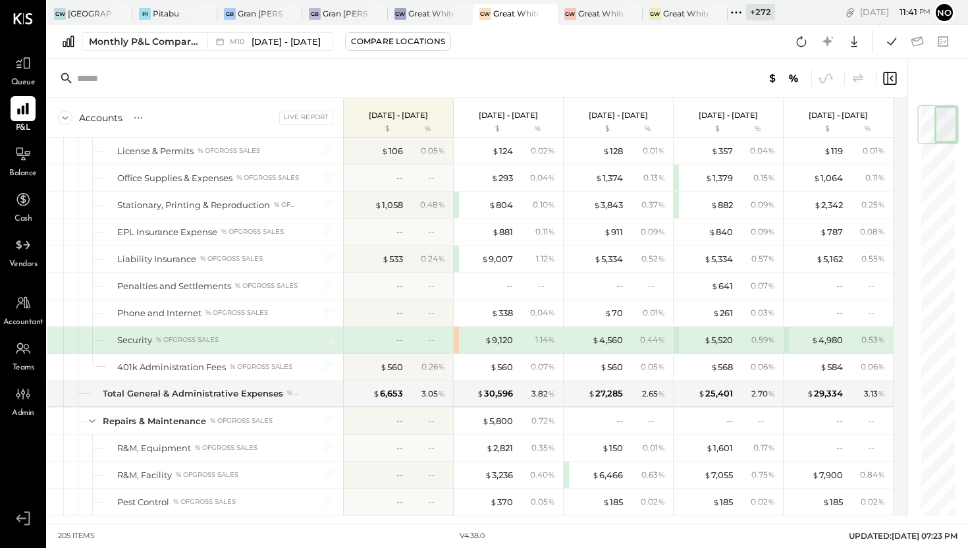
click at [456, 340] on div "$ 9,120 1.14 %" at bounding box center [508, 340] width 109 height 26
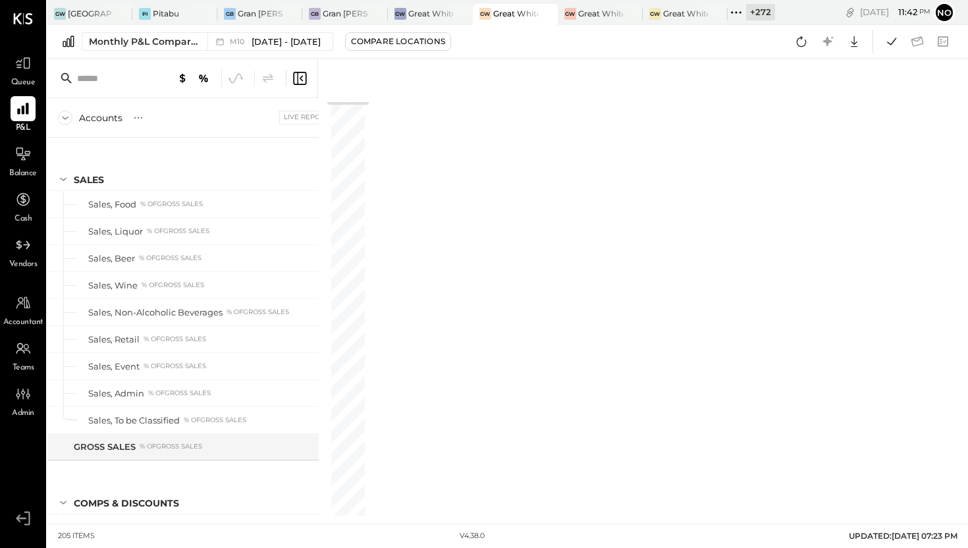
click at [304, 72] on icon at bounding box center [299, 78] width 13 height 13
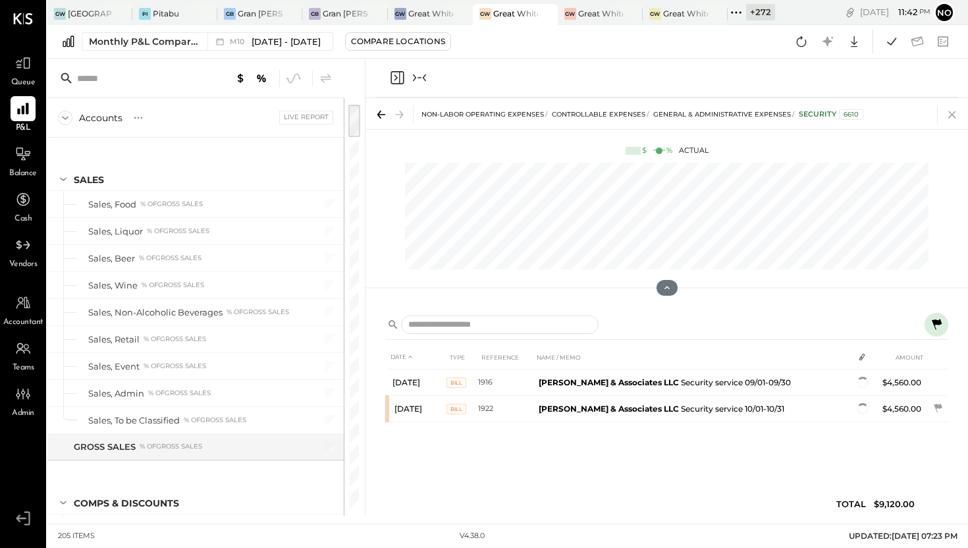
click at [953, 109] on icon at bounding box center [952, 114] width 18 height 18
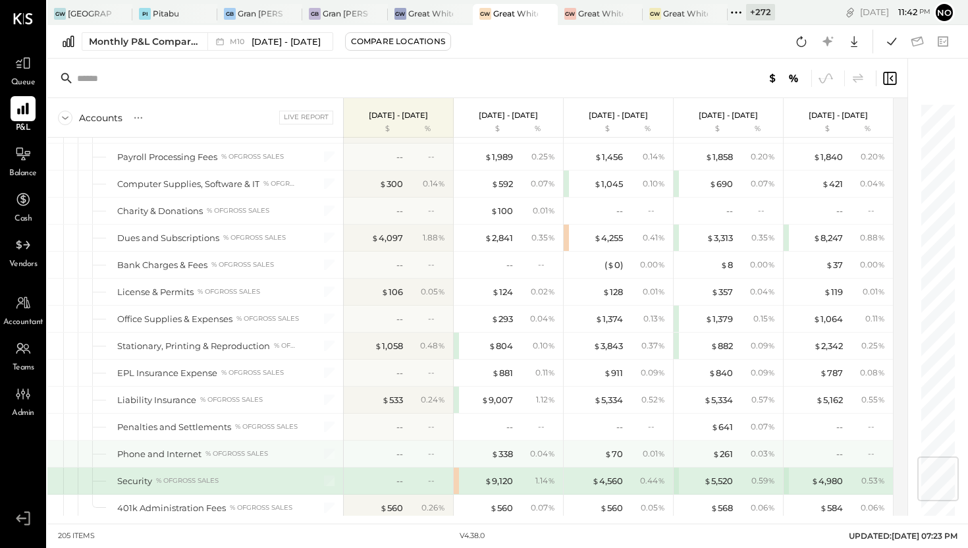
scroll to position [2994, 0]
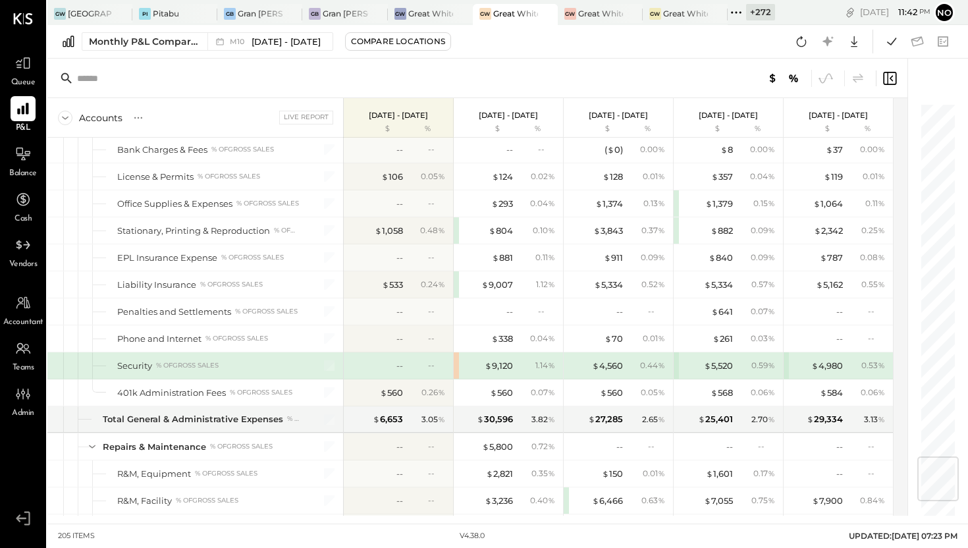
click at [456, 361] on div "$ 9,120 1.14 %" at bounding box center [508, 365] width 109 height 26
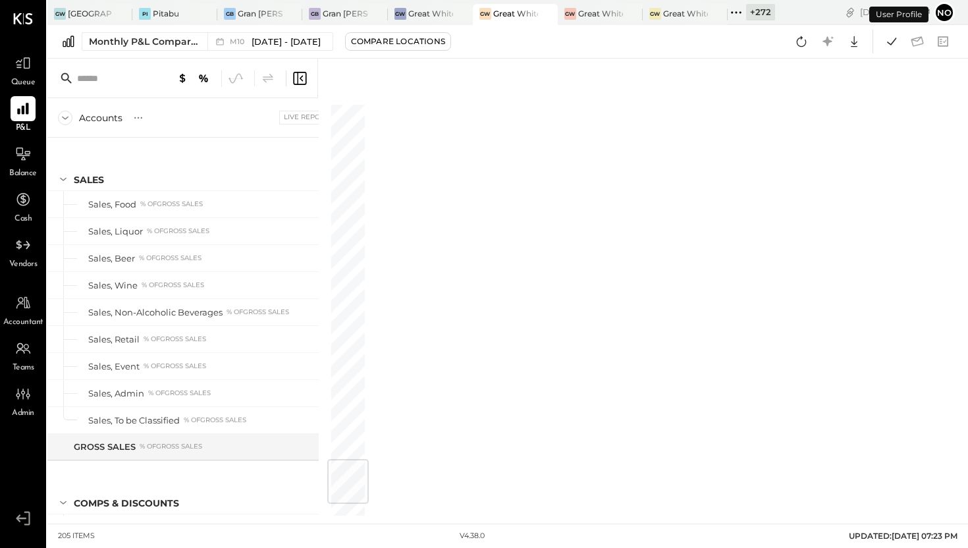
scroll to position [3020, 0]
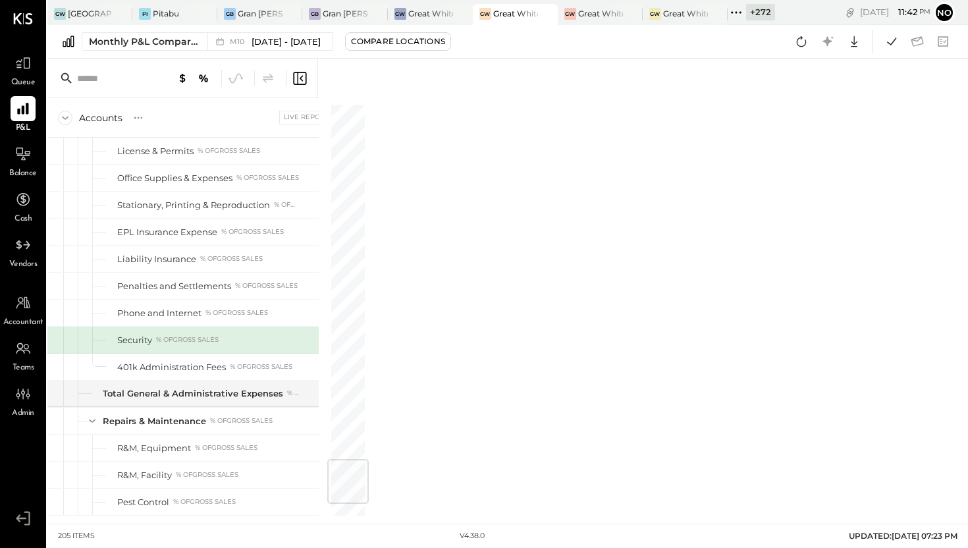
click at [301, 78] on icon at bounding box center [301, 78] width 3 height 6
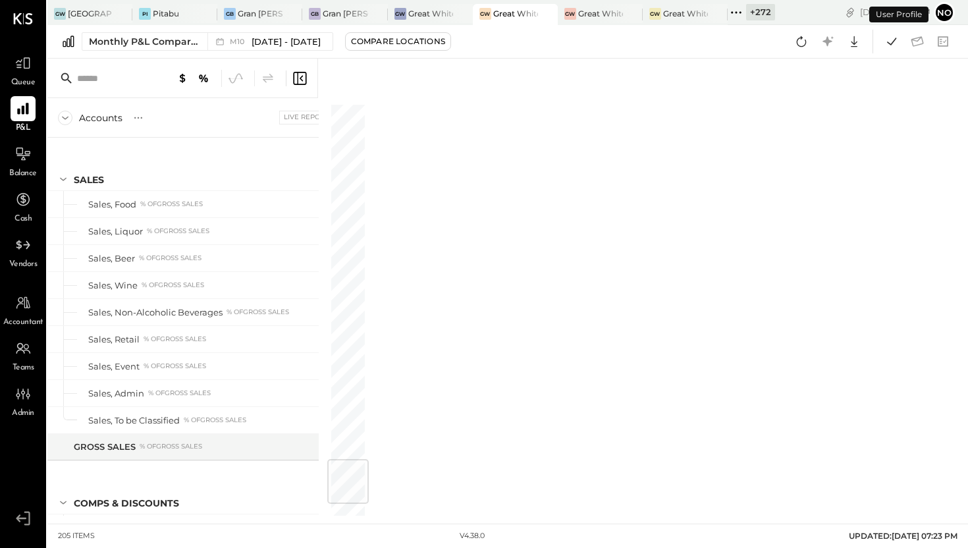
scroll to position [3020, 0]
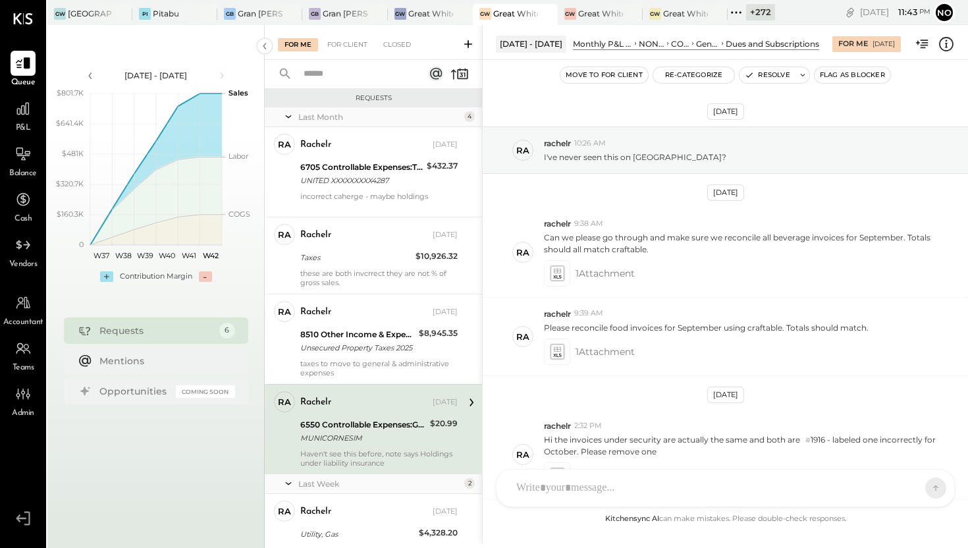
scroll to position [198, 0]
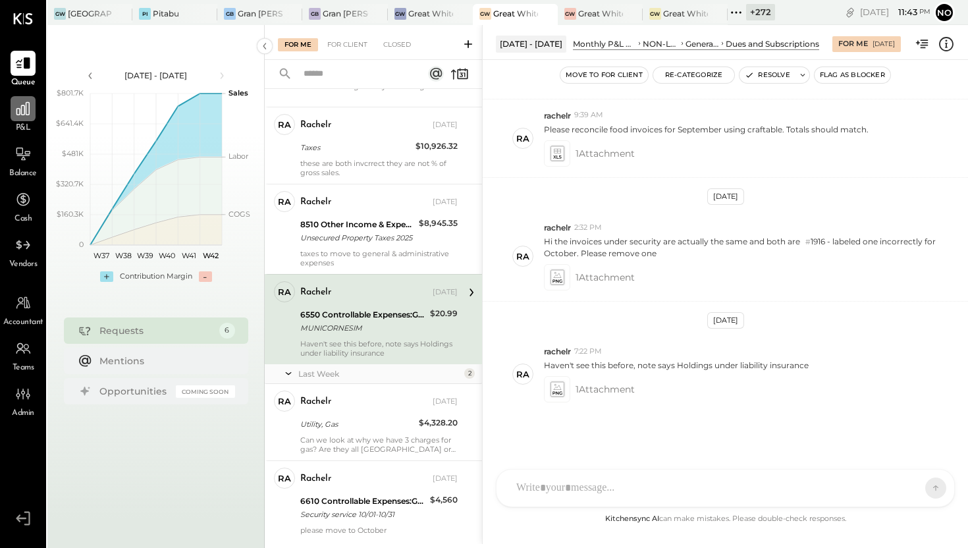
click at [30, 120] on div at bounding box center [23, 108] width 25 height 25
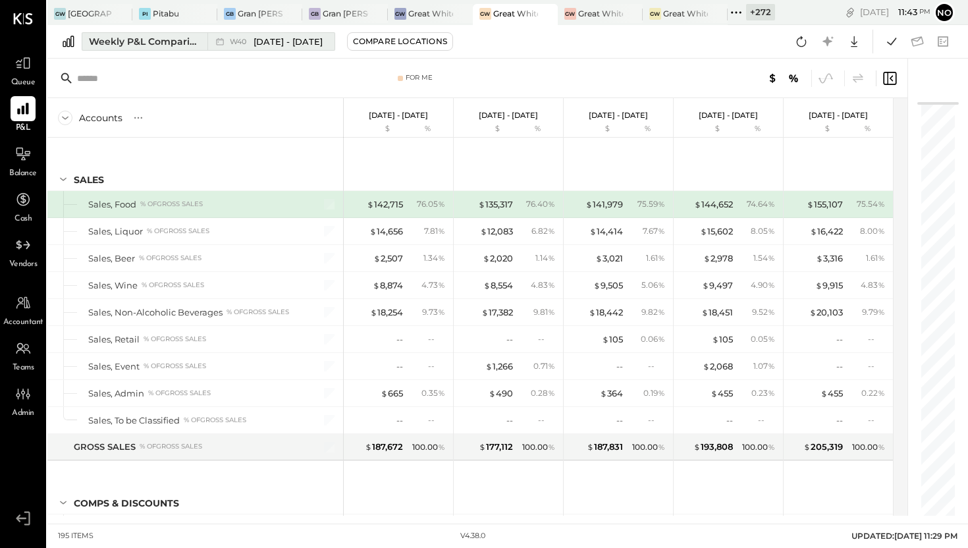
click at [181, 43] on div "Weekly P&L Comparison" at bounding box center [144, 41] width 111 height 13
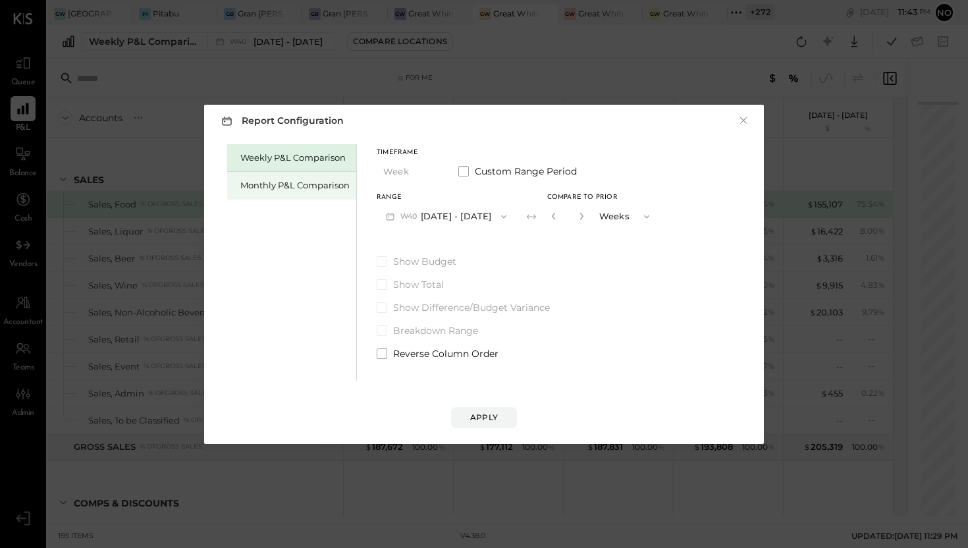
click at [298, 189] on div "Monthly P&L Comparison" at bounding box center [294, 185] width 109 height 13
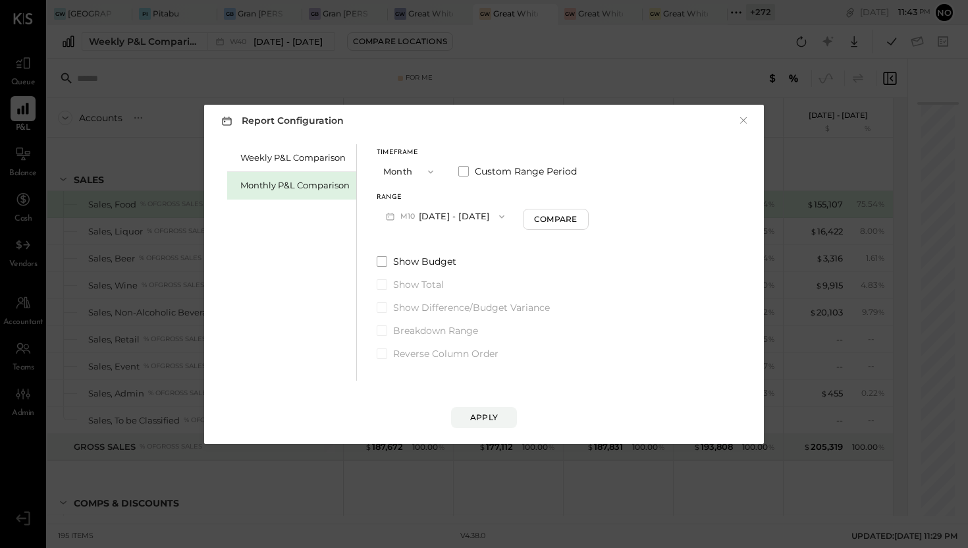
click at [438, 217] on button "M10 [DATE] - [DATE]" at bounding box center [445, 216] width 137 height 24
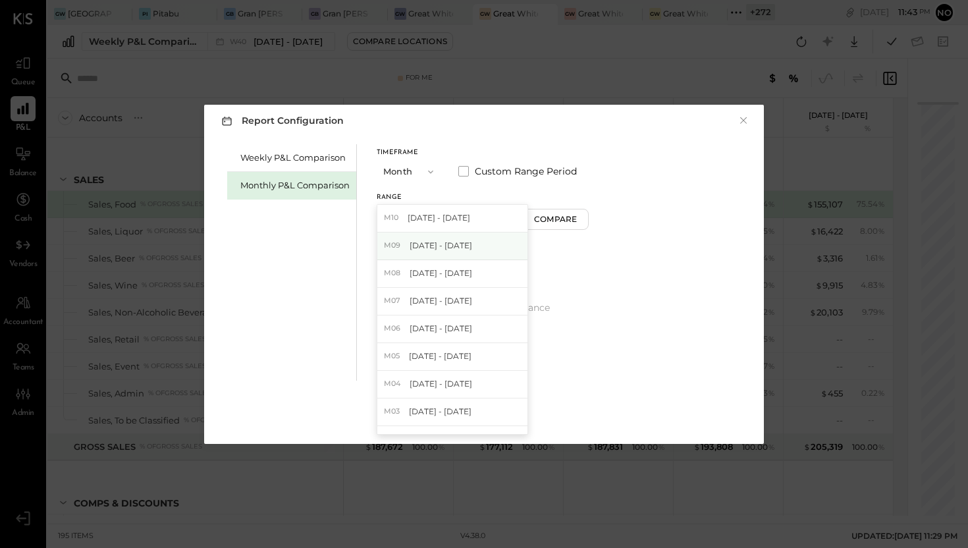
click at [432, 244] on span "[DATE] - [DATE]" at bounding box center [441, 245] width 63 height 11
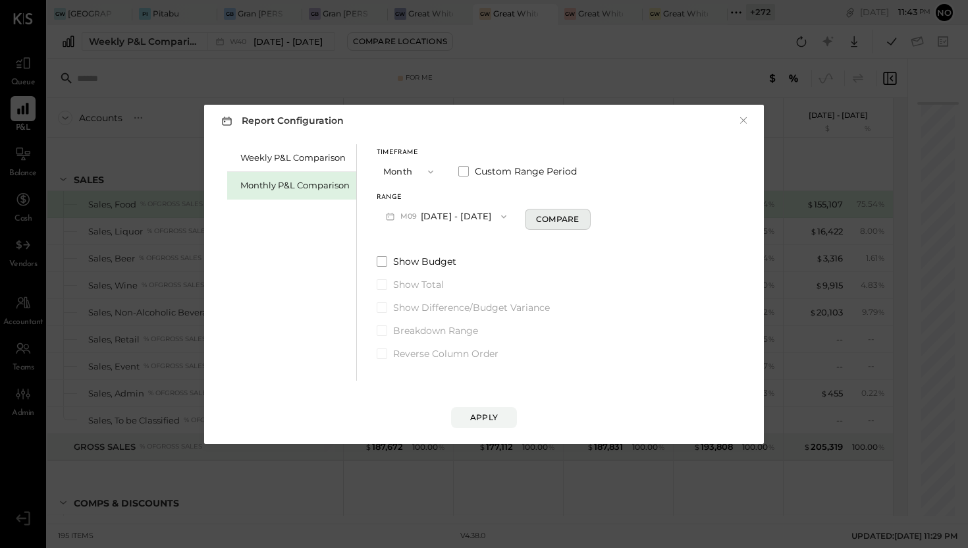
click at [540, 217] on div "Compare" at bounding box center [557, 218] width 43 height 11
click at [577, 215] on icon "button" at bounding box center [581, 216] width 8 height 8
type input "*"
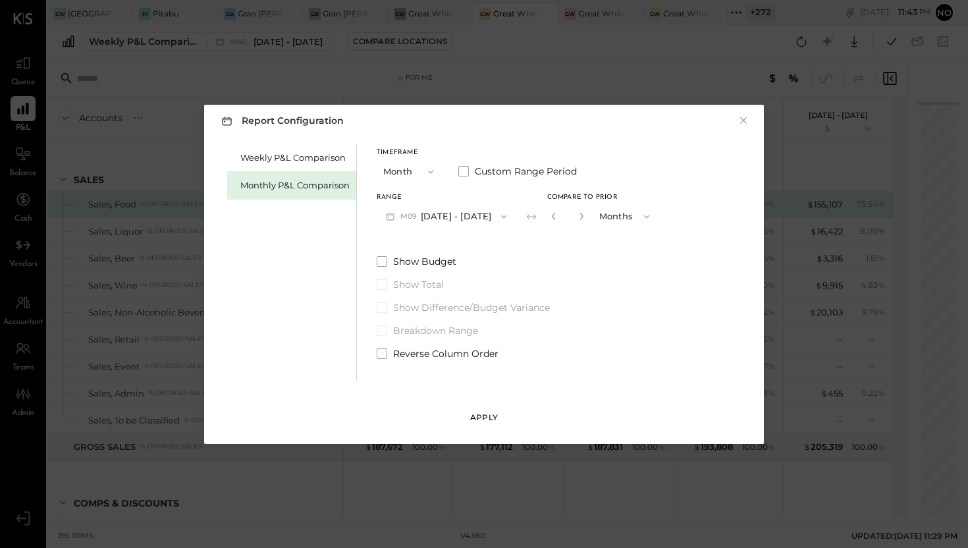
click at [477, 411] on div "Apply" at bounding box center [484, 416] width 28 height 11
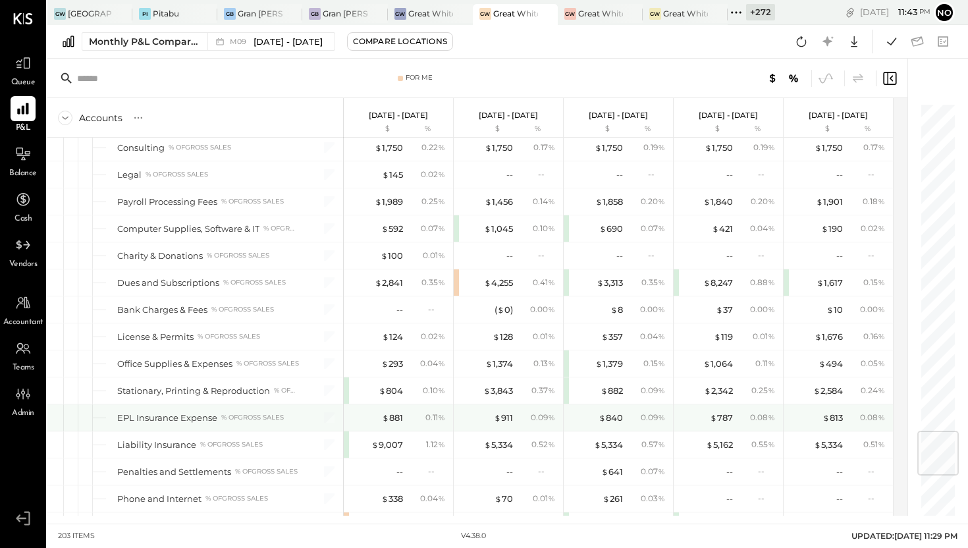
scroll to position [2782, 0]
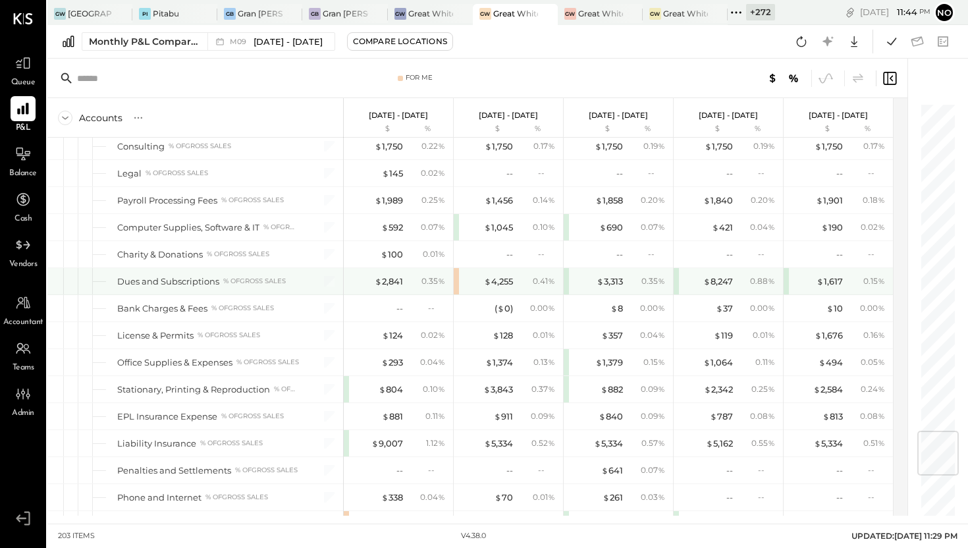
click at [457, 282] on div "$ 4,255 0.41 %" at bounding box center [508, 281] width 109 height 26
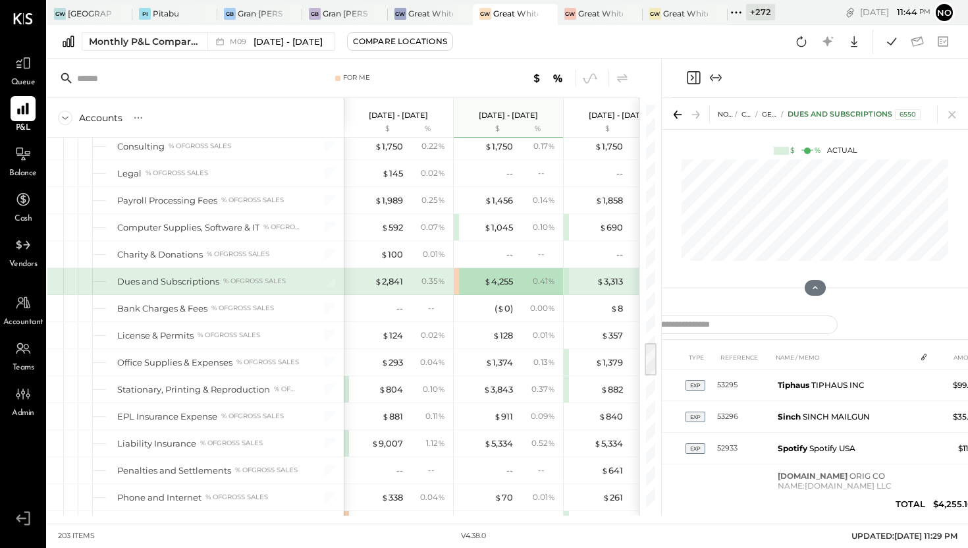
click at [714, 80] on icon "Expand panel (e)" at bounding box center [716, 78] width 16 height 16
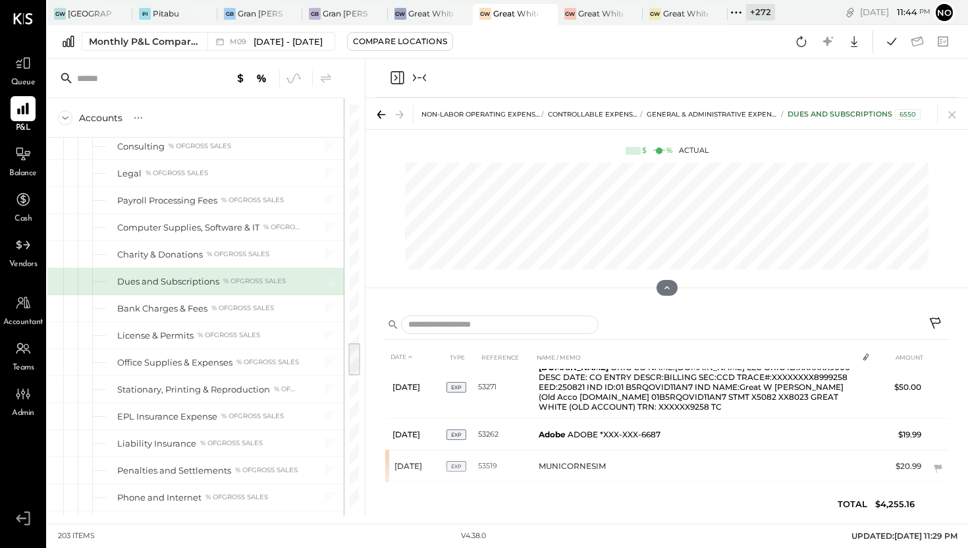
scroll to position [304, 0]
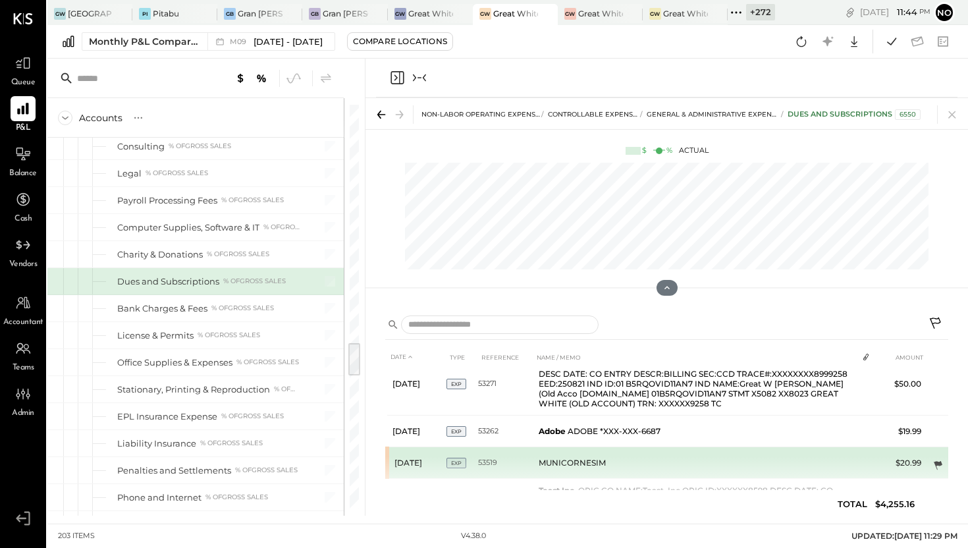
click at [934, 461] on icon at bounding box center [938, 465] width 9 height 9
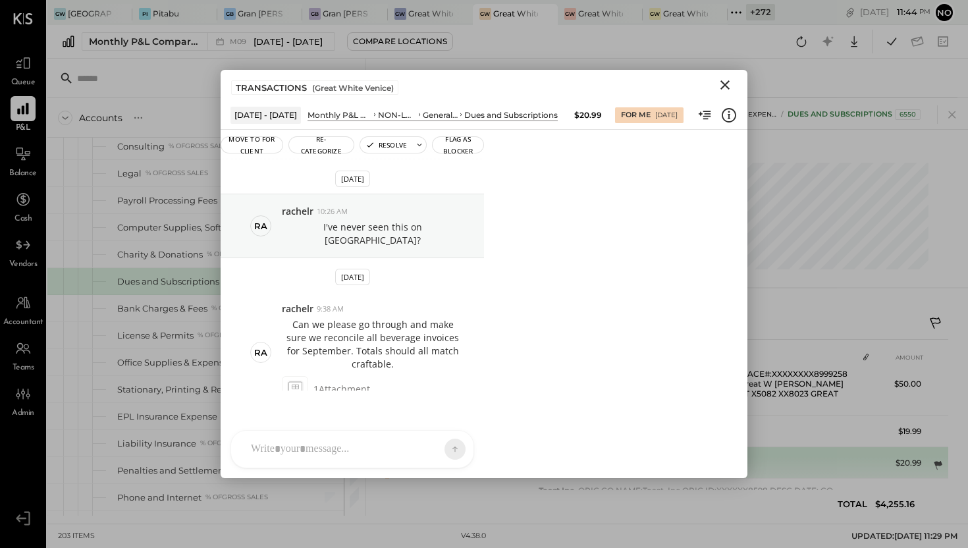
scroll to position [310, 0]
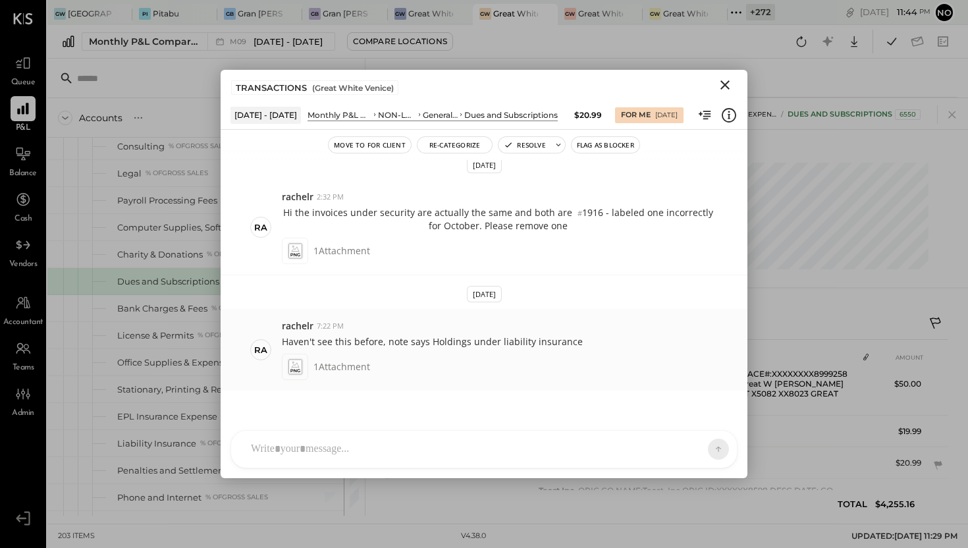
click at [296, 371] on icon at bounding box center [294, 370] width 9 height 3
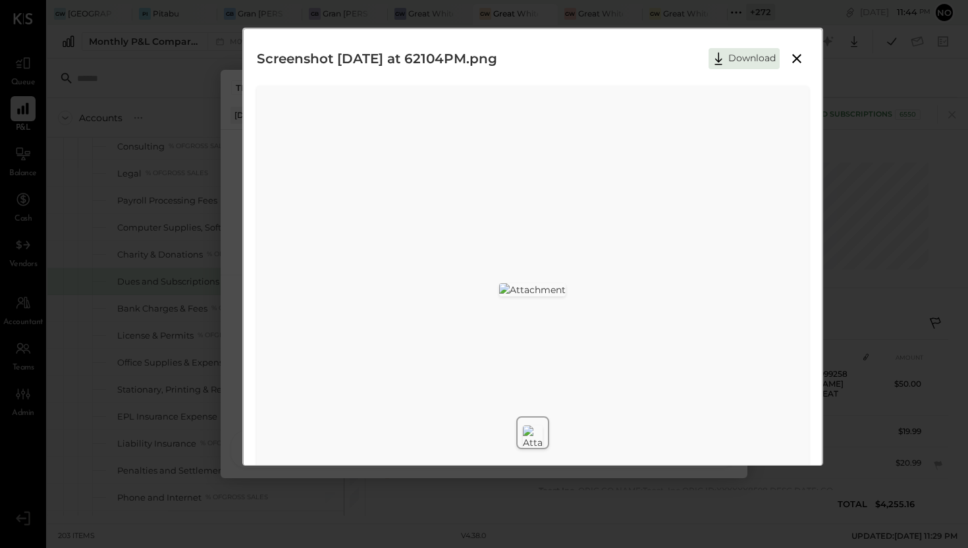
click at [566, 296] on img at bounding box center [532, 289] width 66 height 13
click at [796, 58] on icon at bounding box center [797, 59] width 16 height 16
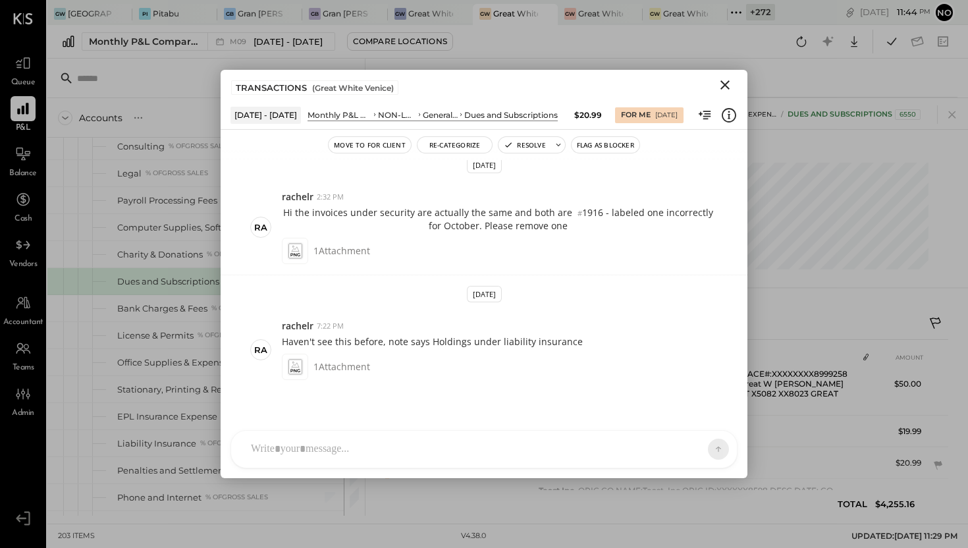
click at [724, 84] on icon "Close" at bounding box center [724, 84] width 9 height 9
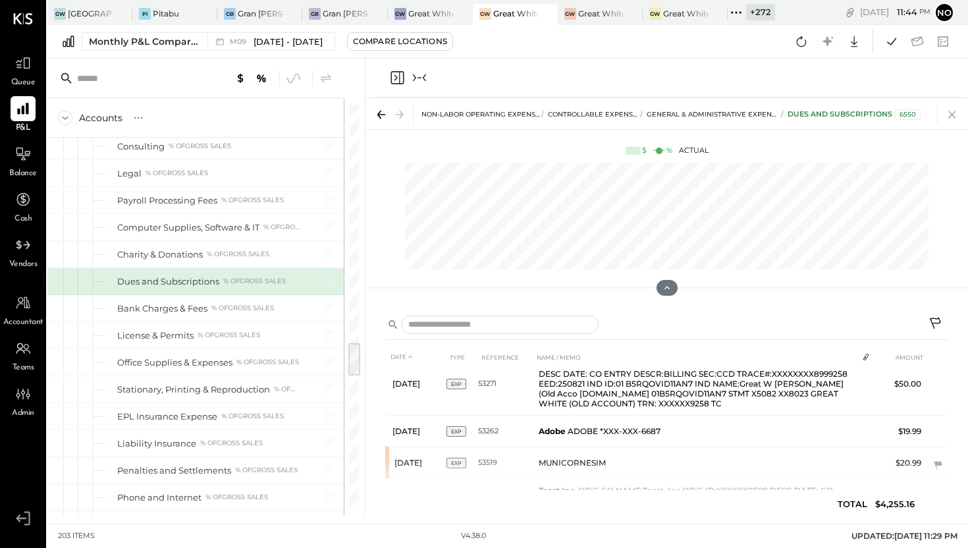
click at [955, 115] on icon at bounding box center [952, 114] width 18 height 18
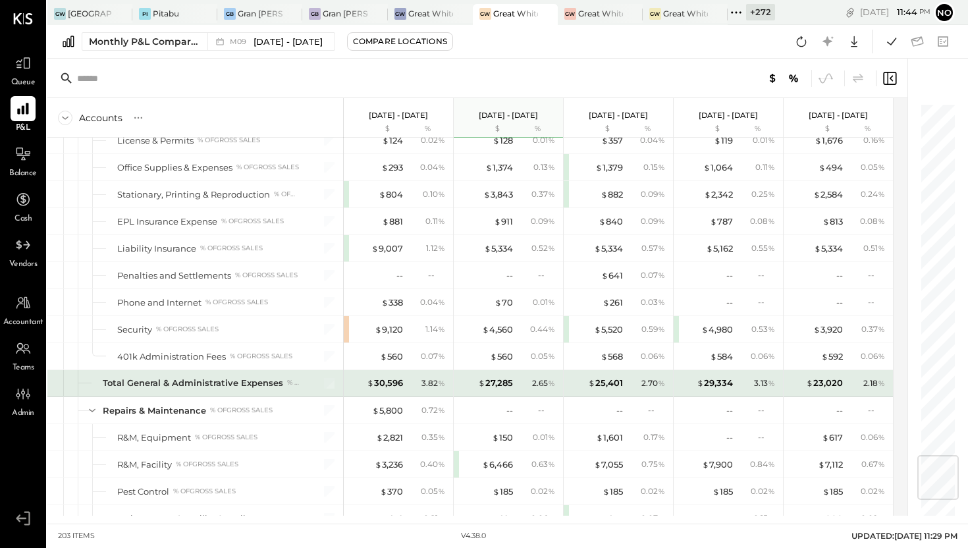
scroll to position [2988, 0]
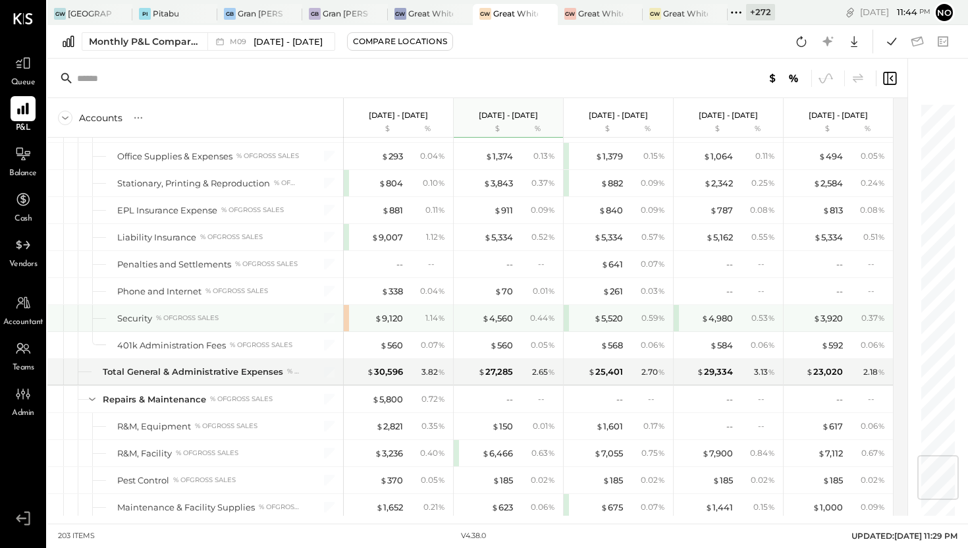
click at [345, 319] on div "$ 9,120 1.14 %" at bounding box center [398, 318] width 109 height 26
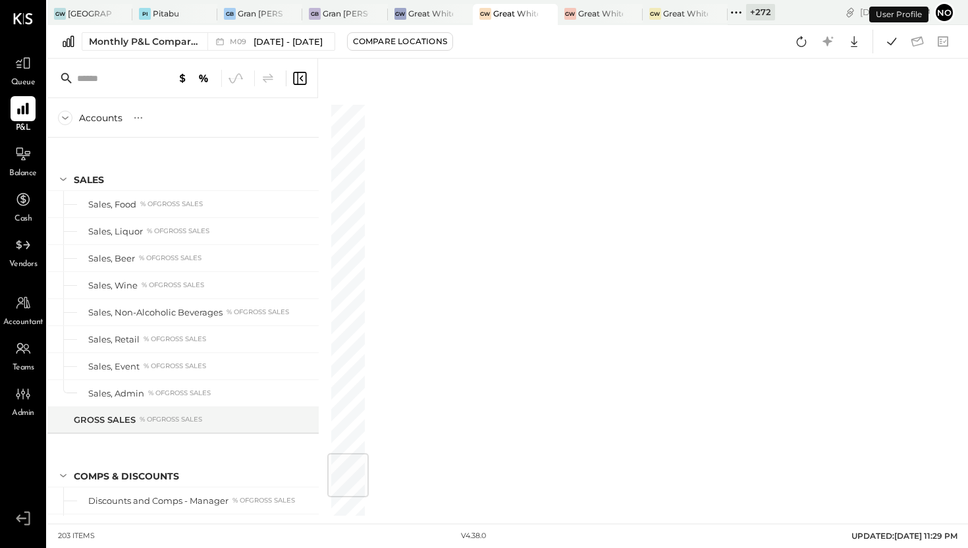
scroll to position [2966, 0]
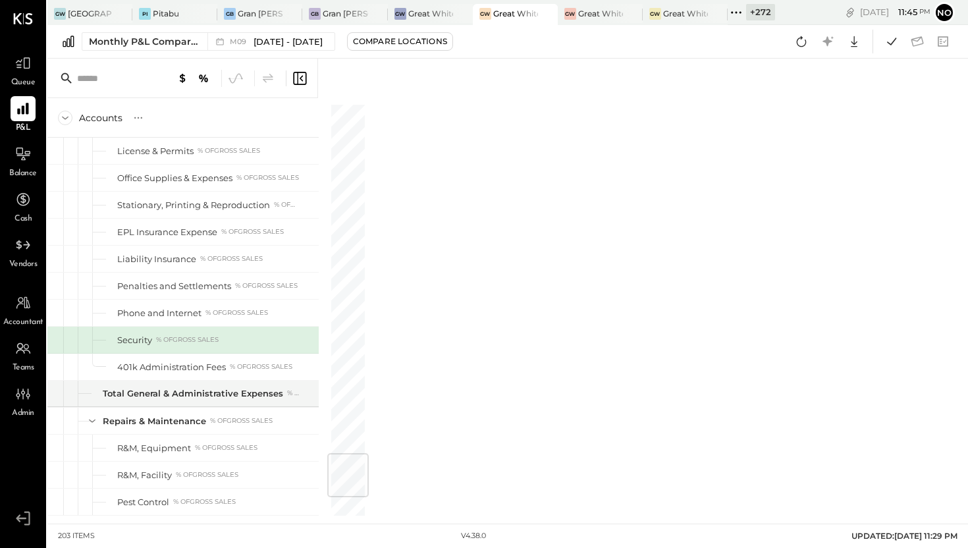
click at [304, 82] on icon at bounding box center [300, 78] width 16 height 16
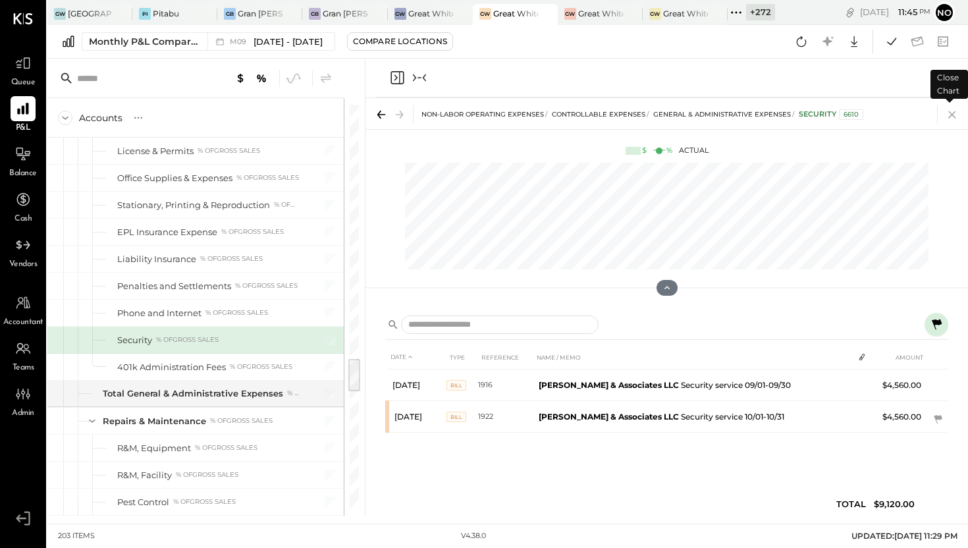
click at [953, 114] on icon at bounding box center [952, 114] width 18 height 18
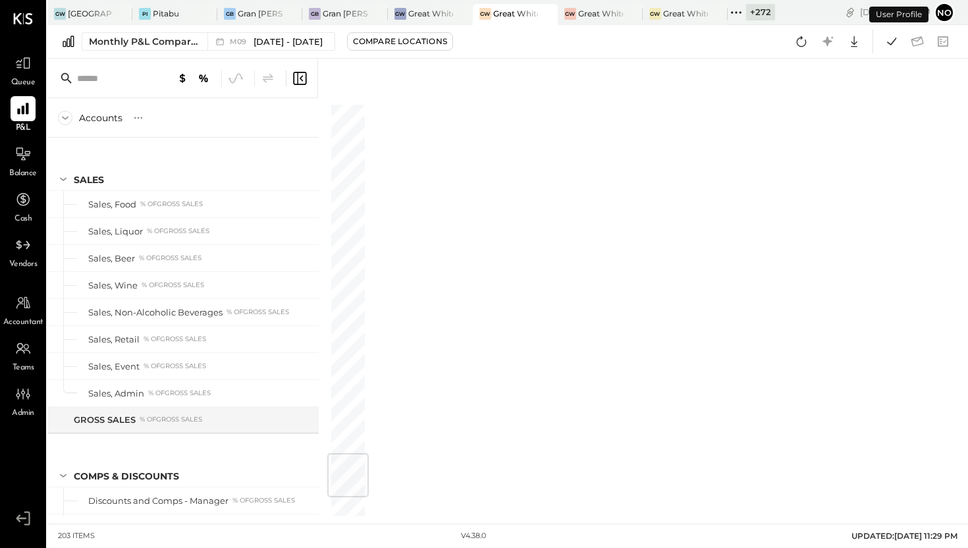
scroll to position [2966, 0]
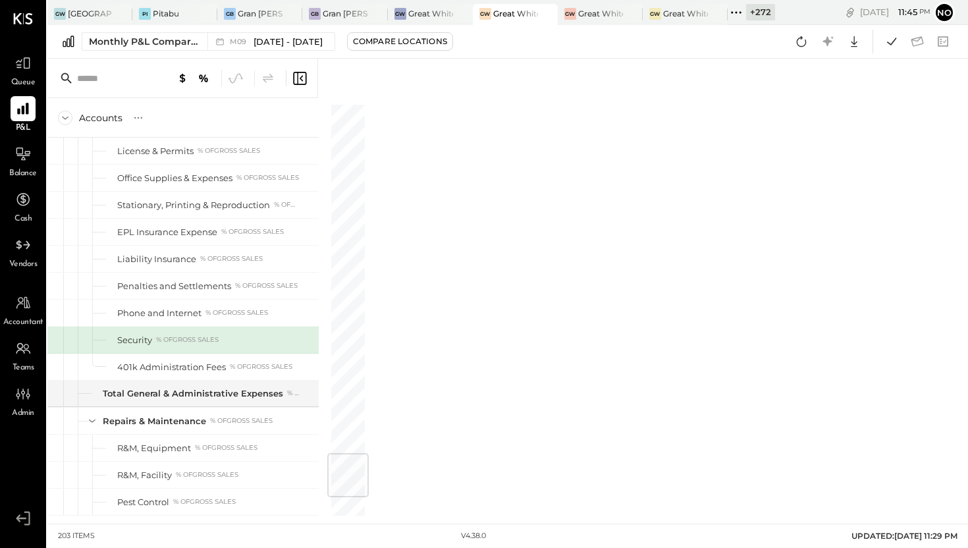
click at [294, 76] on icon at bounding box center [299, 78] width 13 height 13
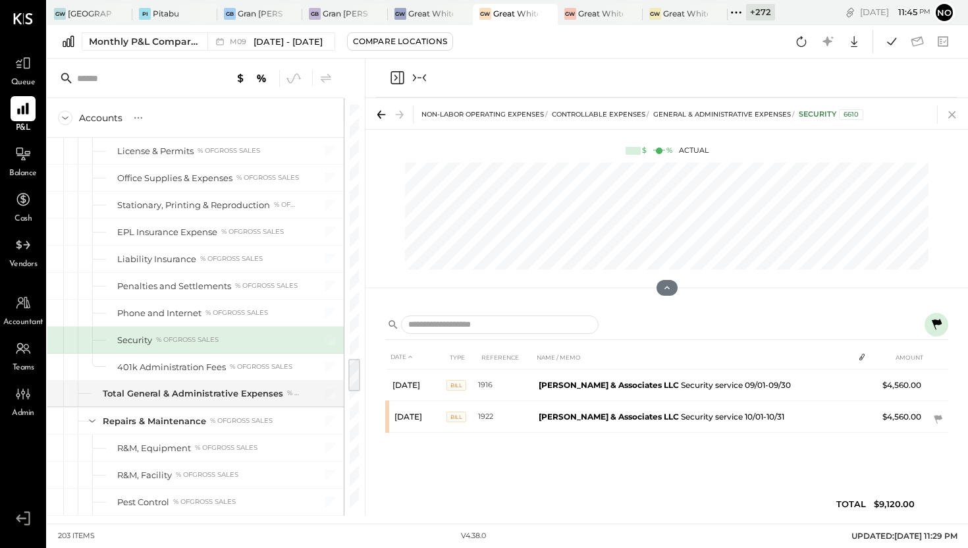
click at [953, 113] on icon at bounding box center [951, 114] width 7 height 7
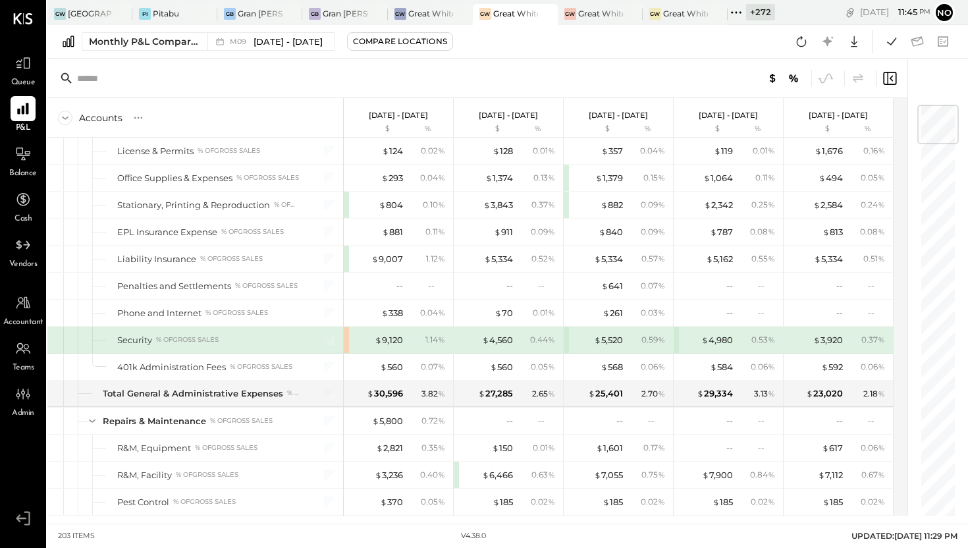
click at [346, 344] on div "$ 9,120 1.14 %" at bounding box center [398, 340] width 109 height 26
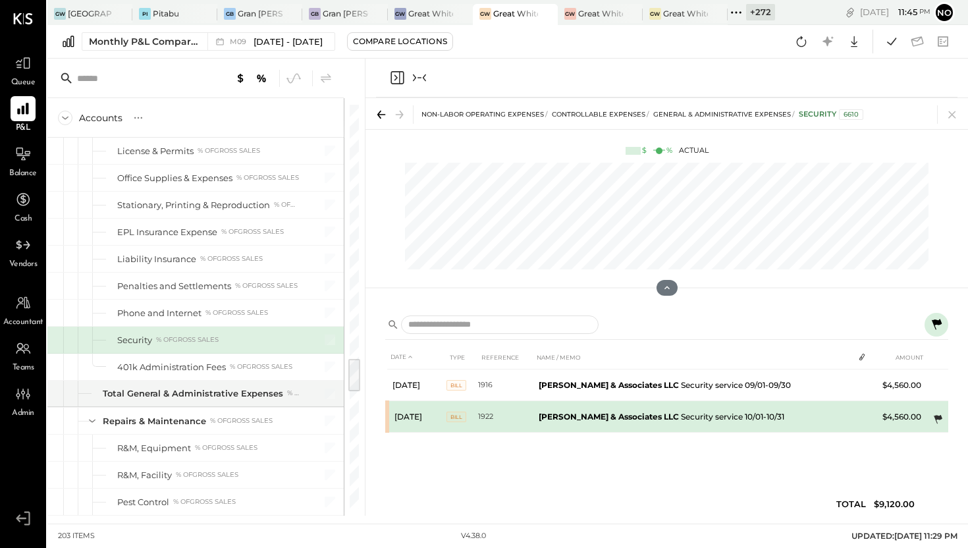
click at [938, 419] on icon at bounding box center [938, 419] width 9 height 9
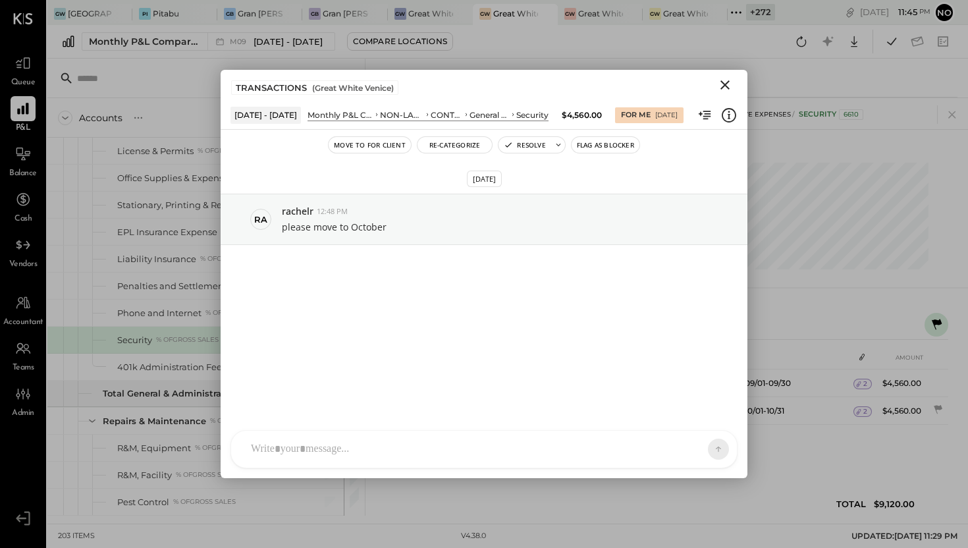
click at [440, 444] on div at bounding box center [484, 449] width 506 height 37
click at [317, 389] on div at bounding box center [483, 393] width 479 height 53
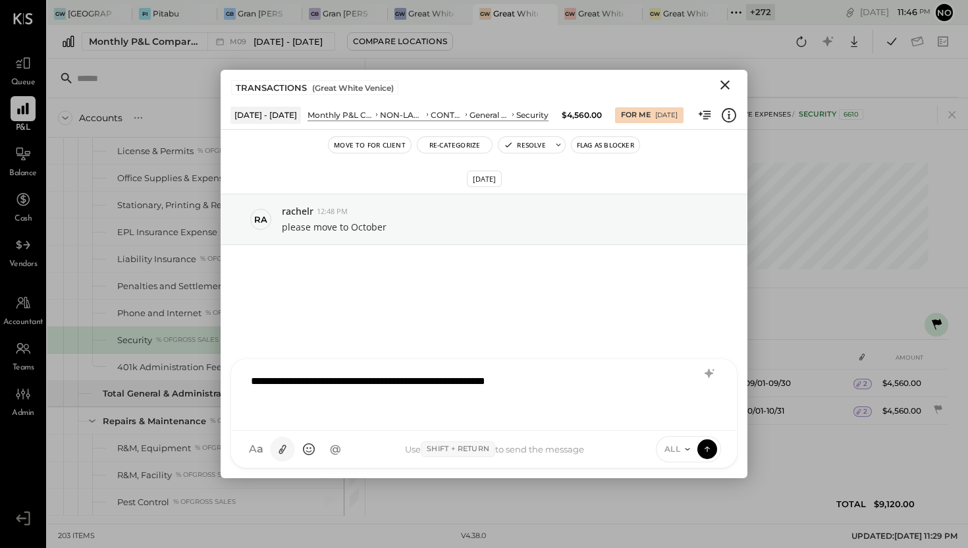
click at [282, 450] on icon at bounding box center [283, 449] width 14 height 14
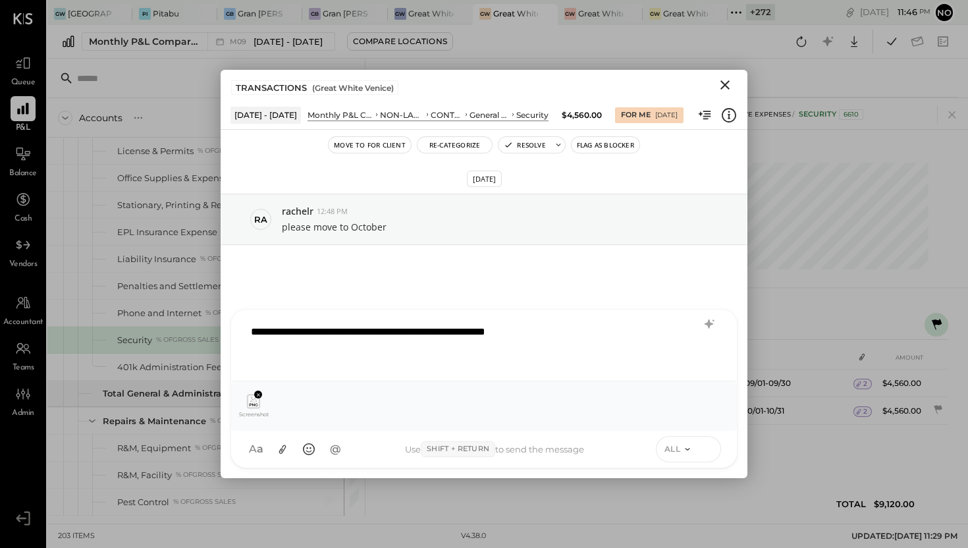
click at [706, 445] on icon at bounding box center [707, 448] width 12 height 13
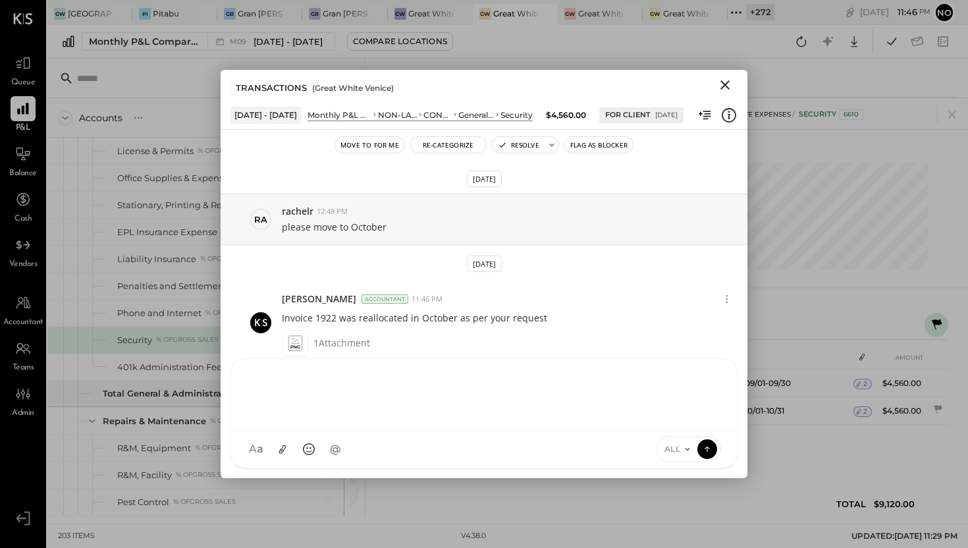
click at [725, 82] on icon "Close" at bounding box center [725, 85] width 16 height 16
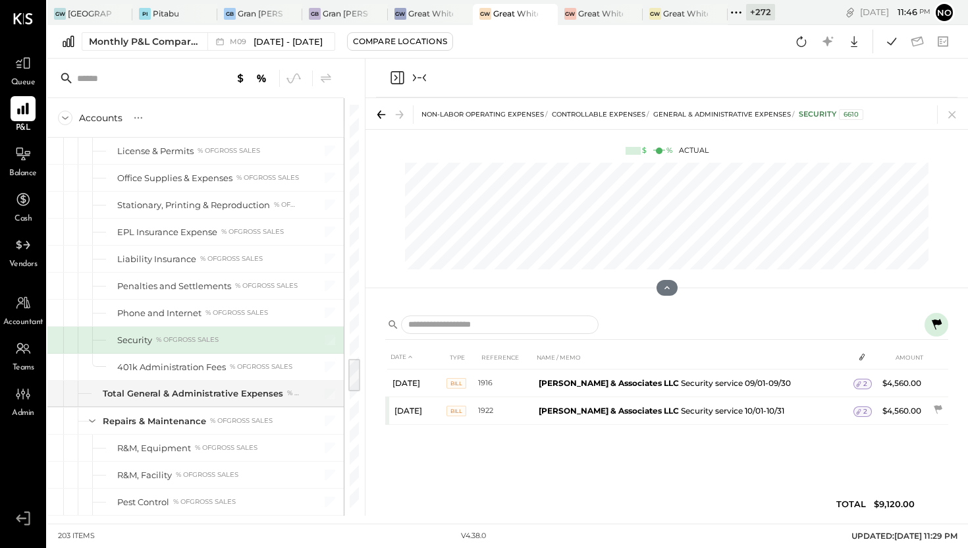
click at [951, 116] on icon at bounding box center [952, 114] width 18 height 18
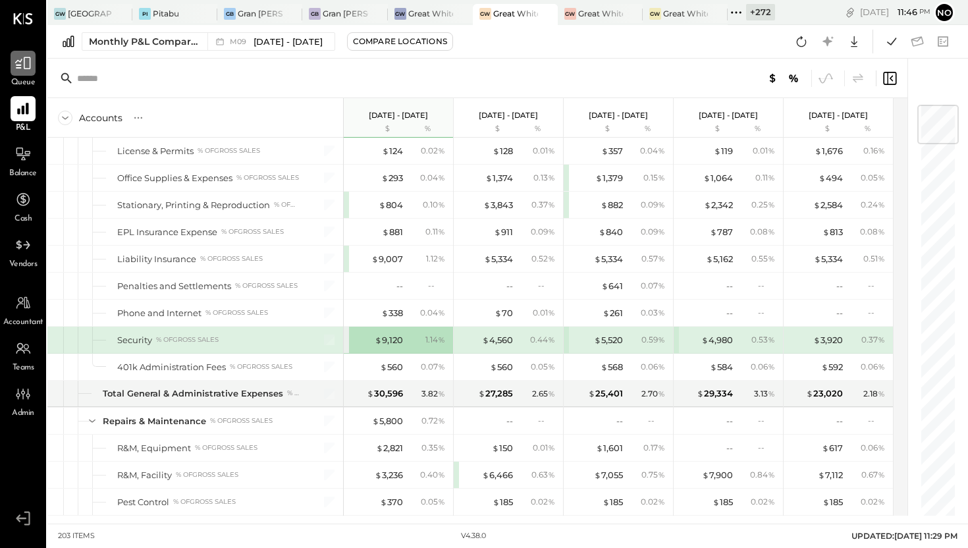
click at [23, 68] on icon at bounding box center [22, 63] width 17 height 17
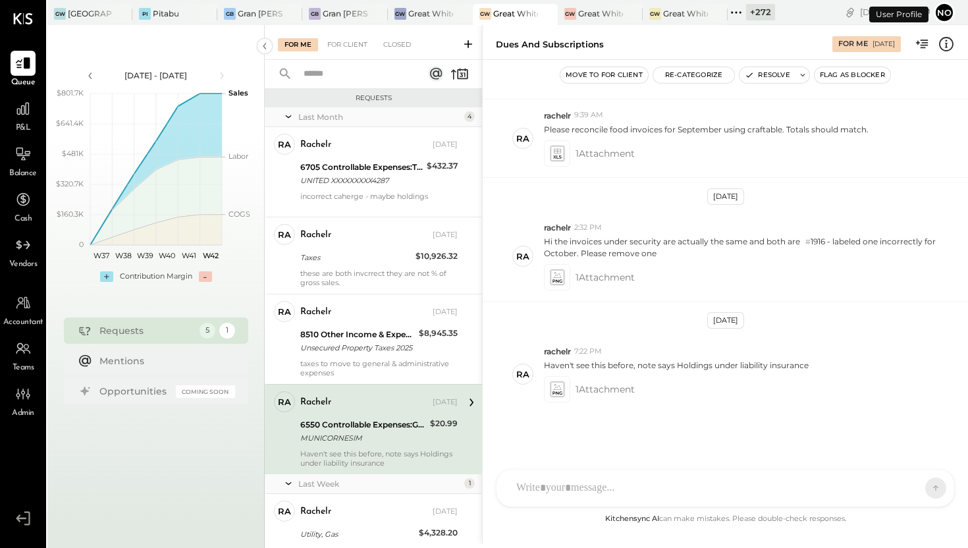
scroll to position [61, 0]
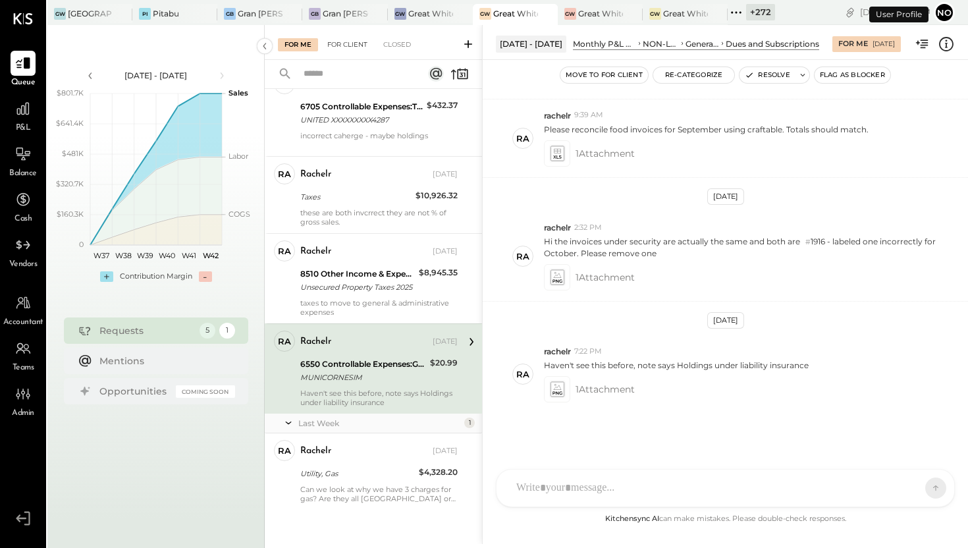
click at [352, 47] on div "For Client" at bounding box center [347, 44] width 53 height 13
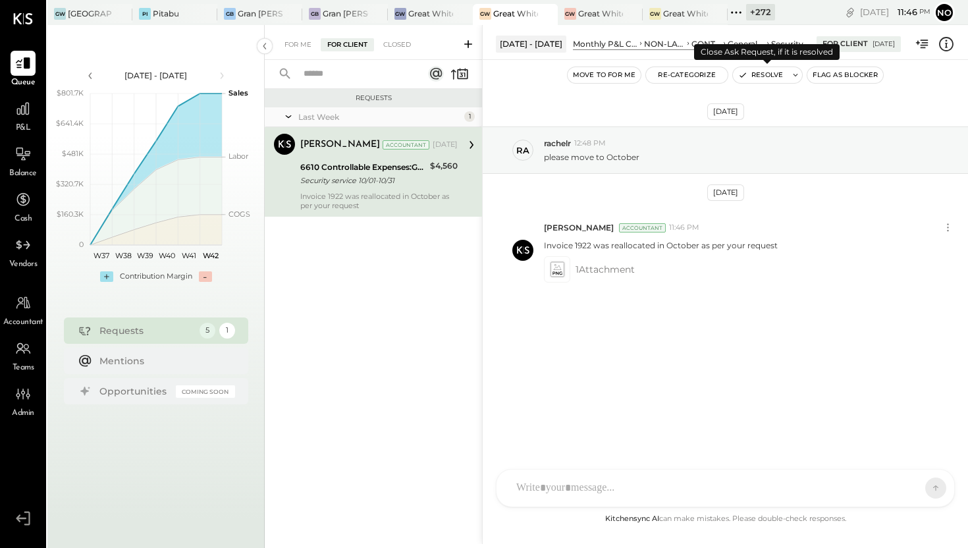
click at [760, 75] on button "Resolve" at bounding box center [760, 75] width 55 height 16
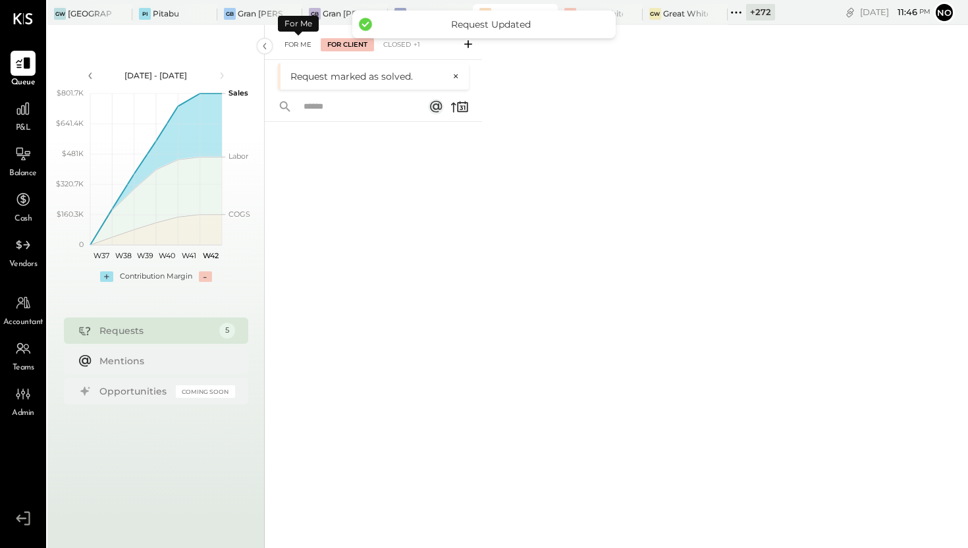
click at [300, 45] on div "For Me" at bounding box center [298, 44] width 40 height 13
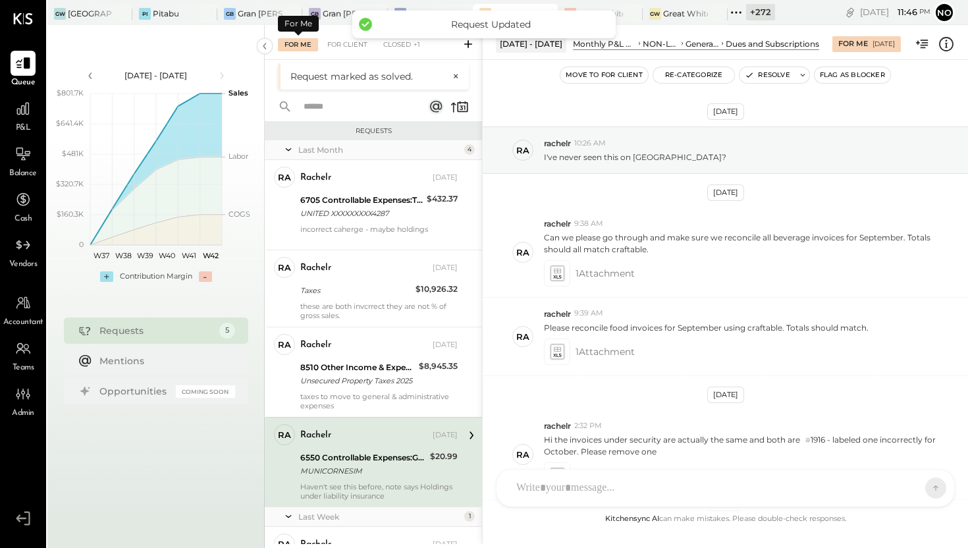
scroll to position [198, 0]
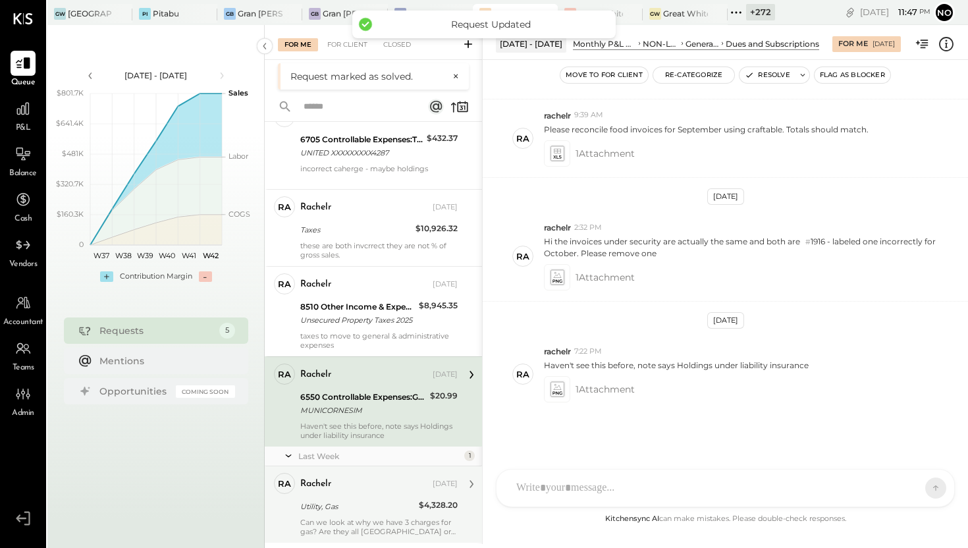
click at [361, 495] on div "rachelr Oct 07, 2025 Utility, Gas $4,328.20 Can we look at why we have 3 charge…" at bounding box center [378, 504] width 157 height 63
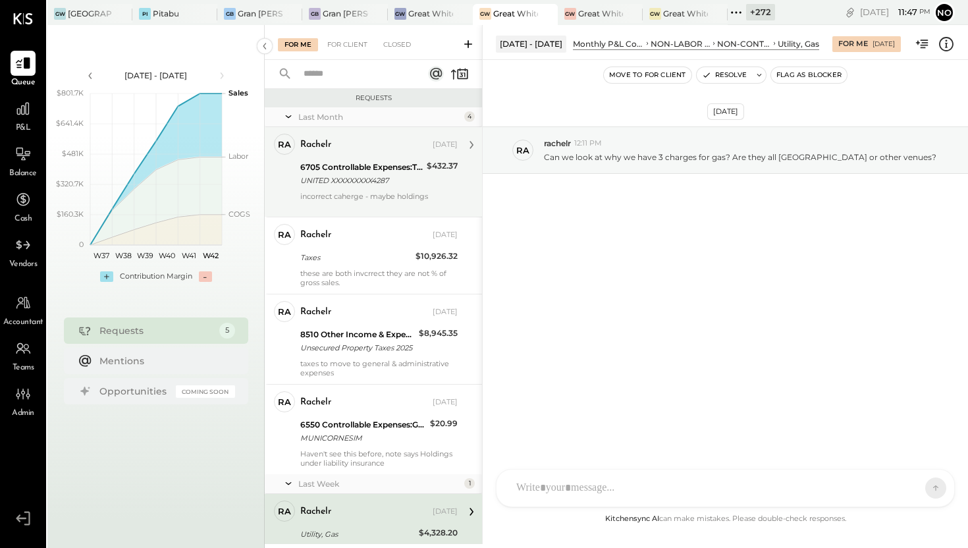
click at [371, 176] on div "UNITED XXXXXXXXX4287" at bounding box center [361, 180] width 122 height 13
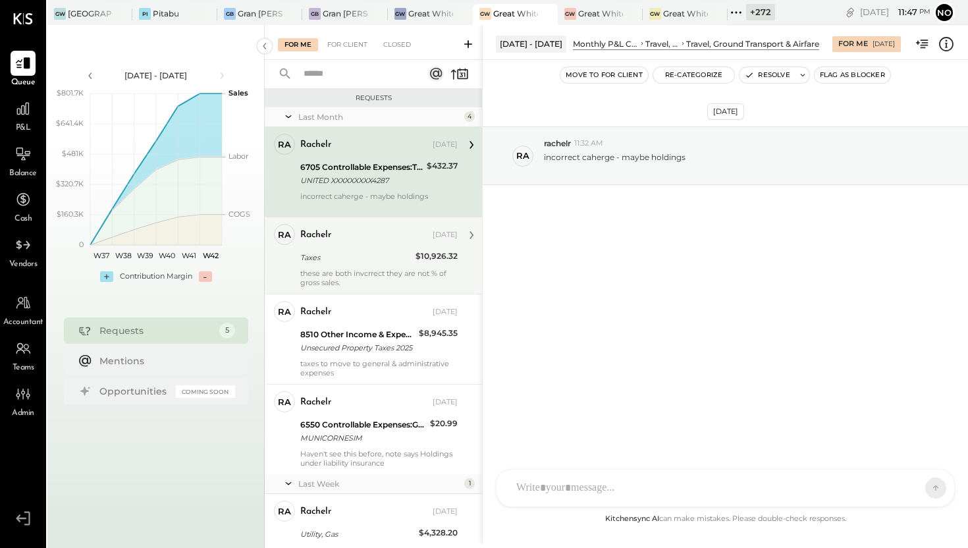
click at [352, 248] on div "rachelr Sep 14, 2025 Taxes $10,926.32 these are both invcrrect they are not % o…" at bounding box center [378, 255] width 157 height 63
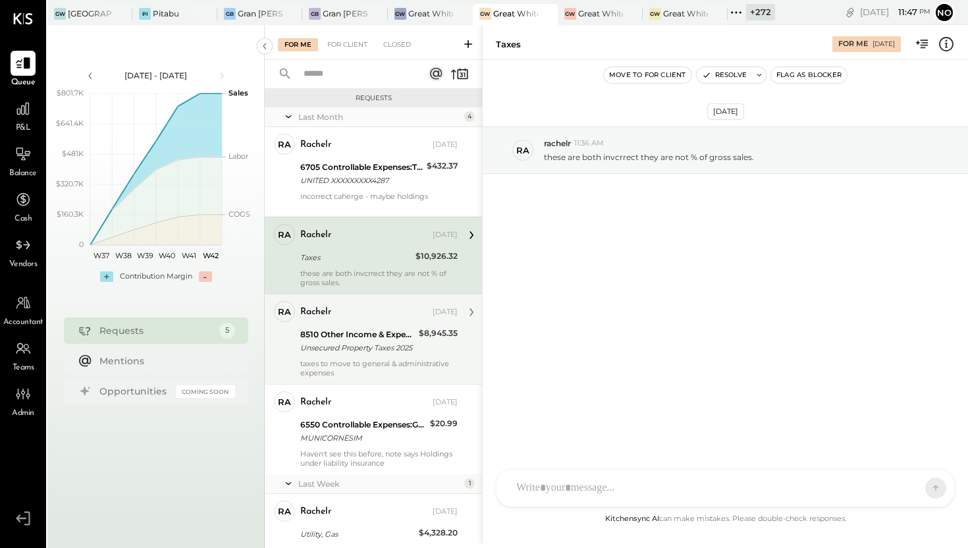
click at [351, 326] on div "rachelr Sep 14, 2025 8510 Other Income & Expenses:Taxes Unsecured Property Taxe…" at bounding box center [378, 339] width 157 height 76
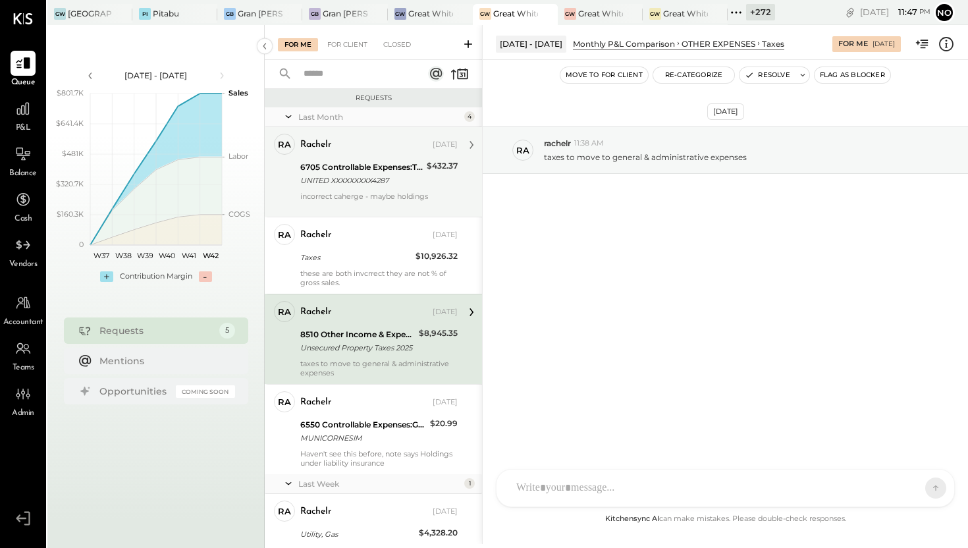
click at [369, 177] on div "UNITED XXXXXXXXX4287" at bounding box center [361, 180] width 122 height 13
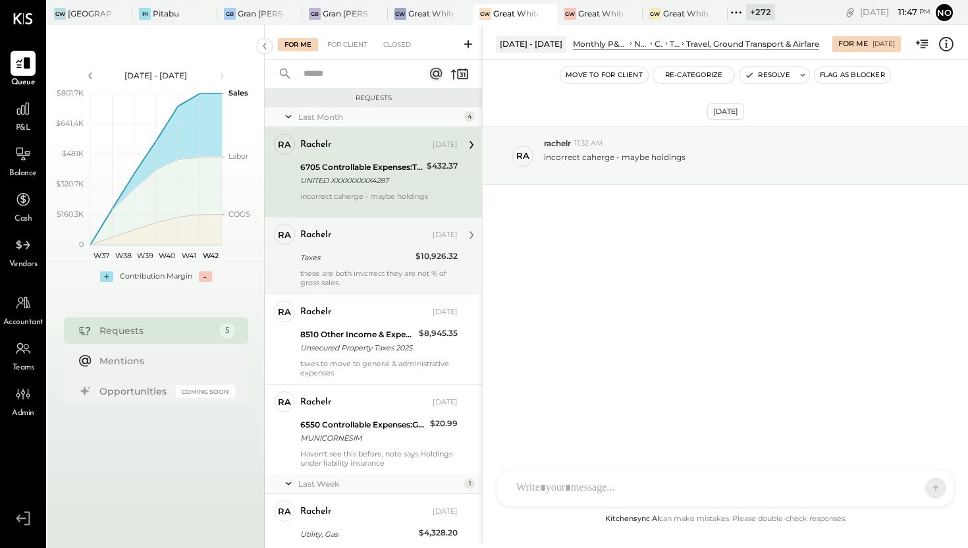
click at [350, 269] on div "these are both invcrrect they are not % of gross sales." at bounding box center [378, 278] width 157 height 18
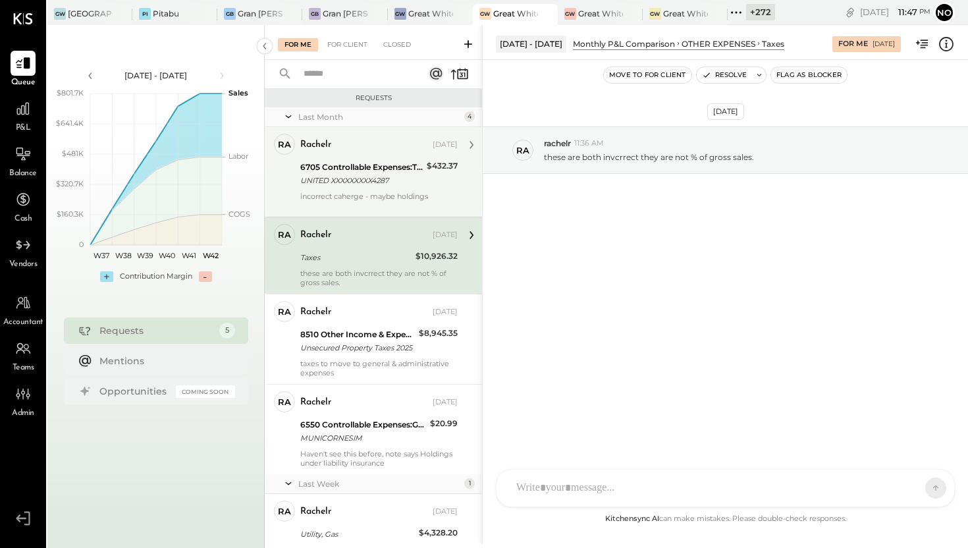
click at [379, 167] on div "6705 Controllable Expenses:Travel, Meals, & Entertainment:Travel, Ground Transp…" at bounding box center [361, 167] width 122 height 13
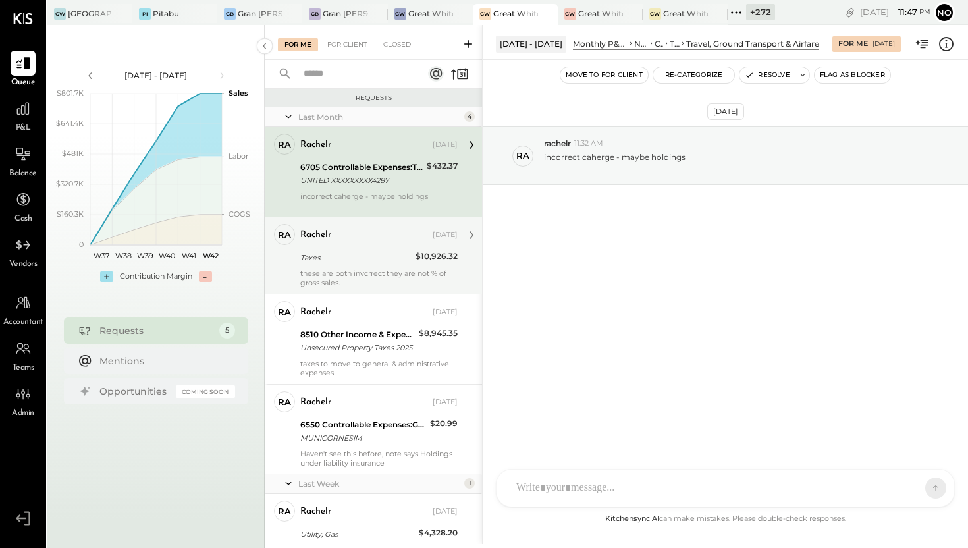
click at [358, 242] on div "rachelr Sep 14, 2025" at bounding box center [378, 235] width 157 height 18
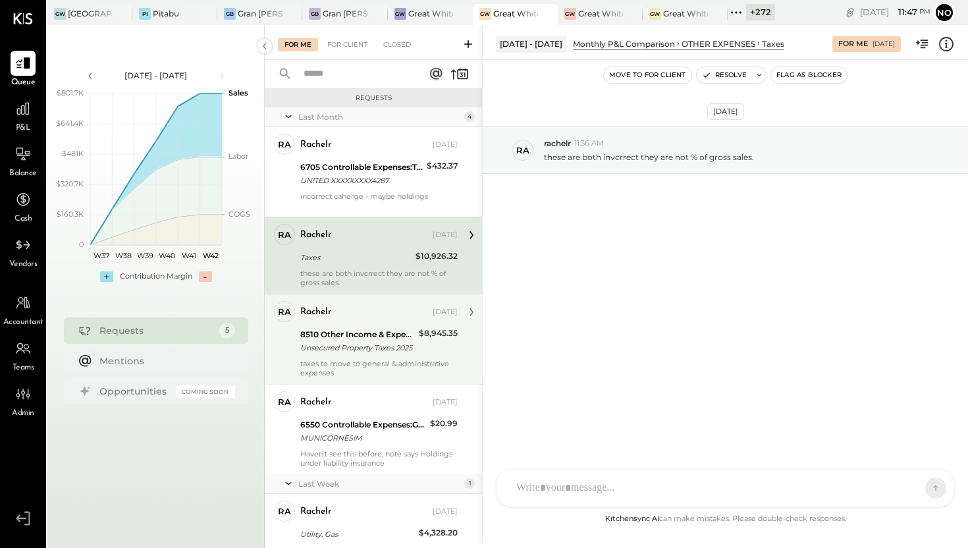
click at [353, 325] on div "rachelr Sep 14, 2025 8510 Other Income & Expenses:Taxes Unsecured Property Taxe…" at bounding box center [378, 339] width 157 height 76
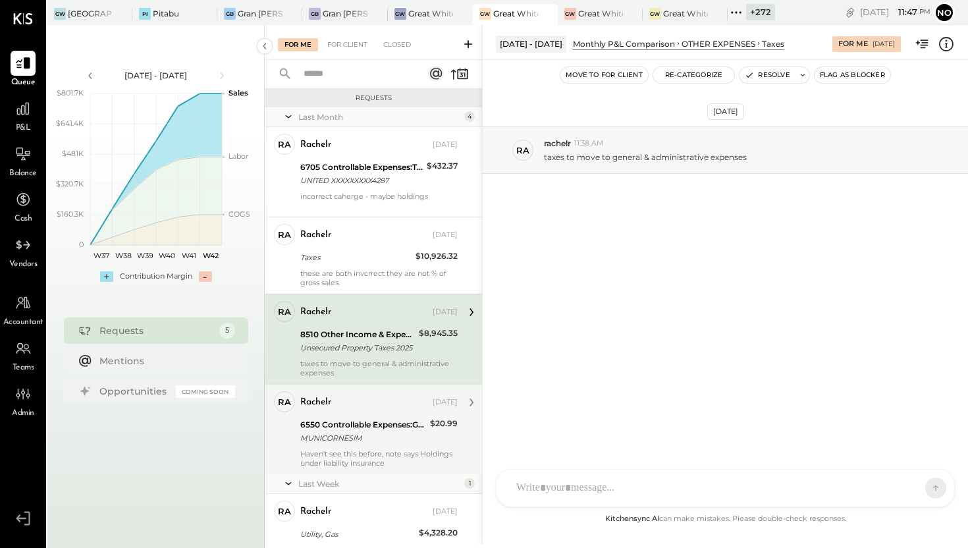
click at [348, 425] on div "6550 Controllable Expenses:General & Administrative Expenses:Dues and Subscript…" at bounding box center [363, 424] width 126 height 13
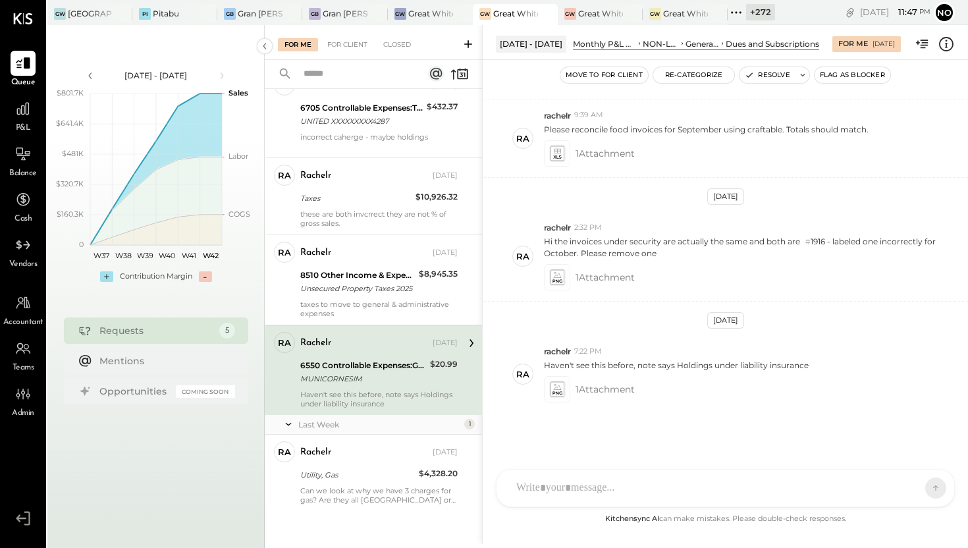
scroll to position [61, 0]
click at [560, 390] on icon at bounding box center [557, 389] width 14 height 15
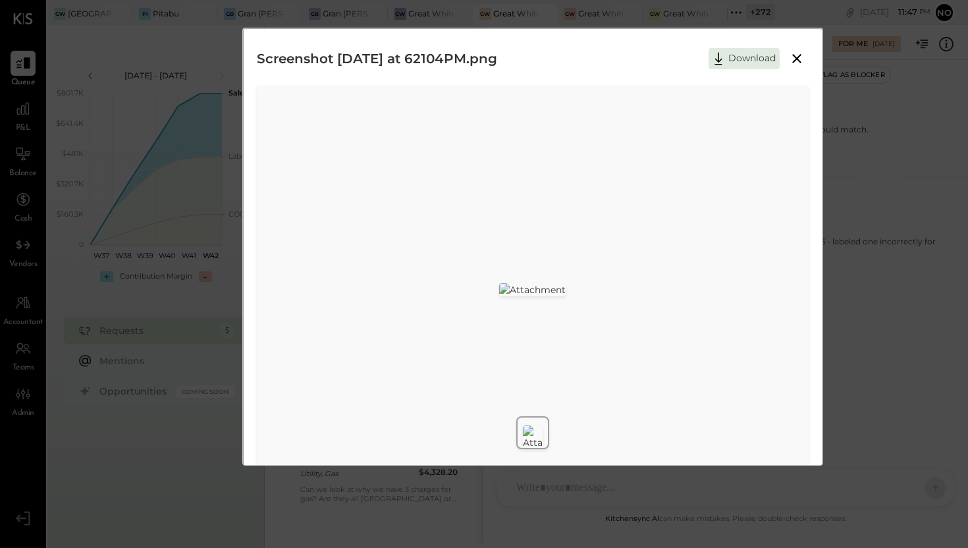
click at [793, 63] on icon at bounding box center [797, 59] width 16 height 16
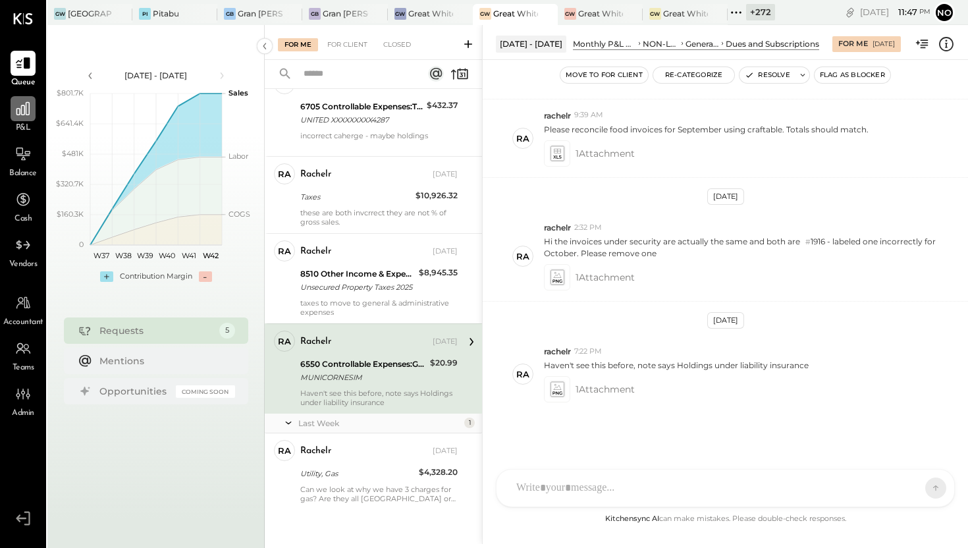
click at [34, 115] on div at bounding box center [23, 108] width 25 height 25
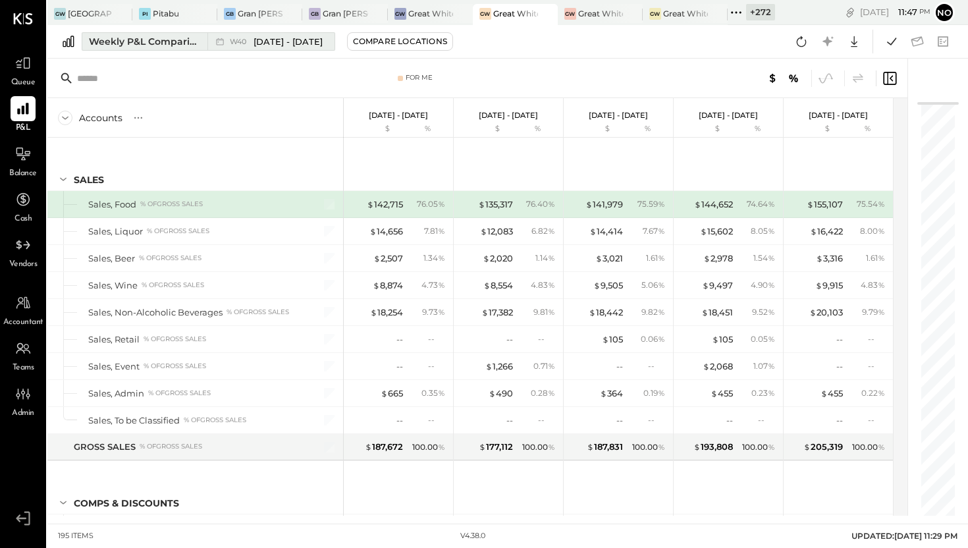
click at [173, 38] on div "Weekly P&L Comparison" at bounding box center [144, 41] width 111 height 13
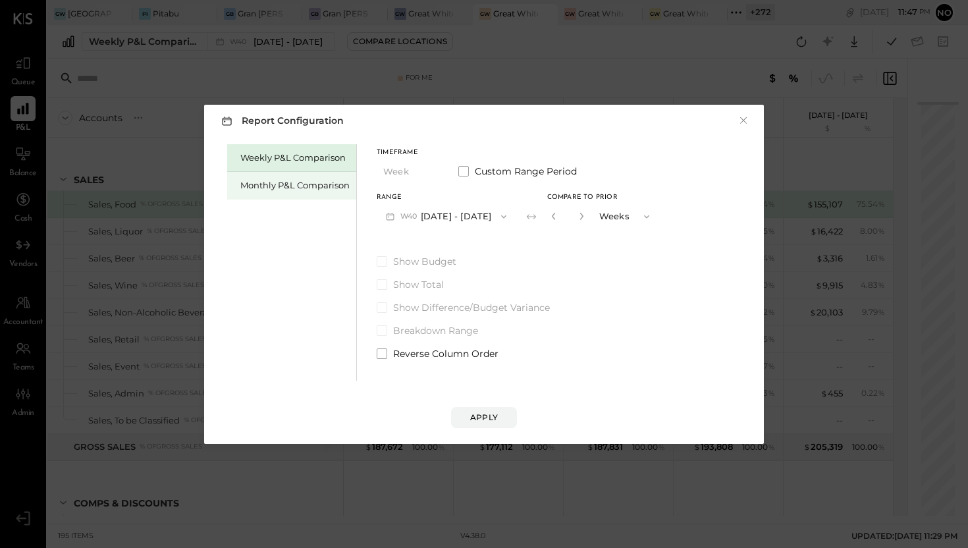
click at [294, 181] on div "Monthly P&L Comparison" at bounding box center [294, 185] width 109 height 13
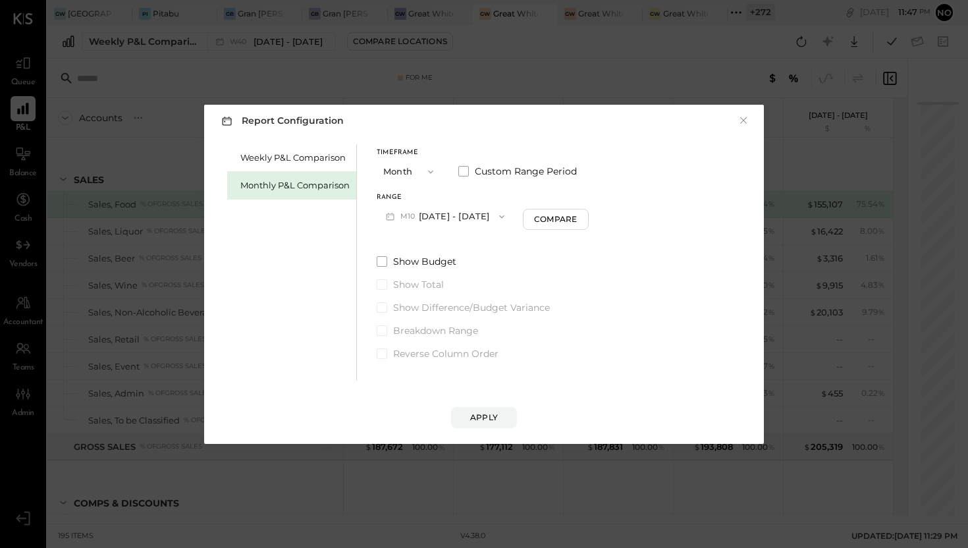
click at [423, 217] on button "M10 Oct 1 - 31, 2025" at bounding box center [445, 216] width 137 height 24
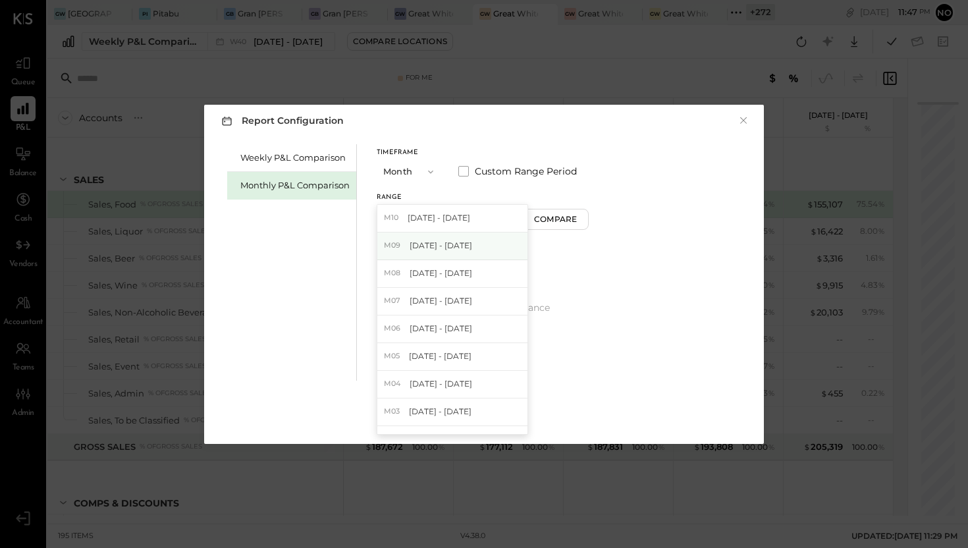
click at [421, 246] on span "Sep 1 - 30, 2025" at bounding box center [441, 245] width 63 height 11
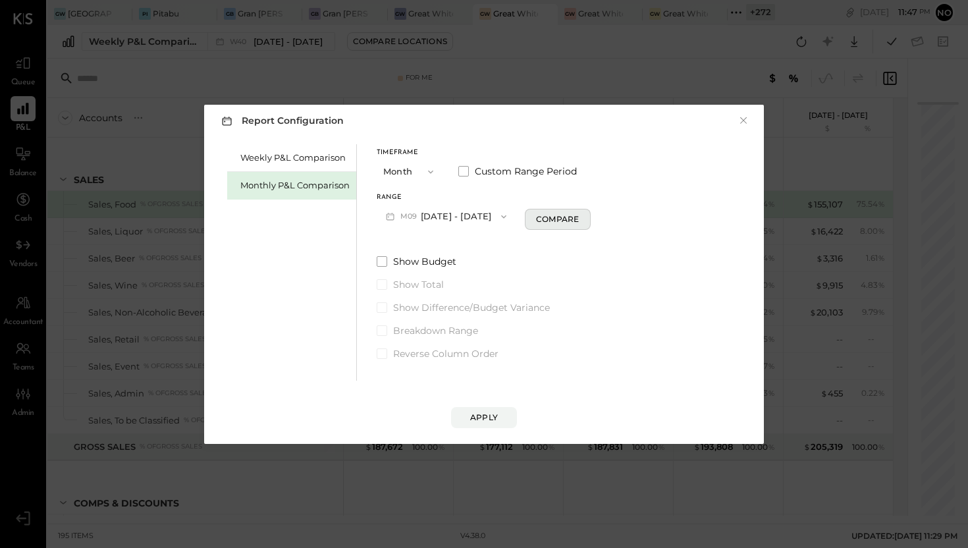
click at [533, 225] on button "Compare" at bounding box center [558, 219] width 66 height 21
click at [577, 217] on icon "button" at bounding box center [581, 216] width 8 height 8
type input "*"
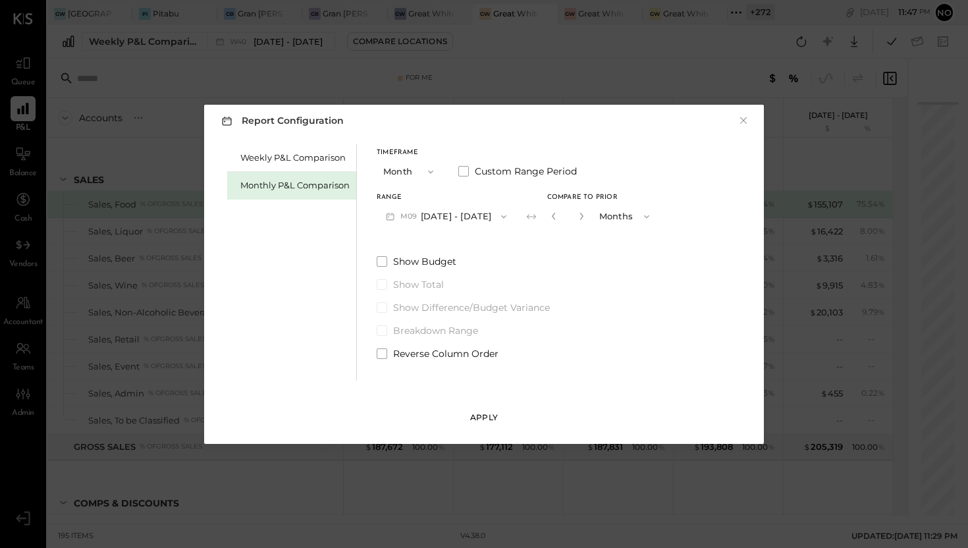
click at [483, 408] on button "Apply" at bounding box center [484, 417] width 66 height 21
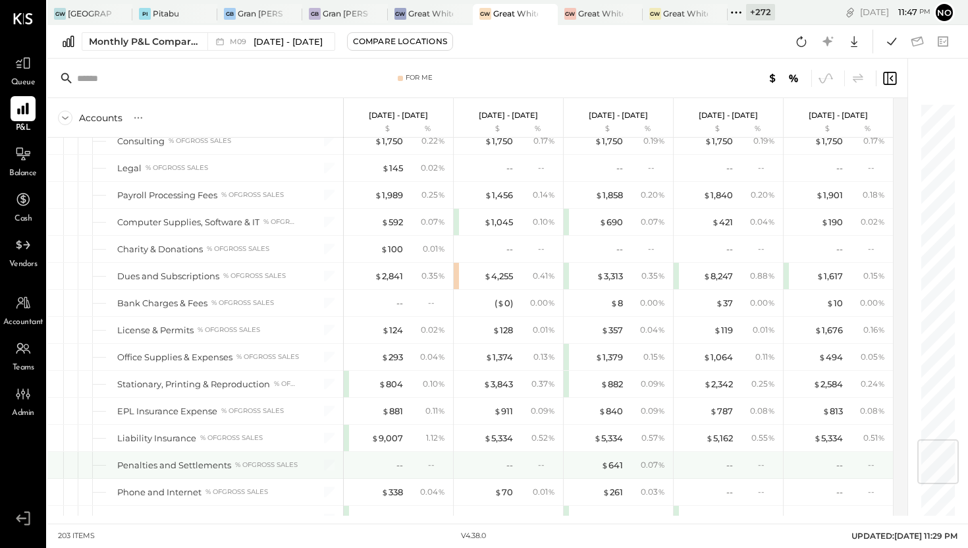
scroll to position [2851, 0]
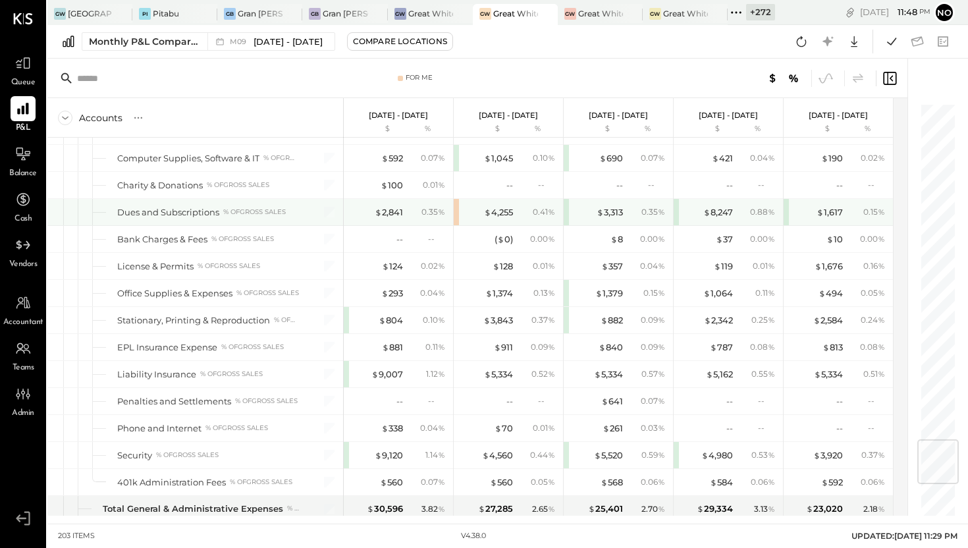
click at [454, 212] on div "$ 4,255 0.41 %" at bounding box center [508, 212] width 109 height 26
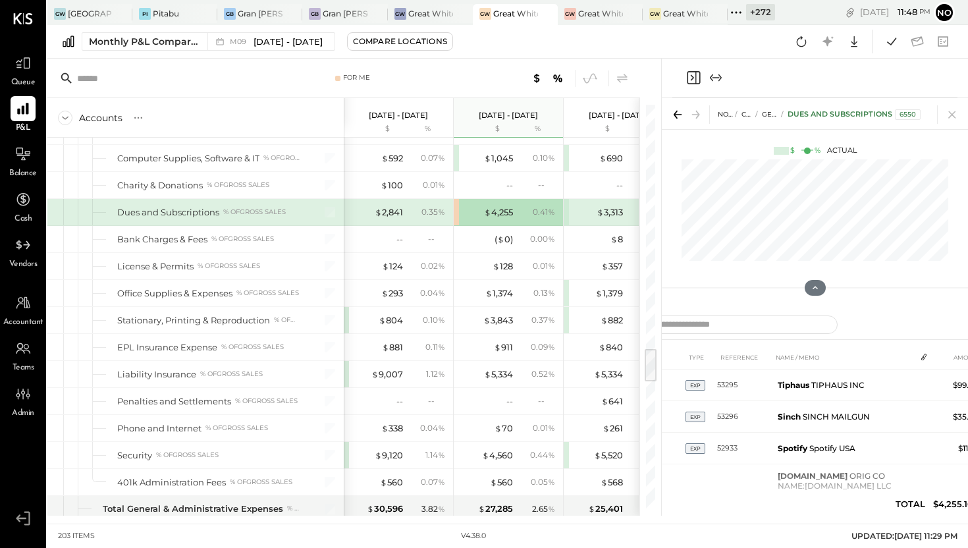
click at [716, 76] on icon "Expand panel (e)" at bounding box center [716, 78] width 16 height 16
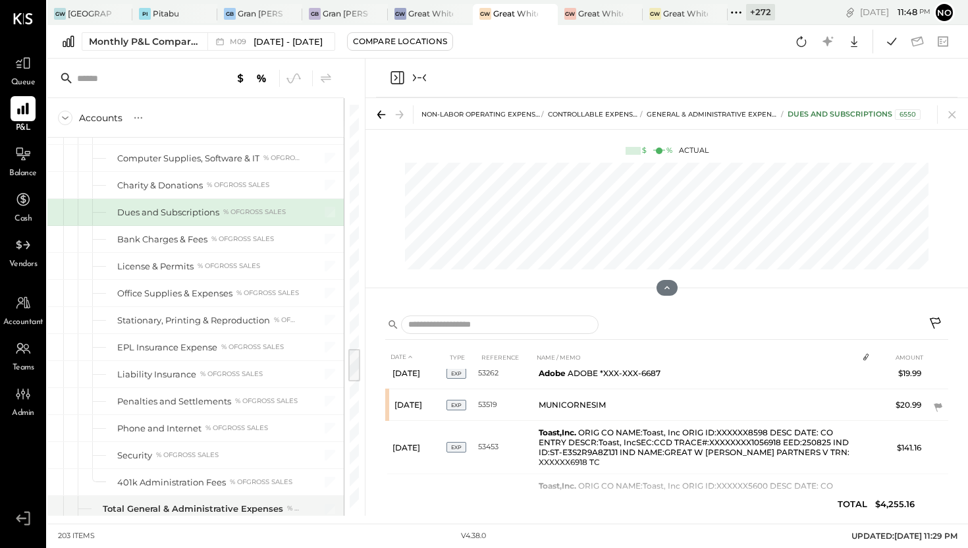
scroll to position [316, 0]
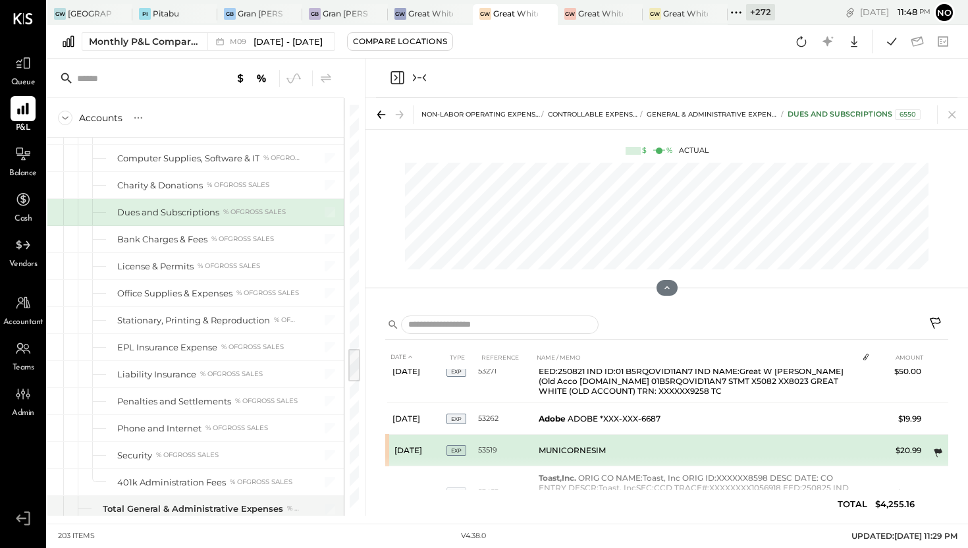
click at [934, 448] on icon at bounding box center [938, 452] width 9 height 9
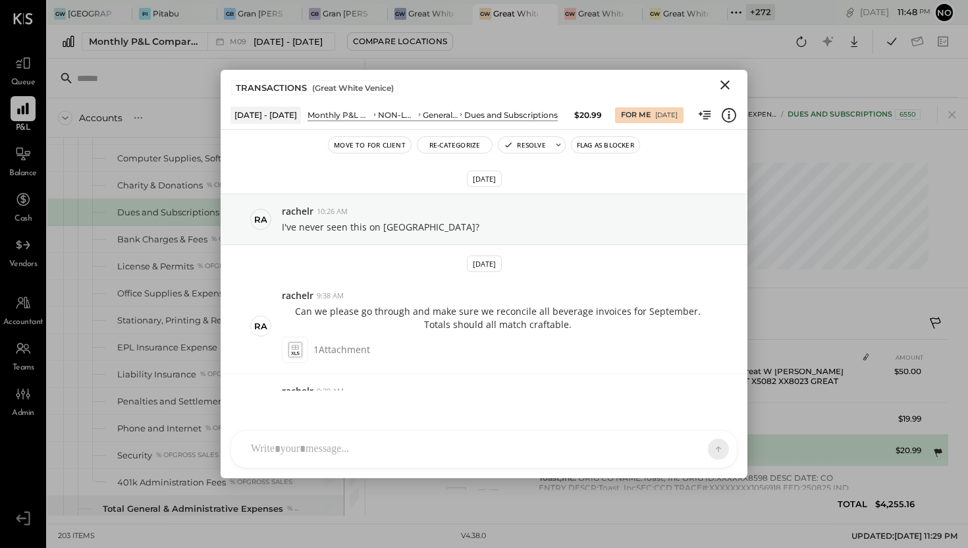
scroll to position [310, 0]
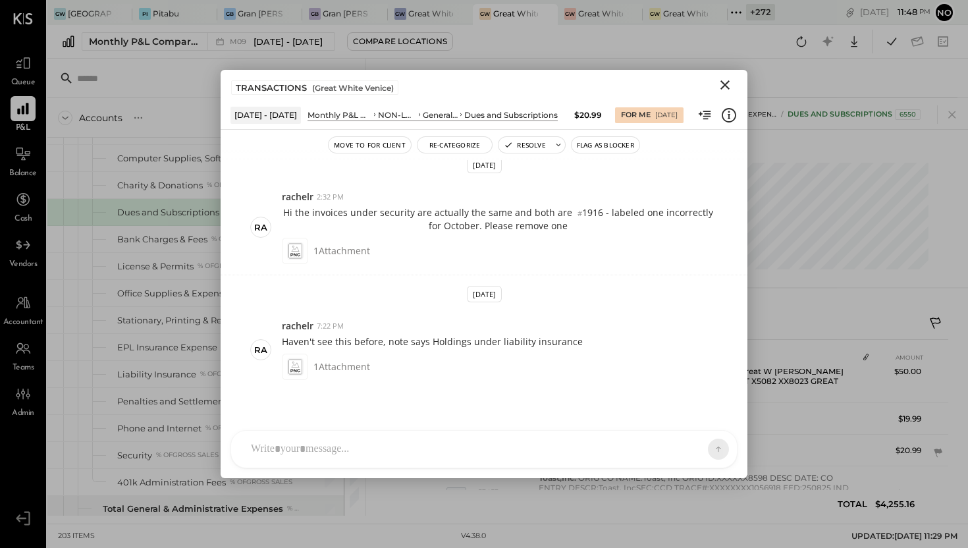
click at [728, 87] on icon "Close" at bounding box center [725, 85] width 16 height 16
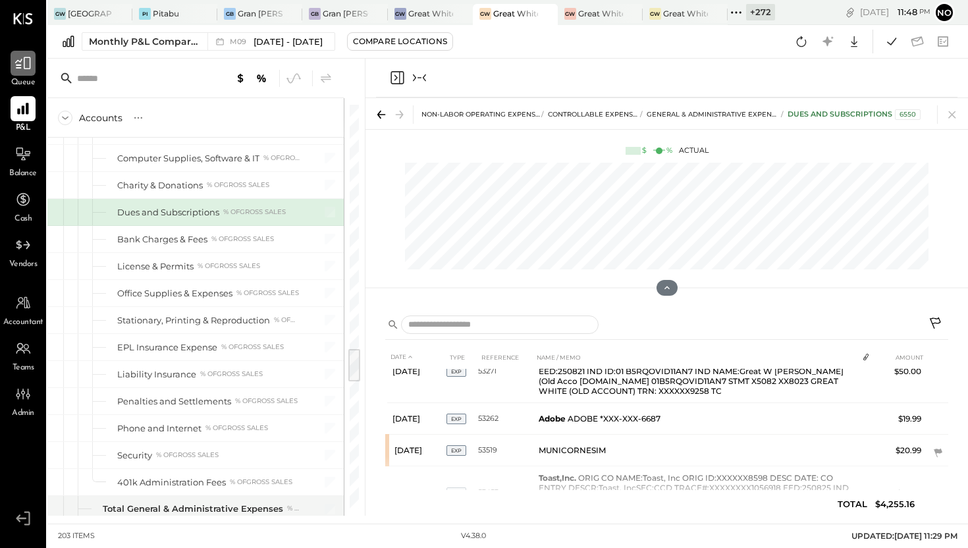
click at [24, 69] on icon at bounding box center [22, 63] width 17 height 17
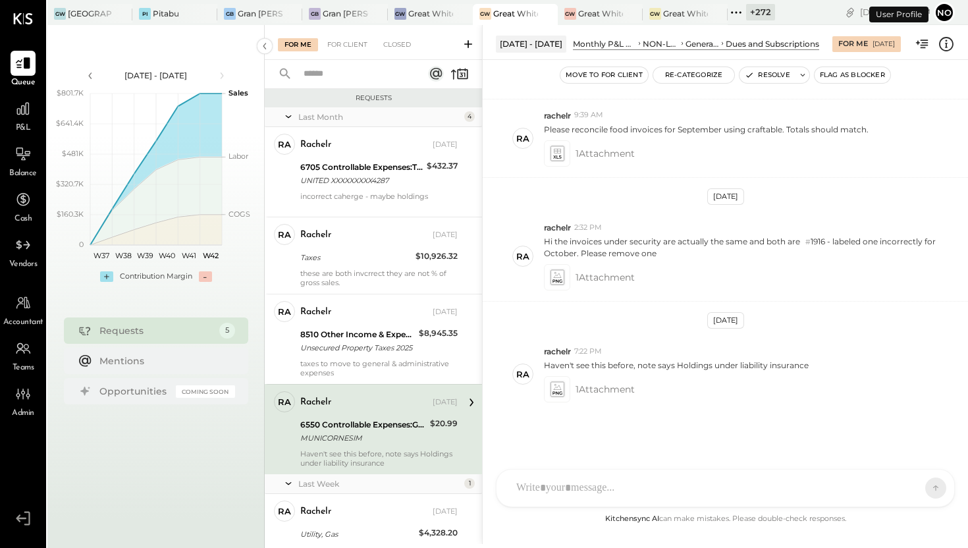
scroll to position [61, 0]
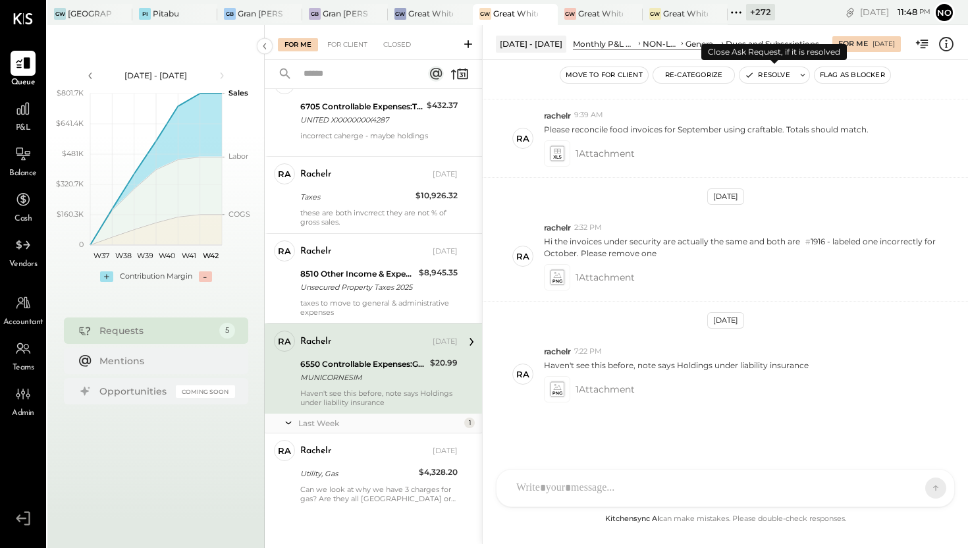
click at [762, 76] on button "Resolve" at bounding box center [766, 75] width 55 height 16
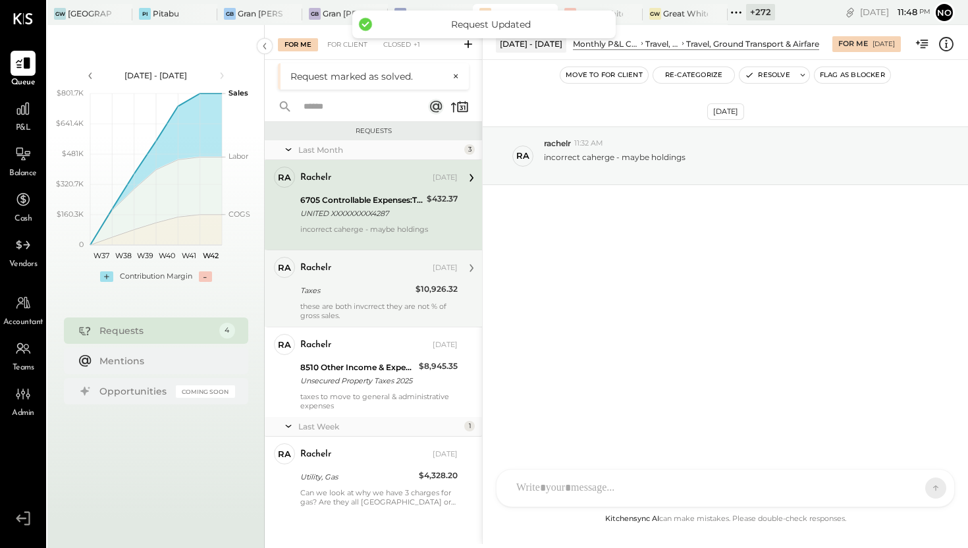
click at [381, 286] on div "Taxes" at bounding box center [355, 290] width 111 height 13
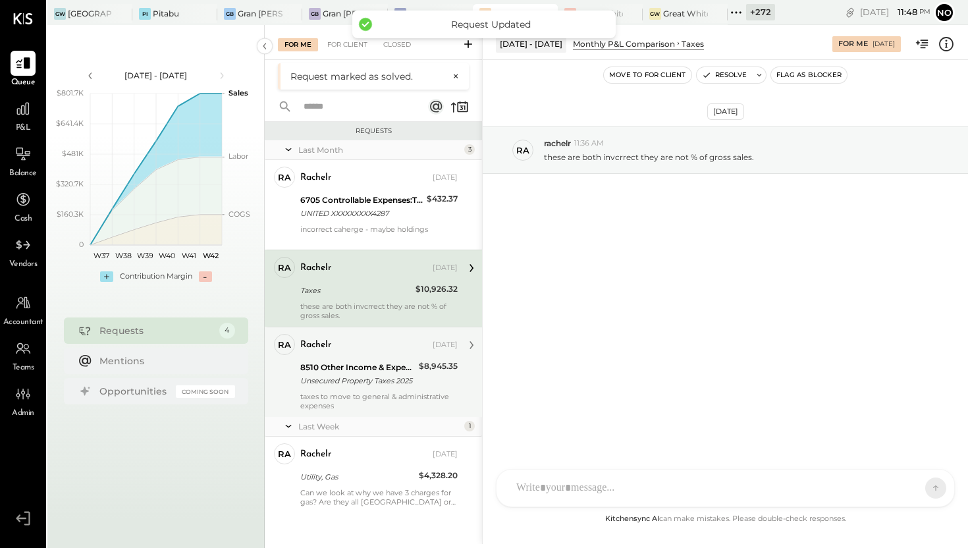
click at [363, 366] on div "8510 Other Income & Expenses:Taxes" at bounding box center [357, 367] width 115 height 13
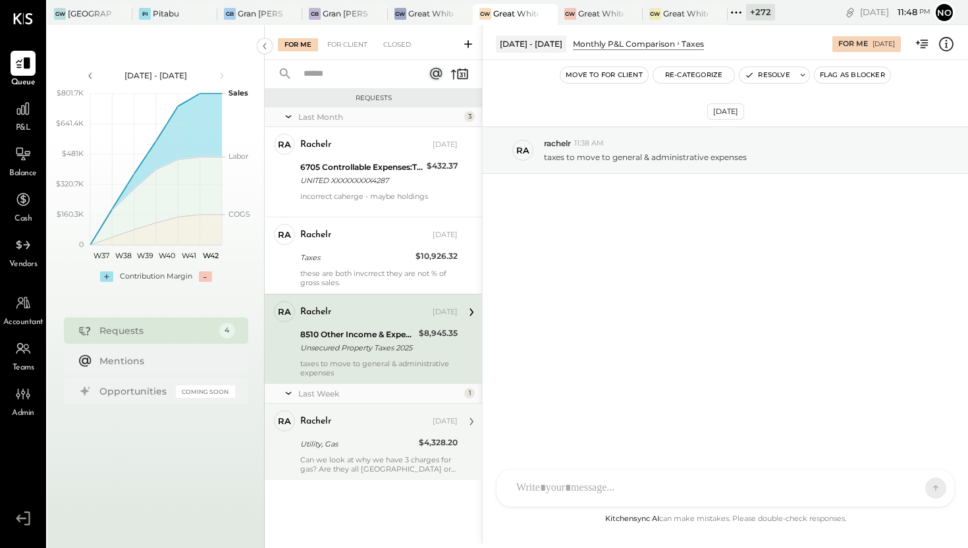
click at [354, 442] on div "Utility, Gas" at bounding box center [357, 443] width 115 height 13
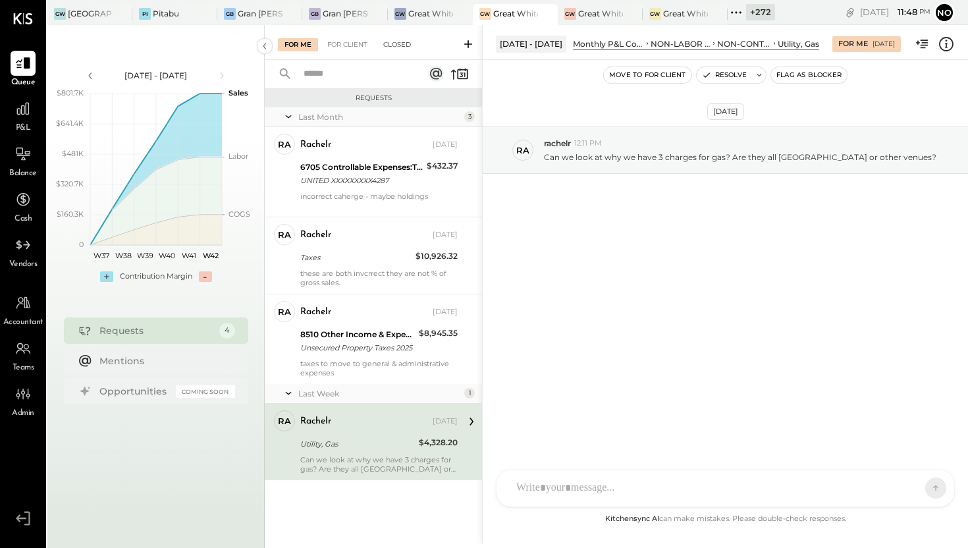
click at [388, 41] on div "Closed" at bounding box center [397, 44] width 41 height 13
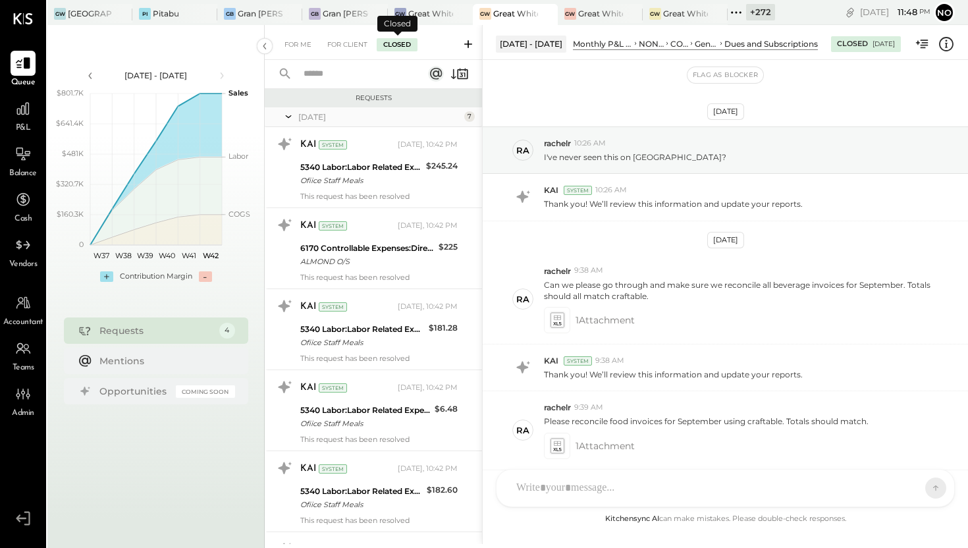
scroll to position [430, 0]
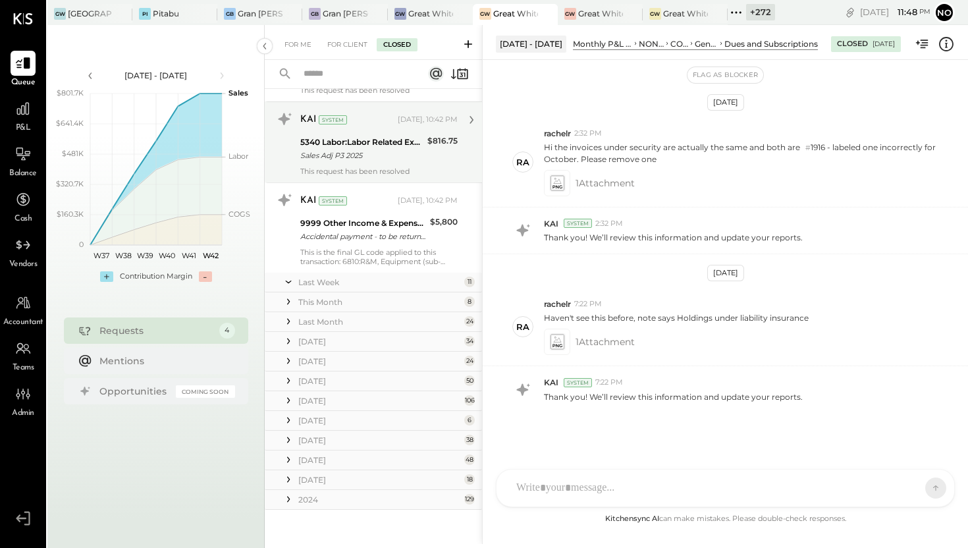
click at [361, 161] on div "5340 Labor:Labor Related Expenses:Employee Meals Sales Adj P3 2025" at bounding box center [361, 148] width 123 height 29
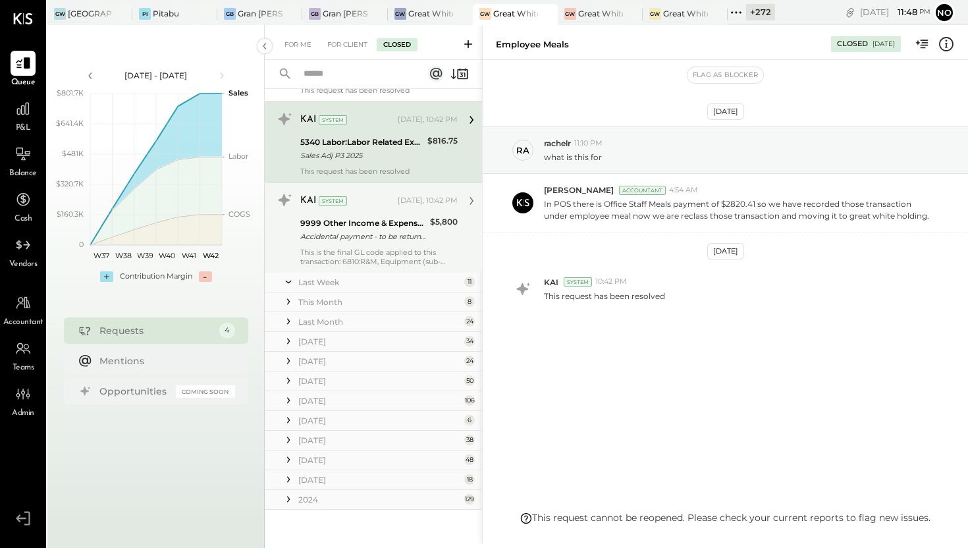
click at [341, 215] on div "9999 Other Income & Expenses:To Be Classified Accidental payment - to be return…" at bounding box center [363, 229] width 126 height 29
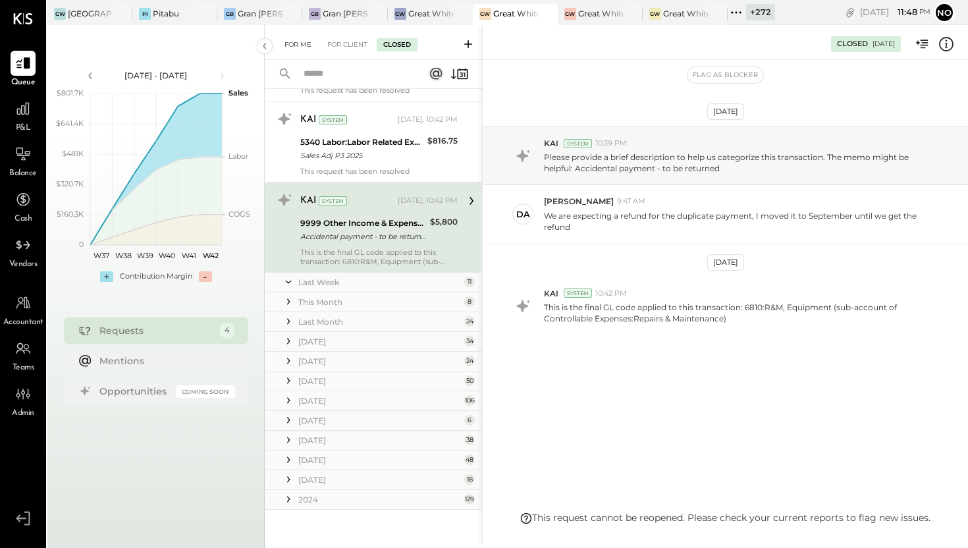
click at [294, 45] on div "For Me" at bounding box center [298, 44] width 40 height 13
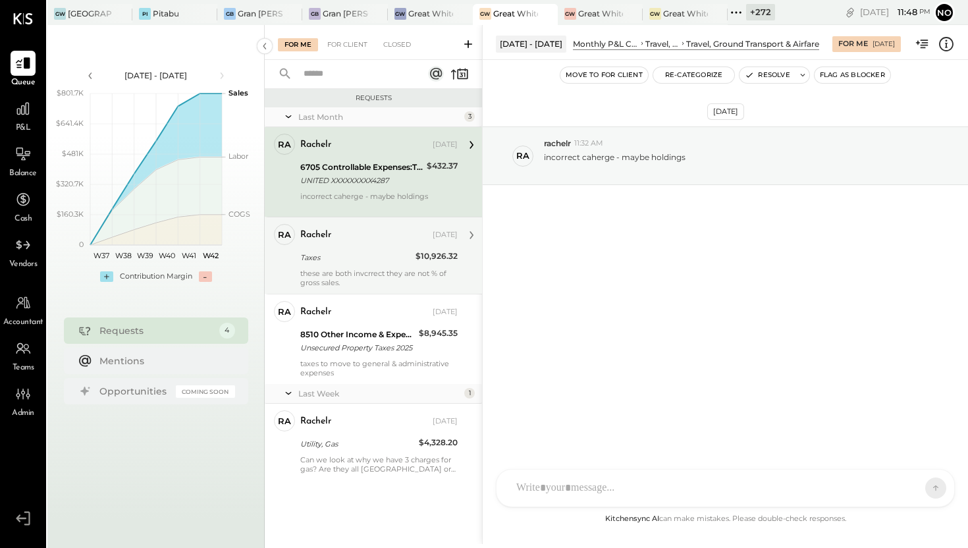
click at [328, 253] on div "Taxes" at bounding box center [355, 257] width 111 height 13
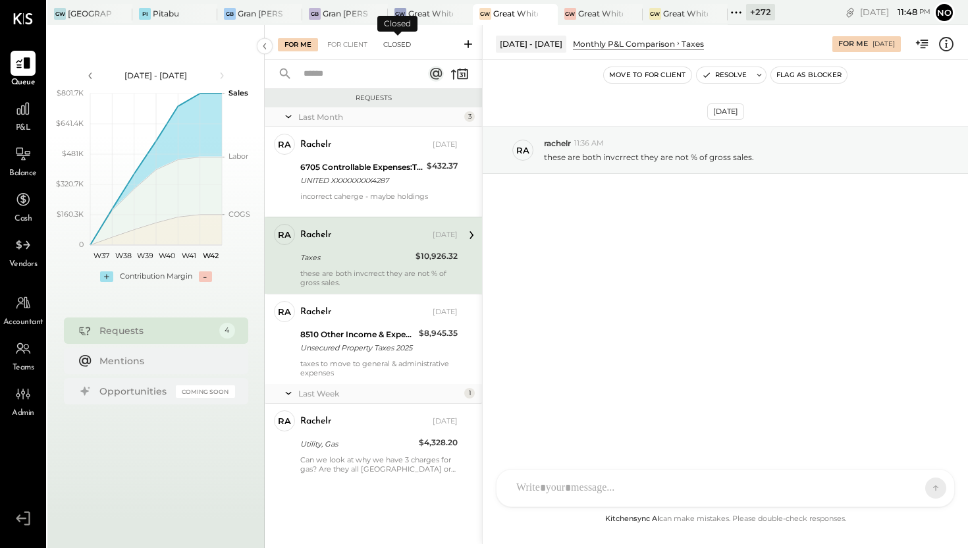
click at [405, 41] on div "Closed" at bounding box center [397, 44] width 41 height 13
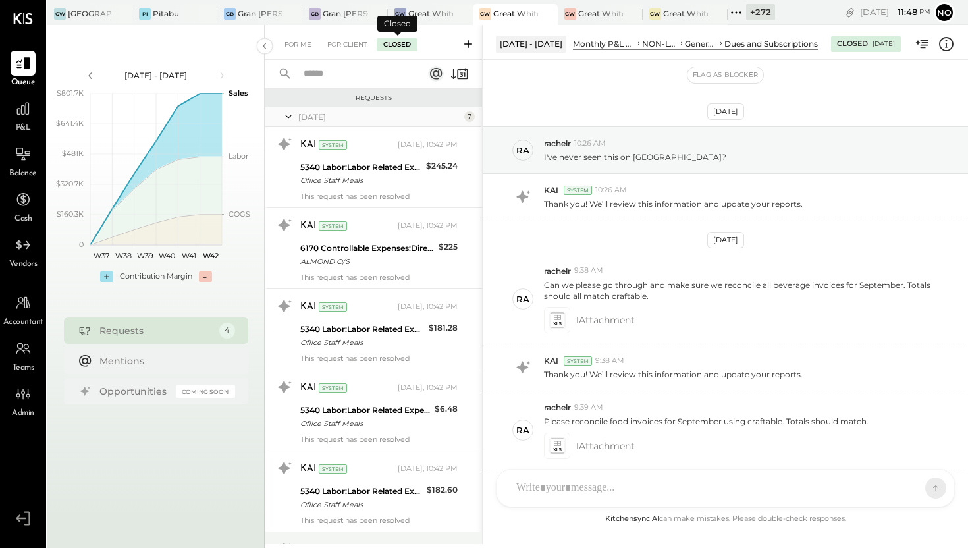
scroll to position [430, 0]
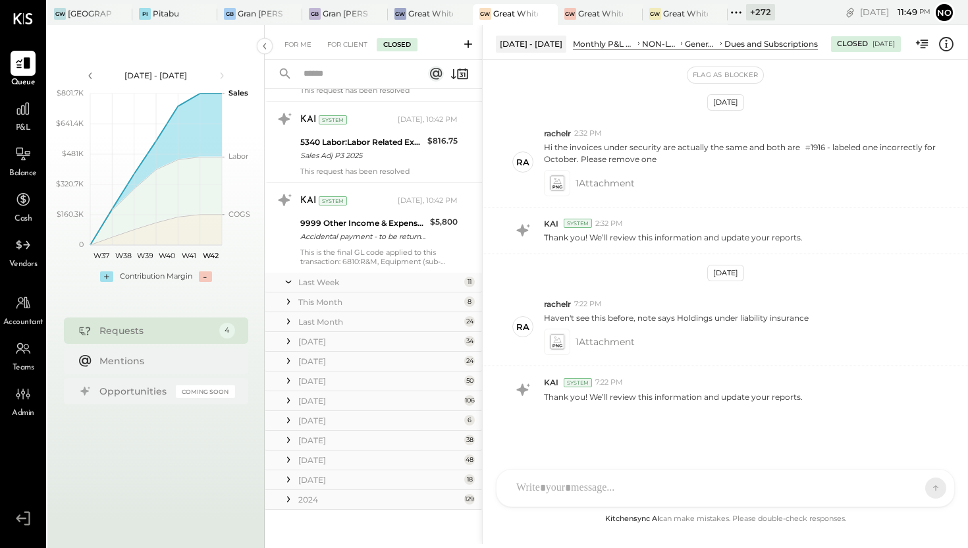
click at [336, 322] on div "Last Month" at bounding box center [379, 321] width 163 height 11
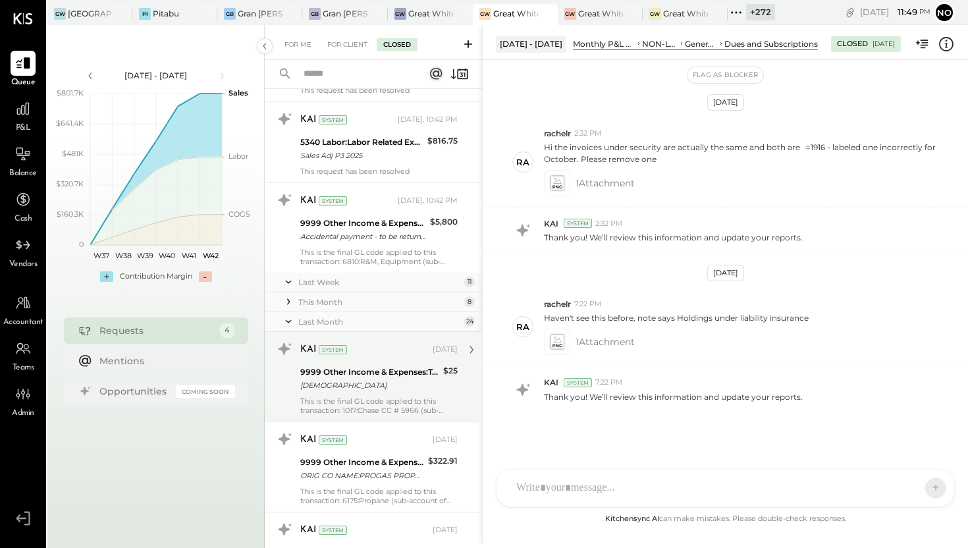
click at [346, 387] on div "ETHIOPIANAIR" at bounding box center [369, 385] width 139 height 13
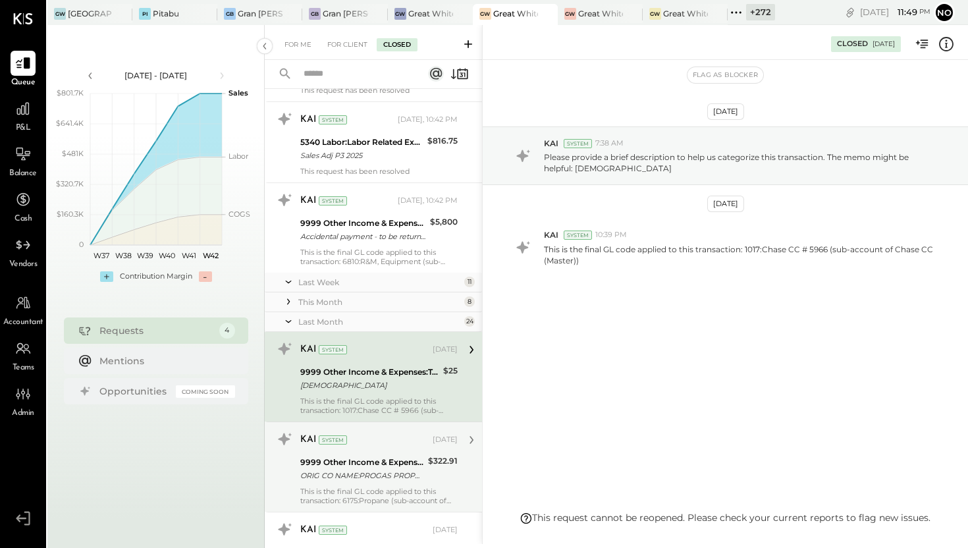
click at [342, 462] on div "9999 Other Income & Expenses:To Be Classified" at bounding box center [362, 462] width 124 height 13
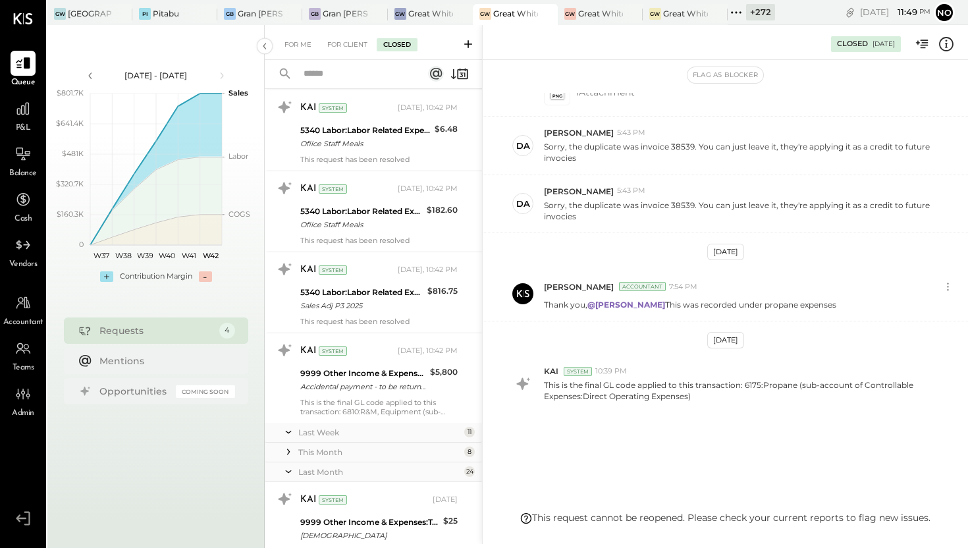
scroll to position [41, 0]
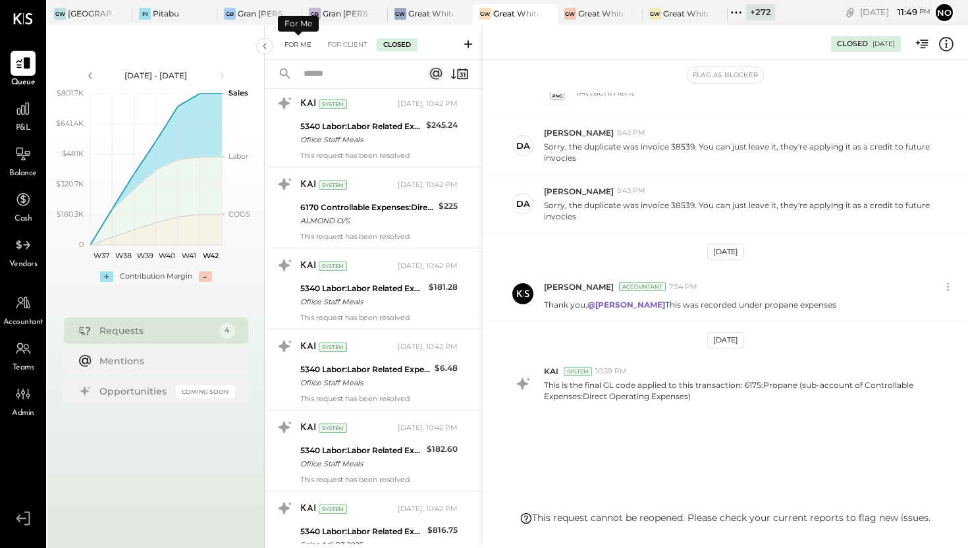
click at [297, 42] on div "For Me" at bounding box center [298, 44] width 40 height 13
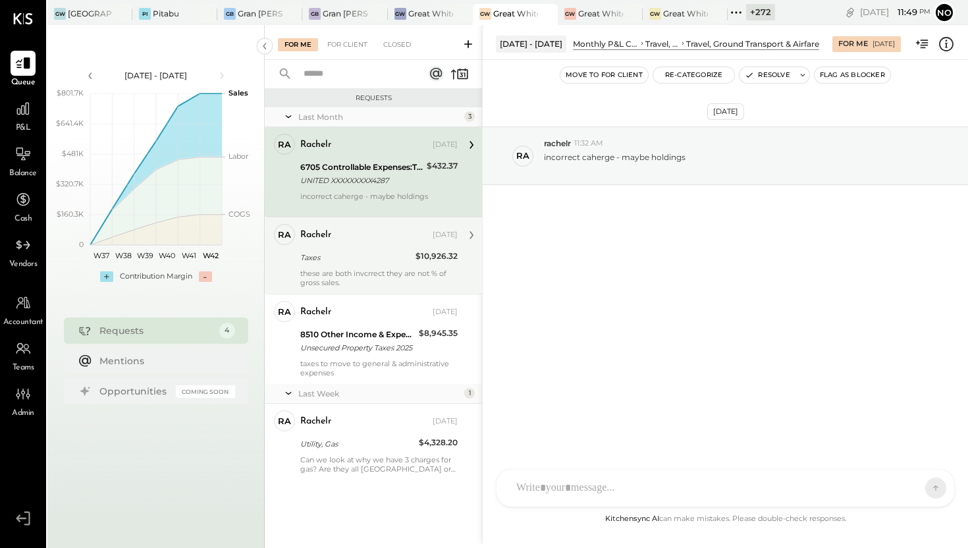
click at [332, 265] on div "rachelr Sep 14, 2025 Taxes $10,926.32 these are both invcrrect they are not % o…" at bounding box center [378, 255] width 157 height 63
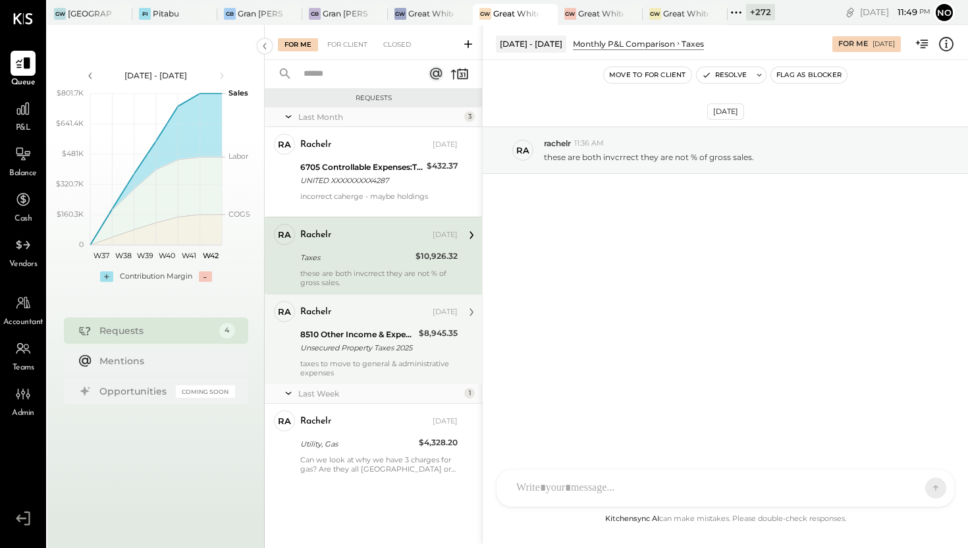
click at [330, 346] on div "Unsecured Property Taxes 2025" at bounding box center [357, 347] width 115 height 13
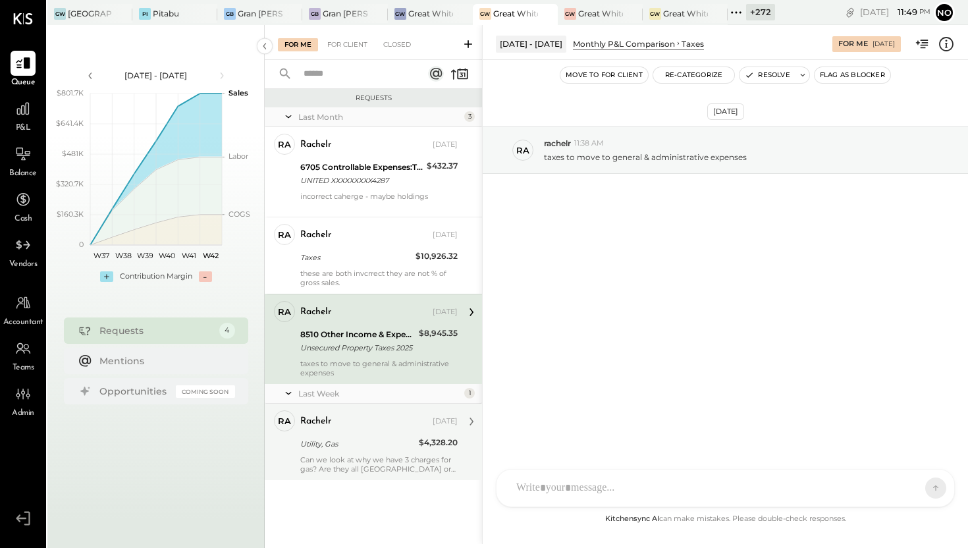
click at [323, 450] on div "Utility, Gas" at bounding box center [357, 444] width 115 height 16
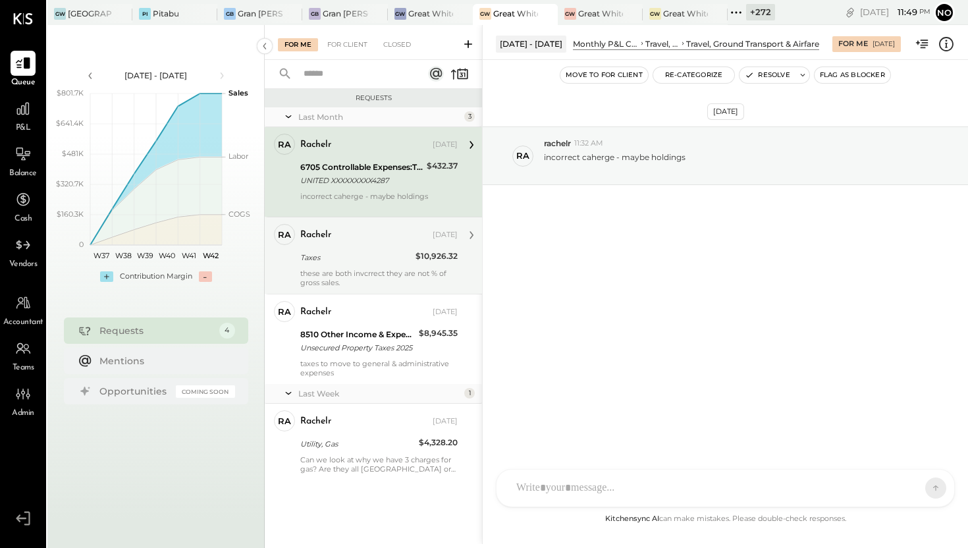
click at [349, 257] on div "Taxes" at bounding box center [355, 257] width 111 height 13
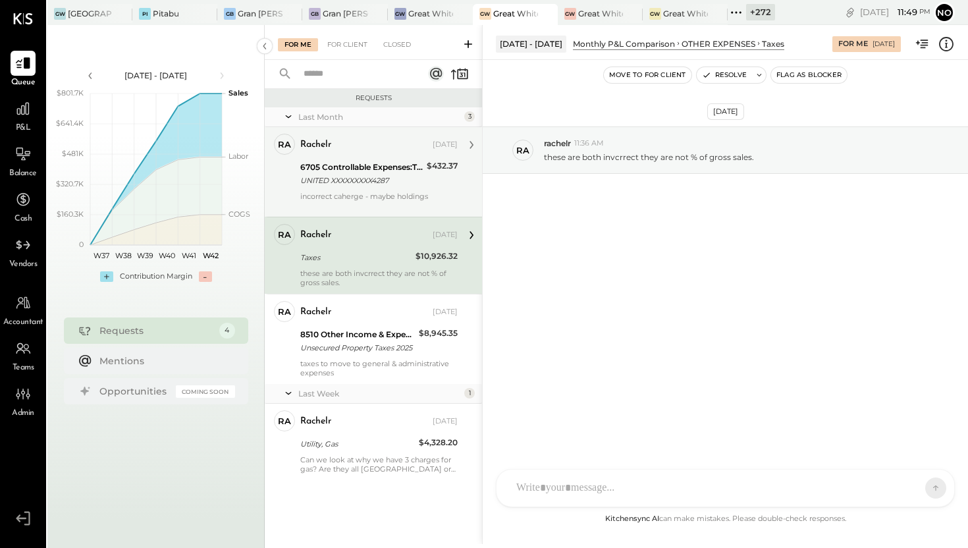
click at [369, 198] on div "incorrect caherge - maybe holdings" at bounding box center [378, 201] width 157 height 18
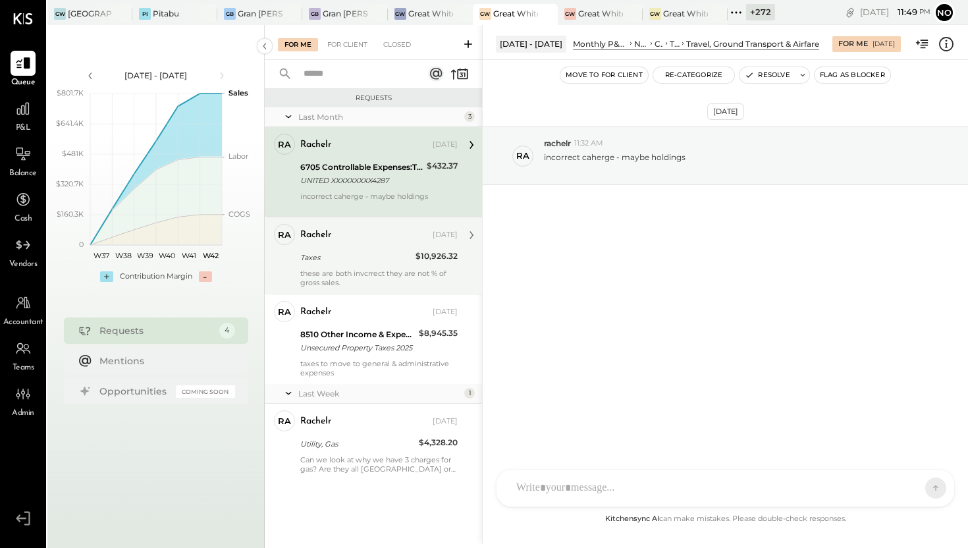
click at [350, 255] on div "Taxes" at bounding box center [355, 257] width 111 height 13
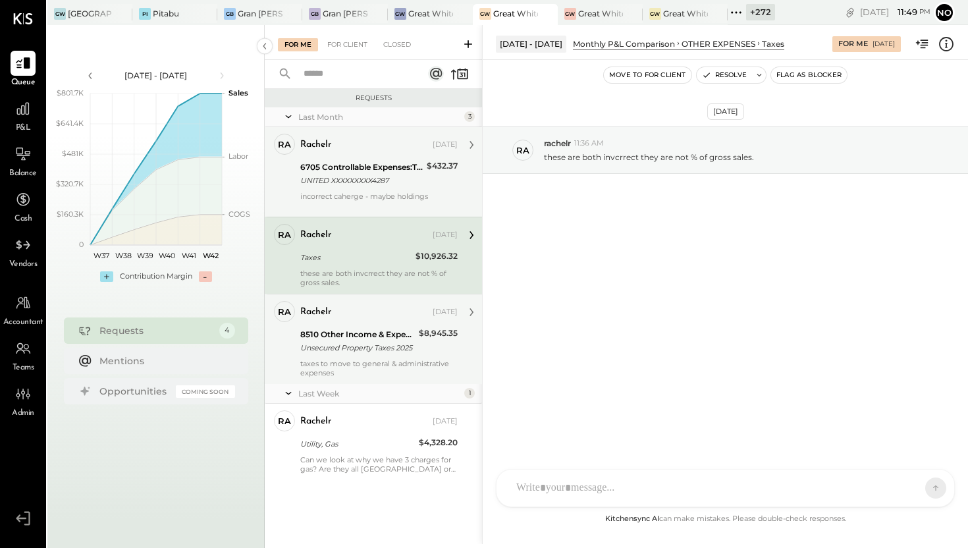
click at [344, 319] on div "rachelr [DATE]" at bounding box center [378, 312] width 157 height 18
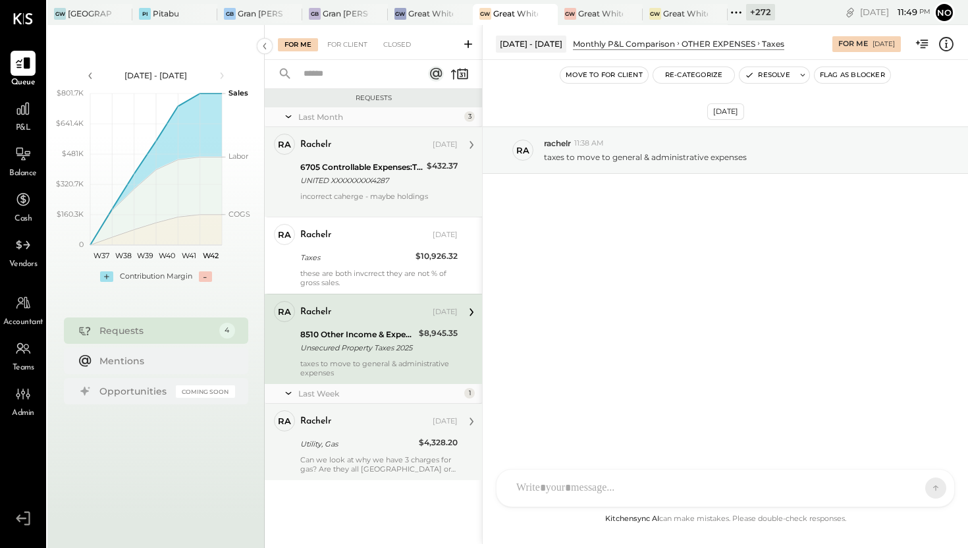
click at [336, 453] on div "rachelr [DATE] Utility, Gas $4,328.20 Can we look at why we have 3 charges for …" at bounding box center [378, 441] width 157 height 63
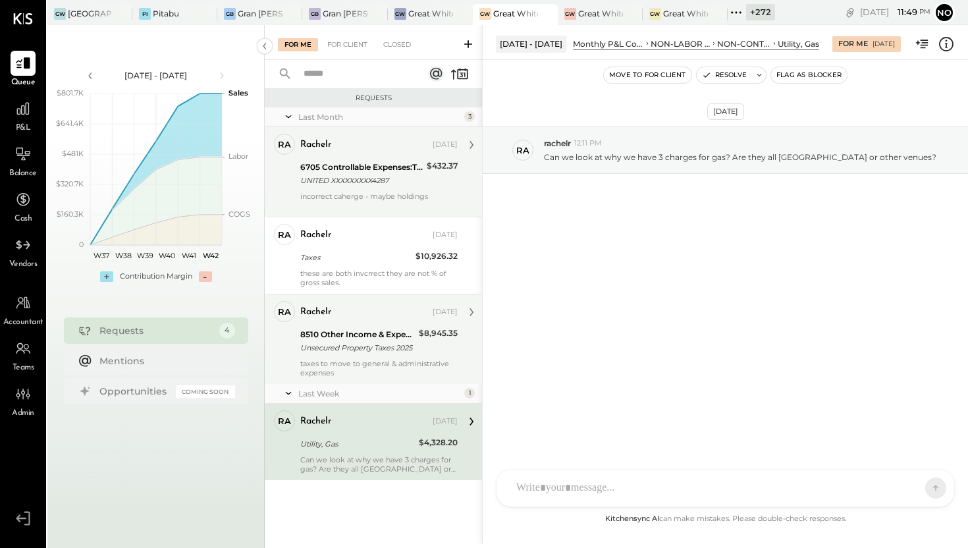
click at [337, 334] on div "8510 Other Income & Expenses:Taxes" at bounding box center [357, 334] width 115 height 13
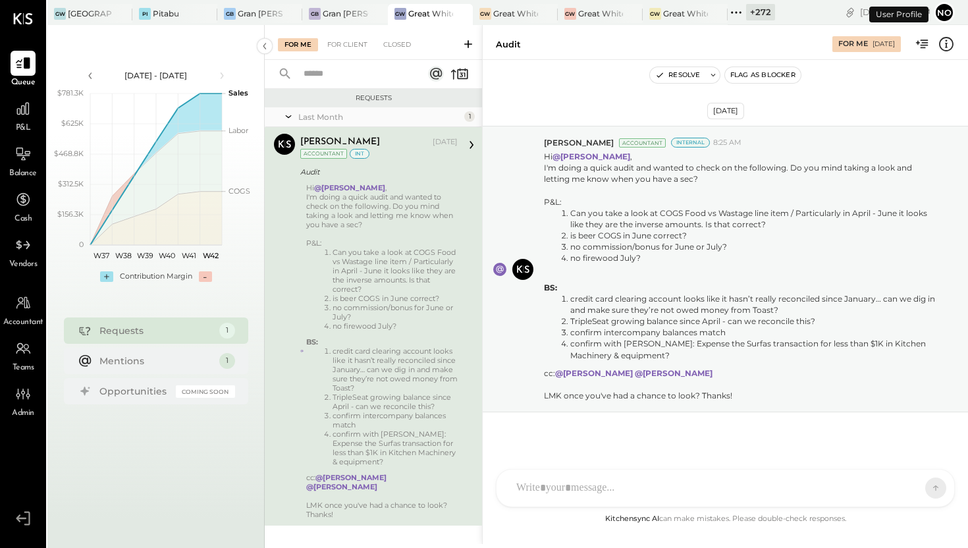
scroll to position [3, 0]
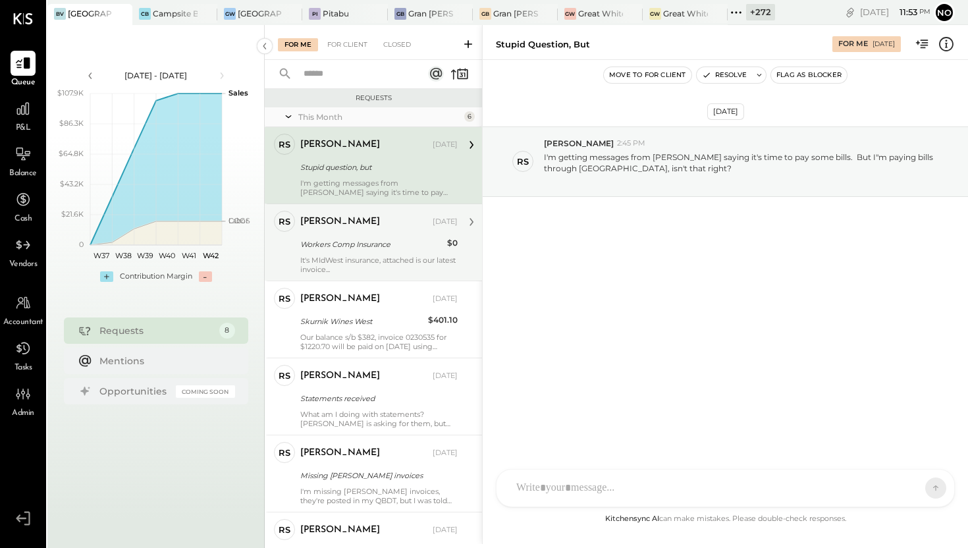
click at [349, 250] on div "Workers Comp Insurance" at bounding box center [371, 244] width 143 height 13
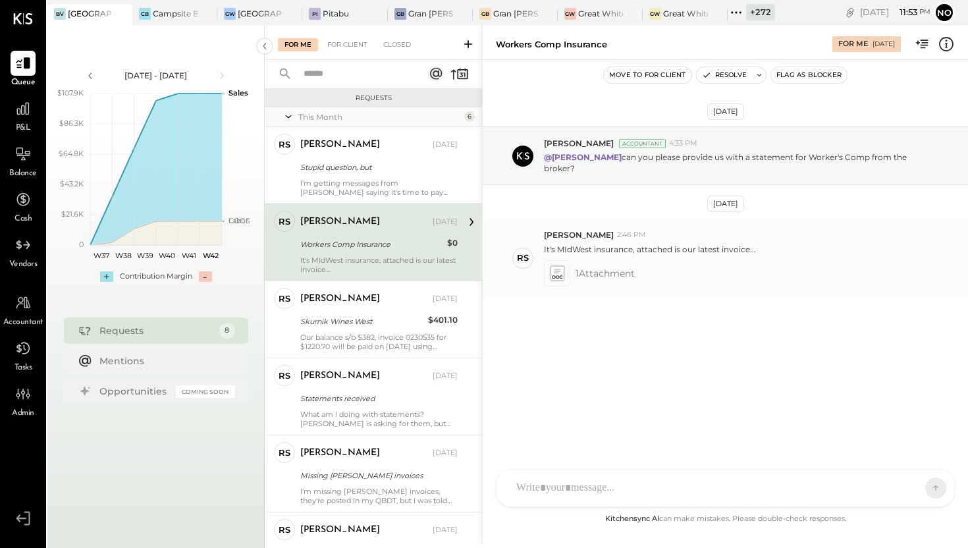
click at [558, 265] on icon at bounding box center [557, 272] width 14 height 15
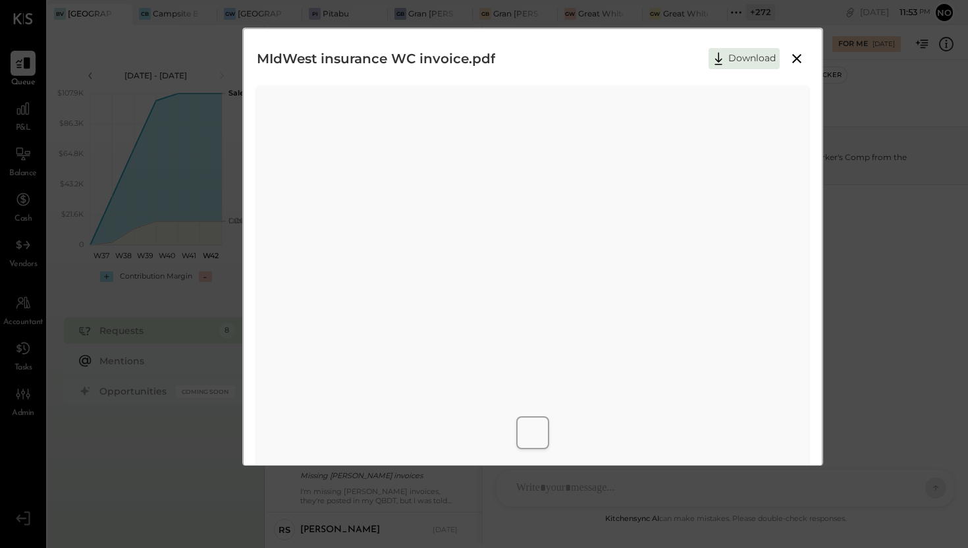
click at [796, 63] on icon at bounding box center [797, 59] width 16 height 16
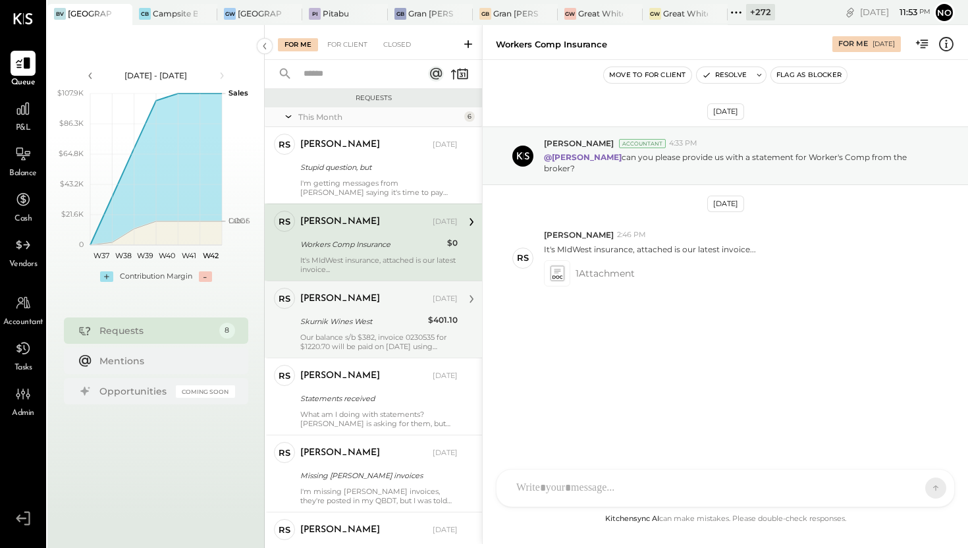
click at [369, 326] on div "Skurnik Wines West" at bounding box center [362, 321] width 124 height 13
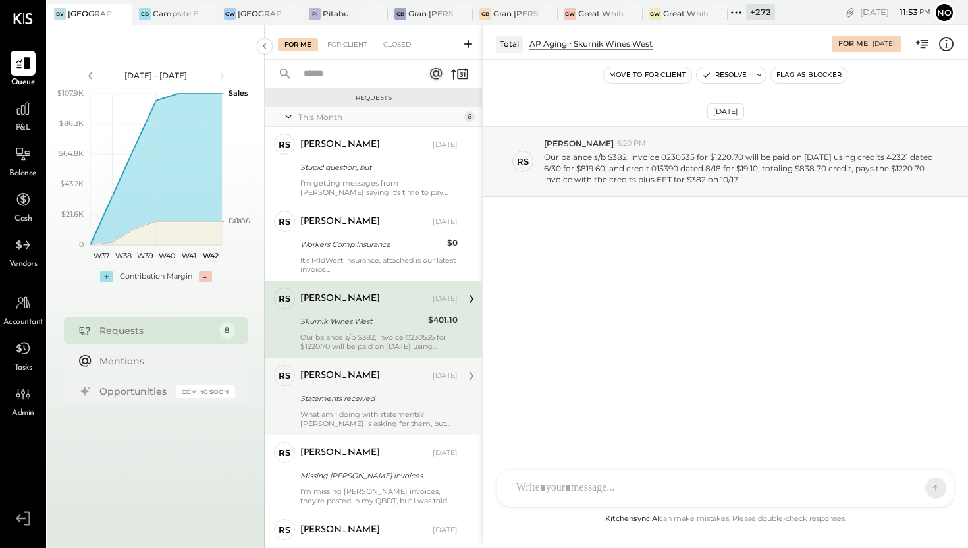
click at [344, 388] on div "[PERSON_NAME] [DATE] Statements received What am I doing with statements? [PERS…" at bounding box center [378, 396] width 157 height 63
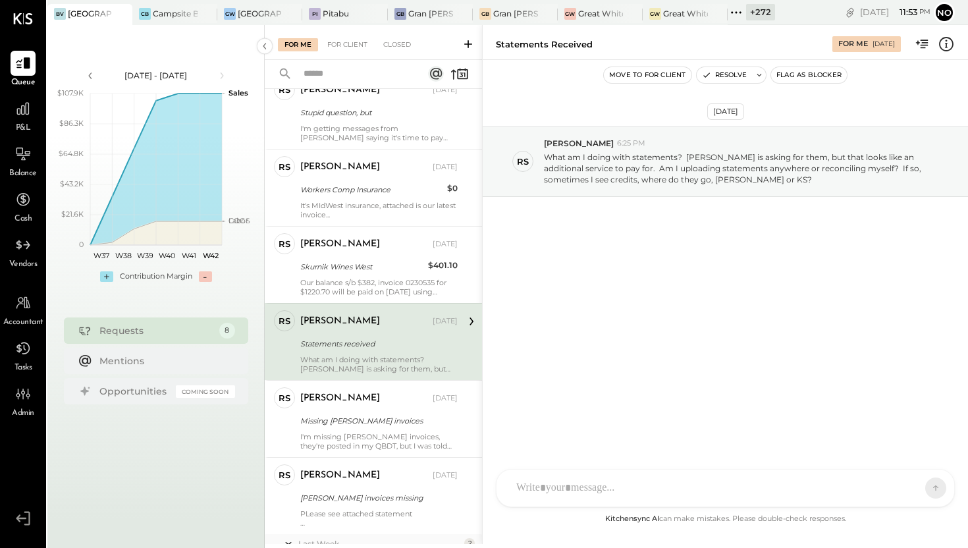
scroll to position [57, 0]
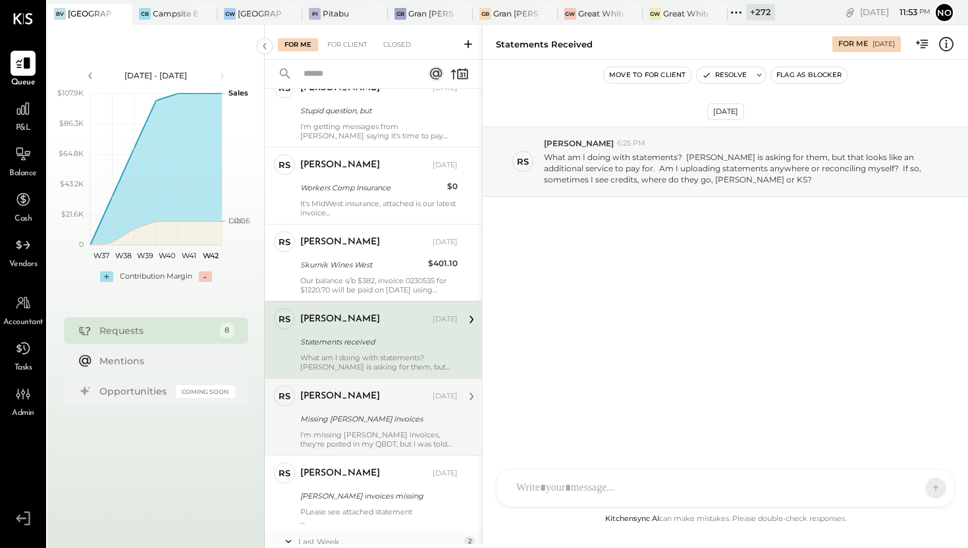
click at [331, 408] on div "[PERSON_NAME] [DATE] Missing [PERSON_NAME] invoices I'm missing [PERSON_NAME] i…" at bounding box center [378, 416] width 157 height 63
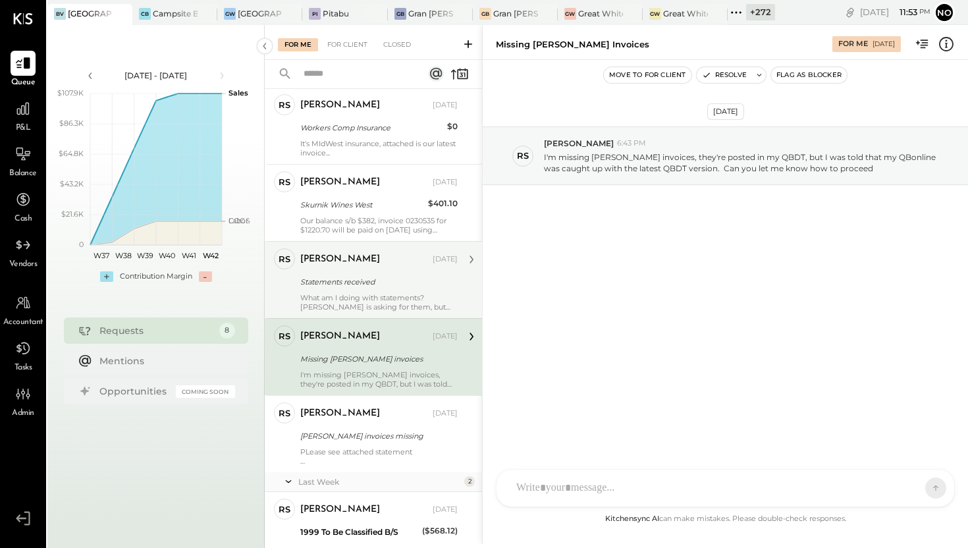
scroll to position [122, 0]
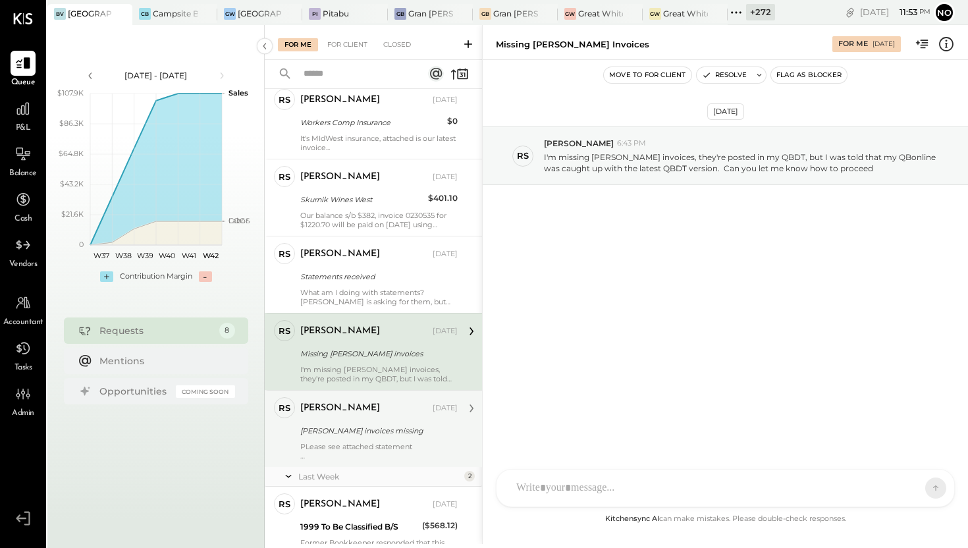
click at [336, 411] on div "[PERSON_NAME]" at bounding box center [340, 408] width 80 height 13
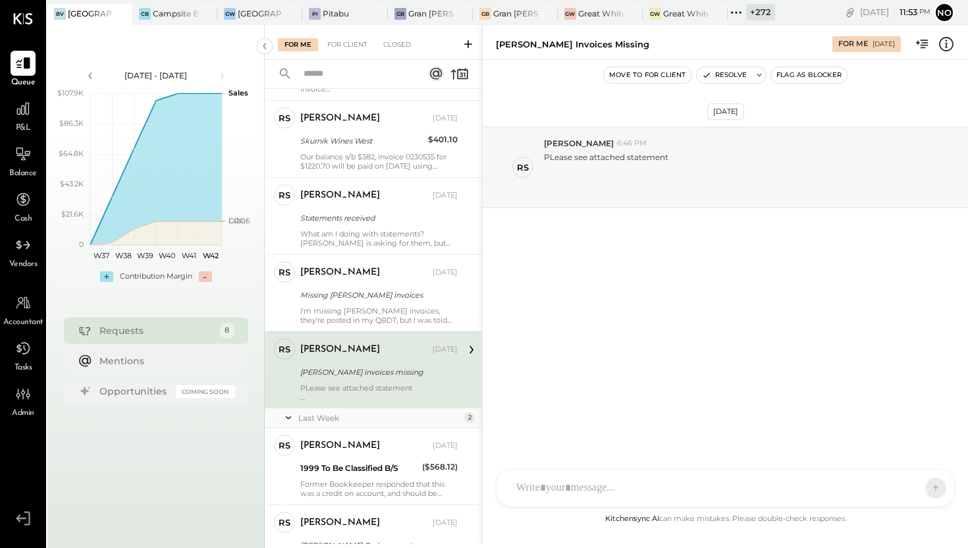
scroll to position [186, 0]
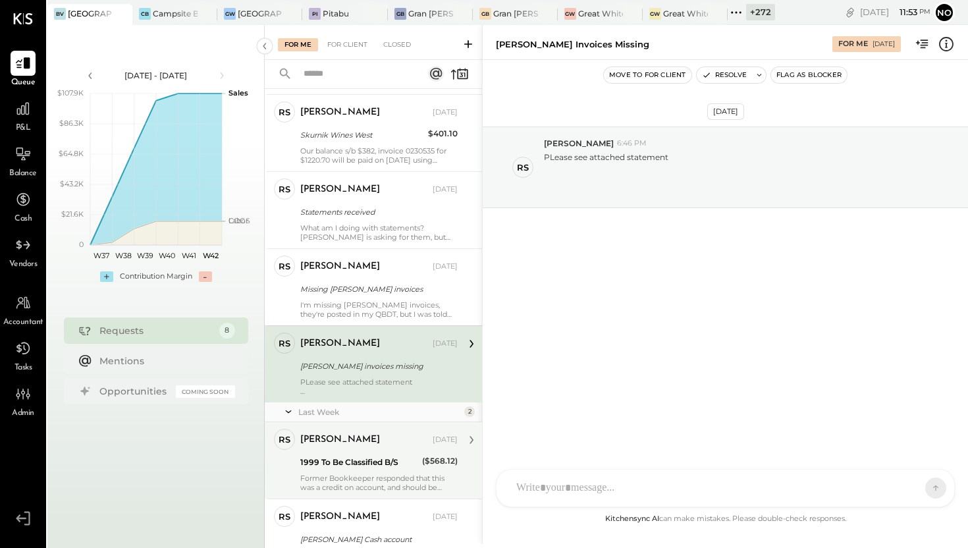
click at [328, 456] on div "1999 To Be Classified B/S" at bounding box center [359, 462] width 118 height 13
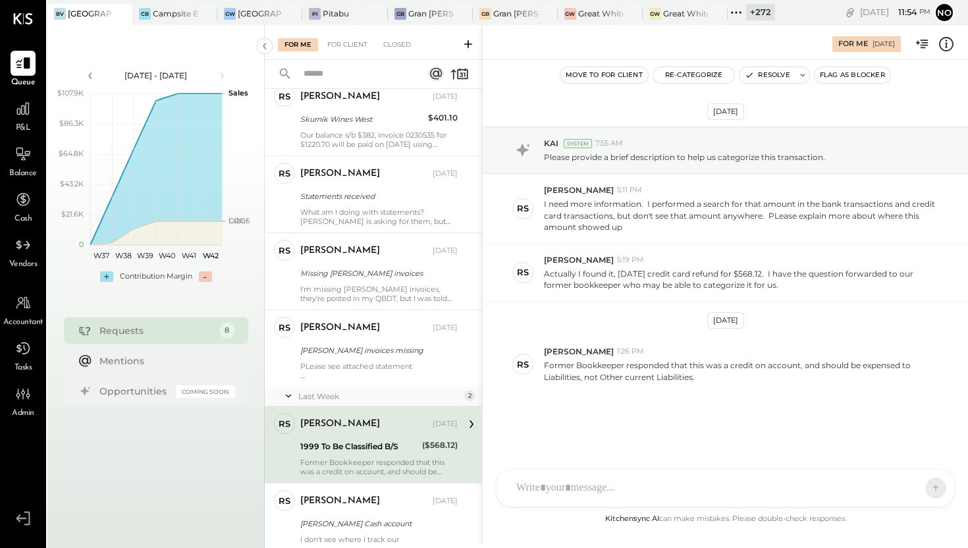
scroll to position [252, 0]
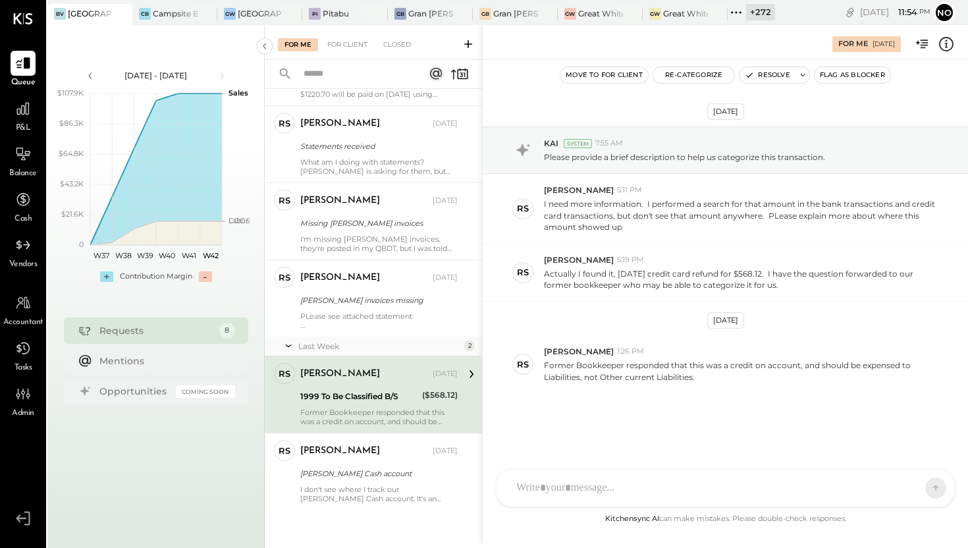
click at [328, 456] on div "[PERSON_NAME]" at bounding box center [340, 450] width 80 height 13
